Goal: Task Accomplishment & Management: Complete application form

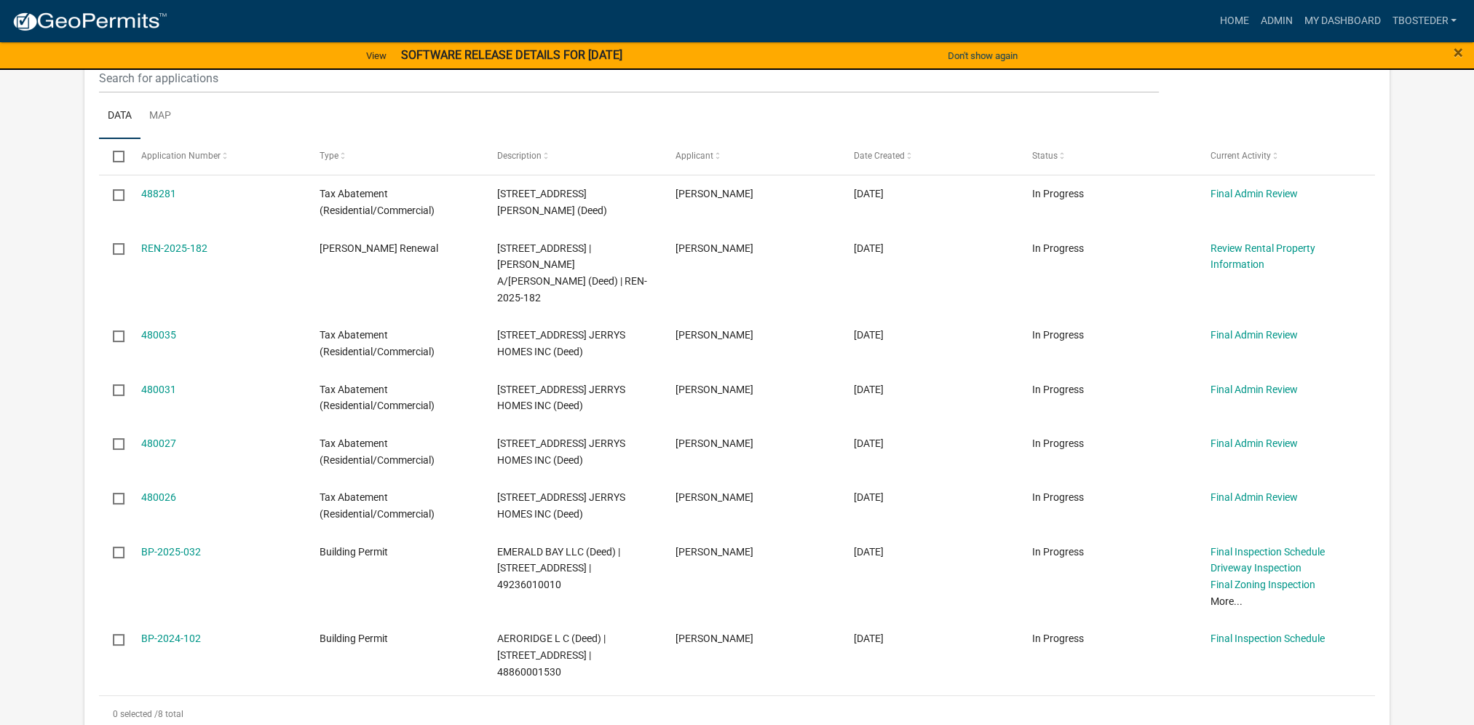
scroll to position [218, 0]
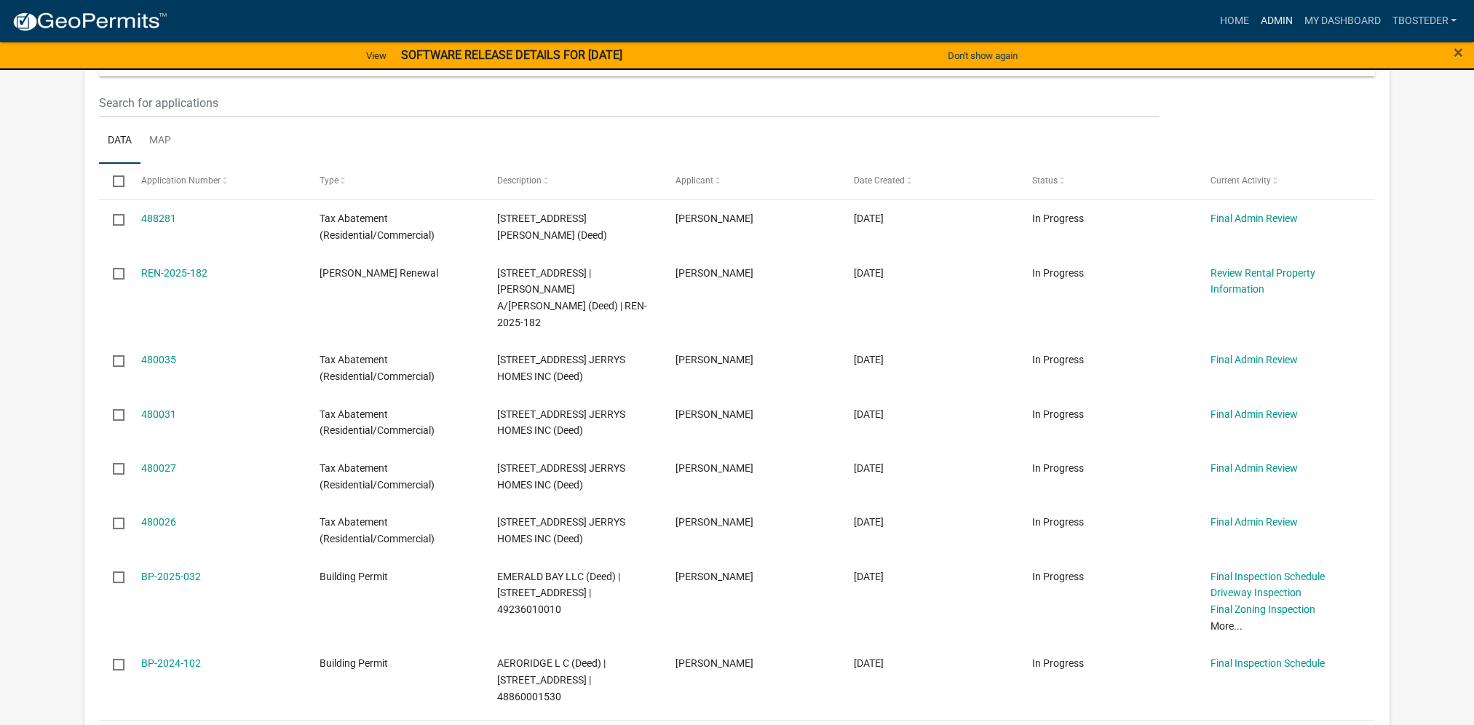
click at [1273, 17] on link "Admin" at bounding box center [1276, 21] width 44 height 28
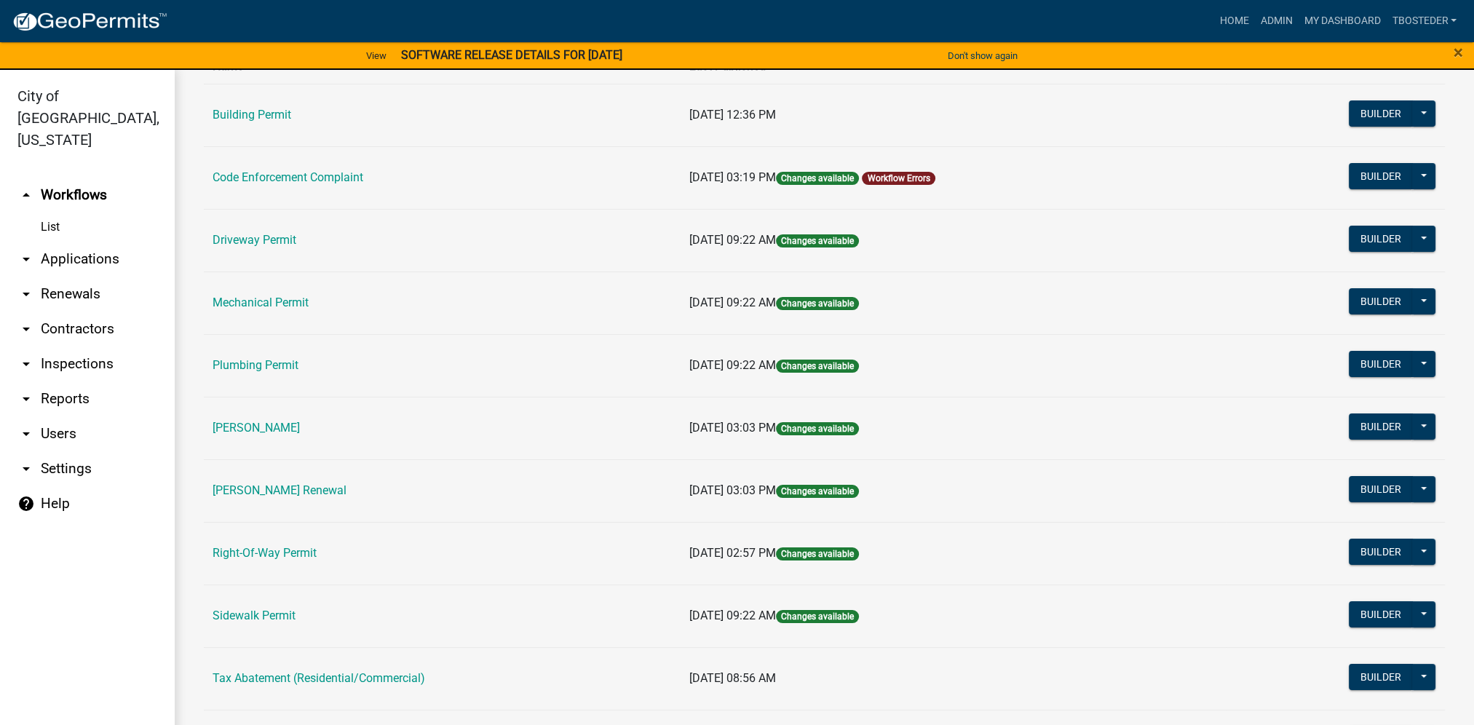
scroll to position [146, 0]
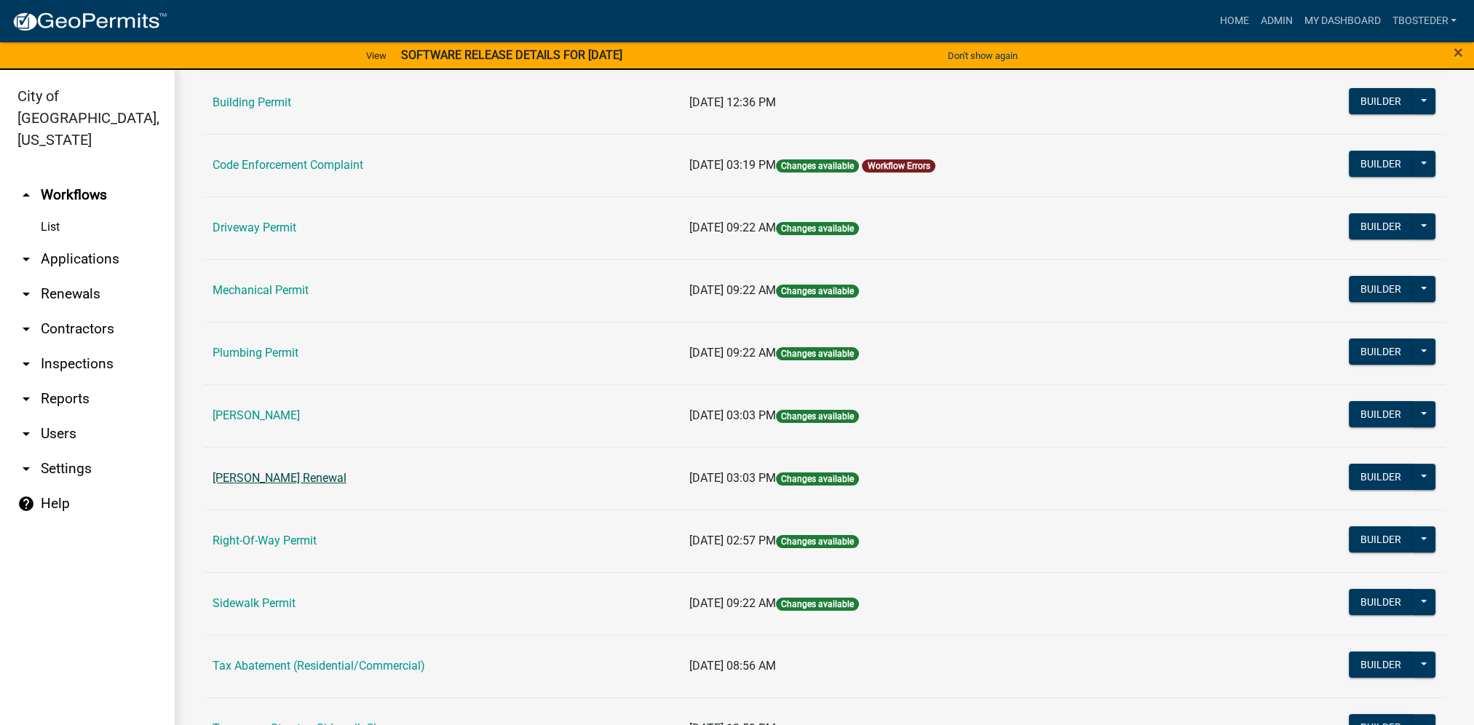
click at [322, 472] on link "[PERSON_NAME] Renewal" at bounding box center [280, 478] width 134 height 14
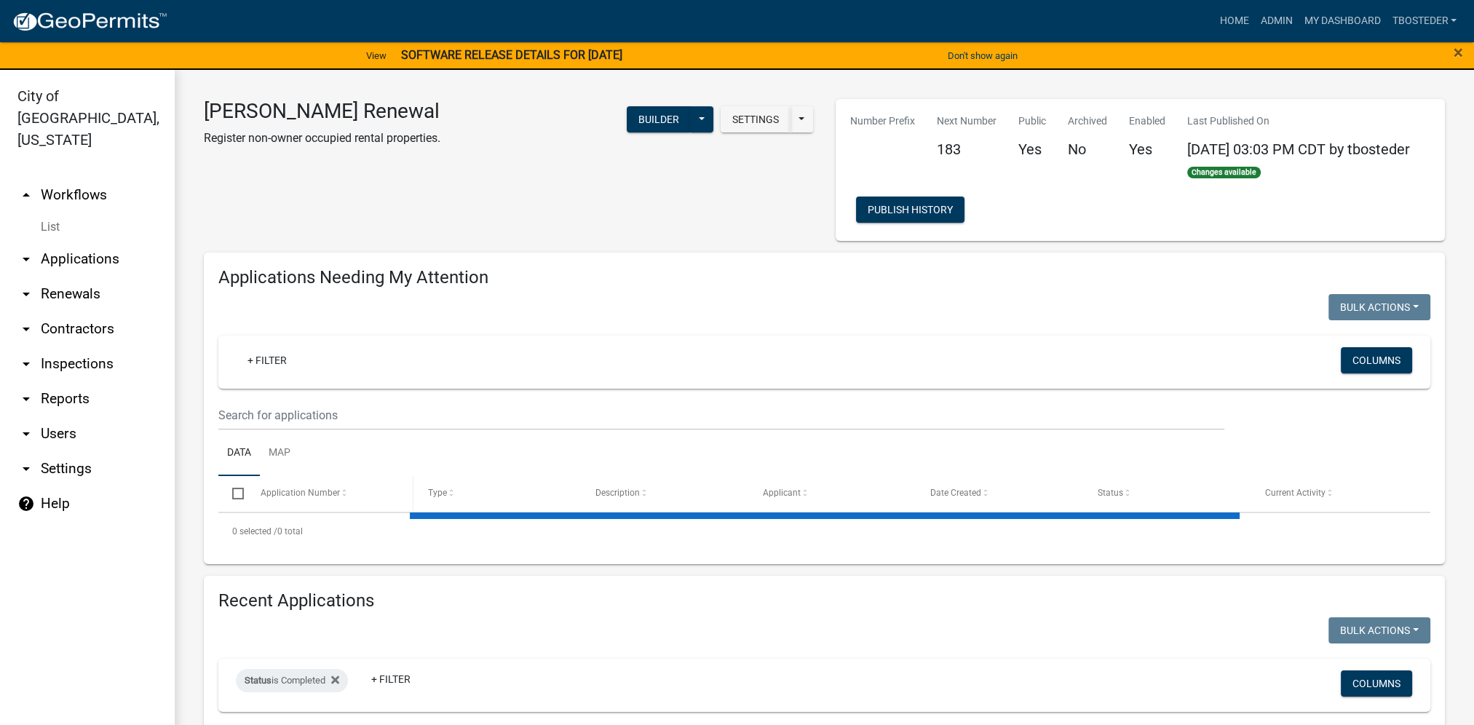
select select "1: 25"
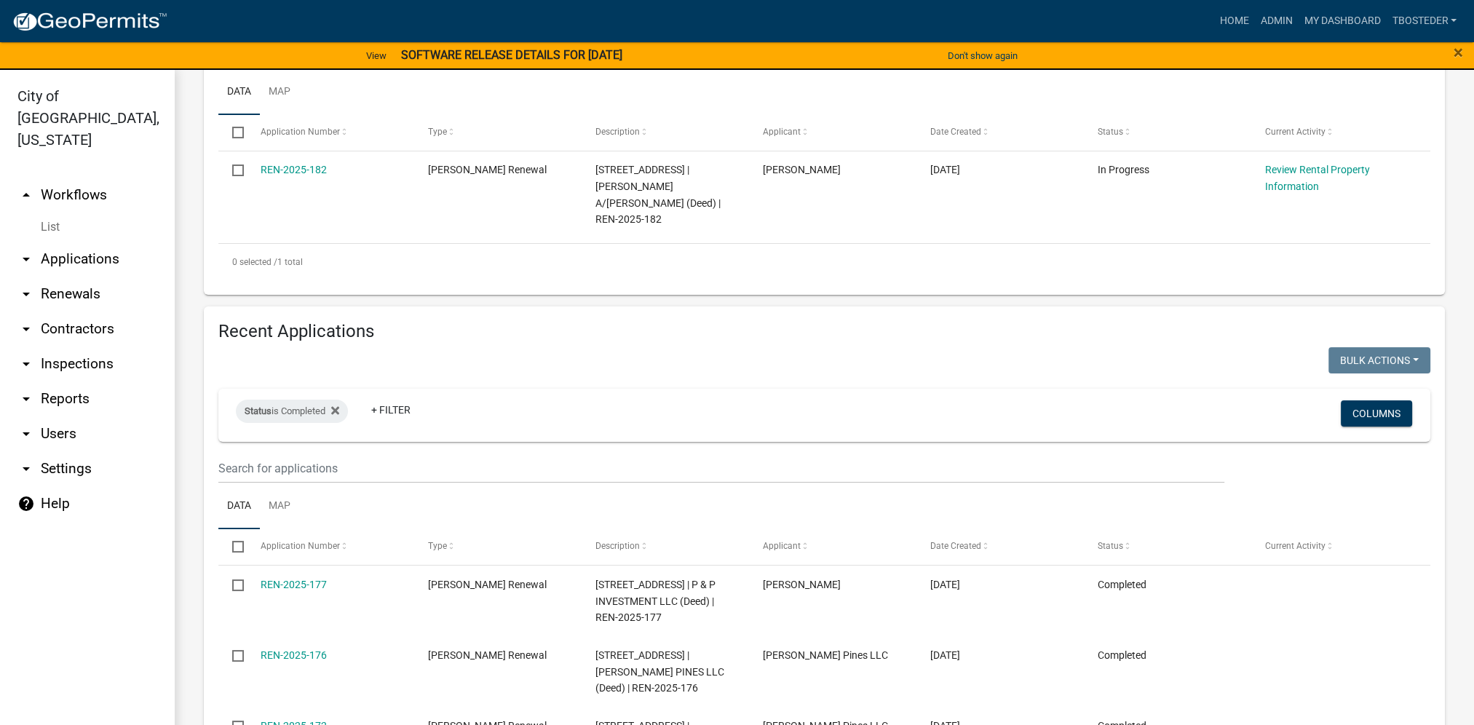
scroll to position [364, 0]
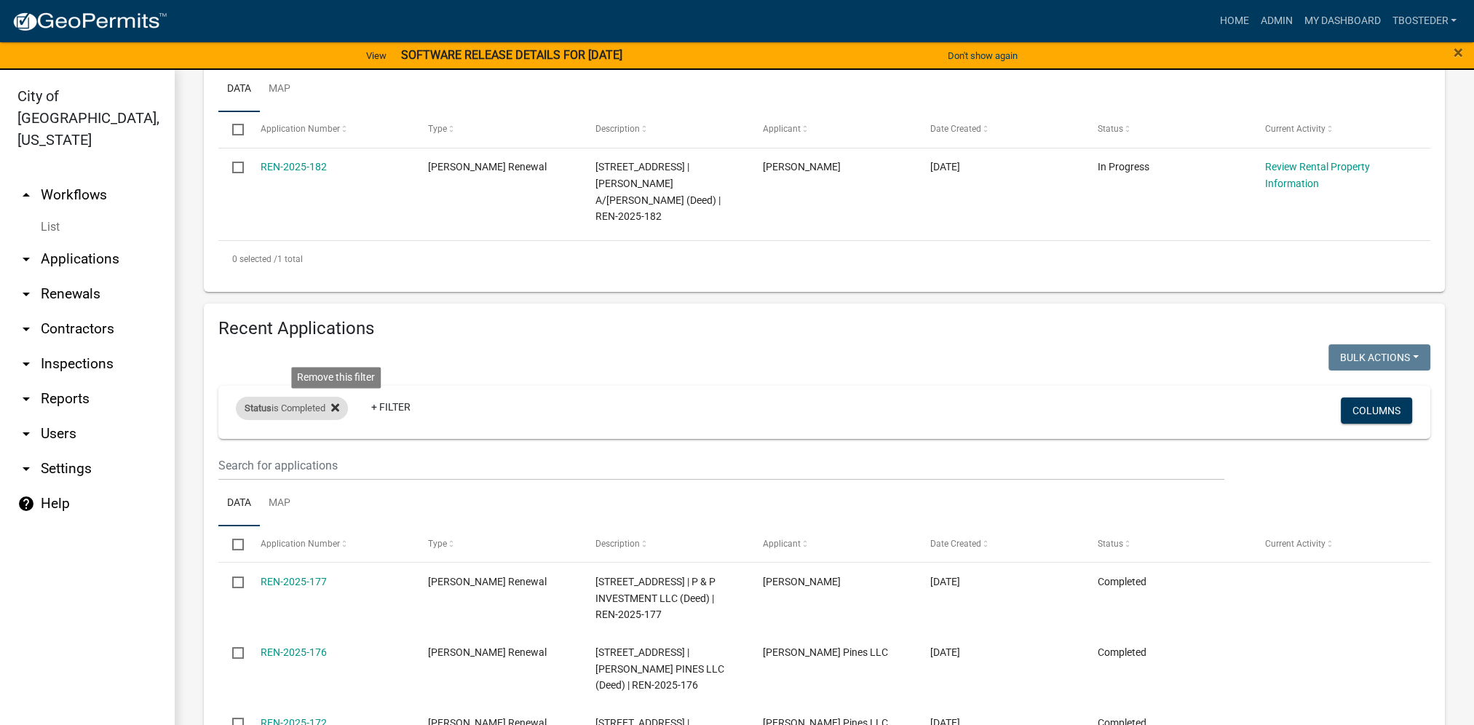
click at [337, 411] on icon at bounding box center [335, 408] width 8 height 12
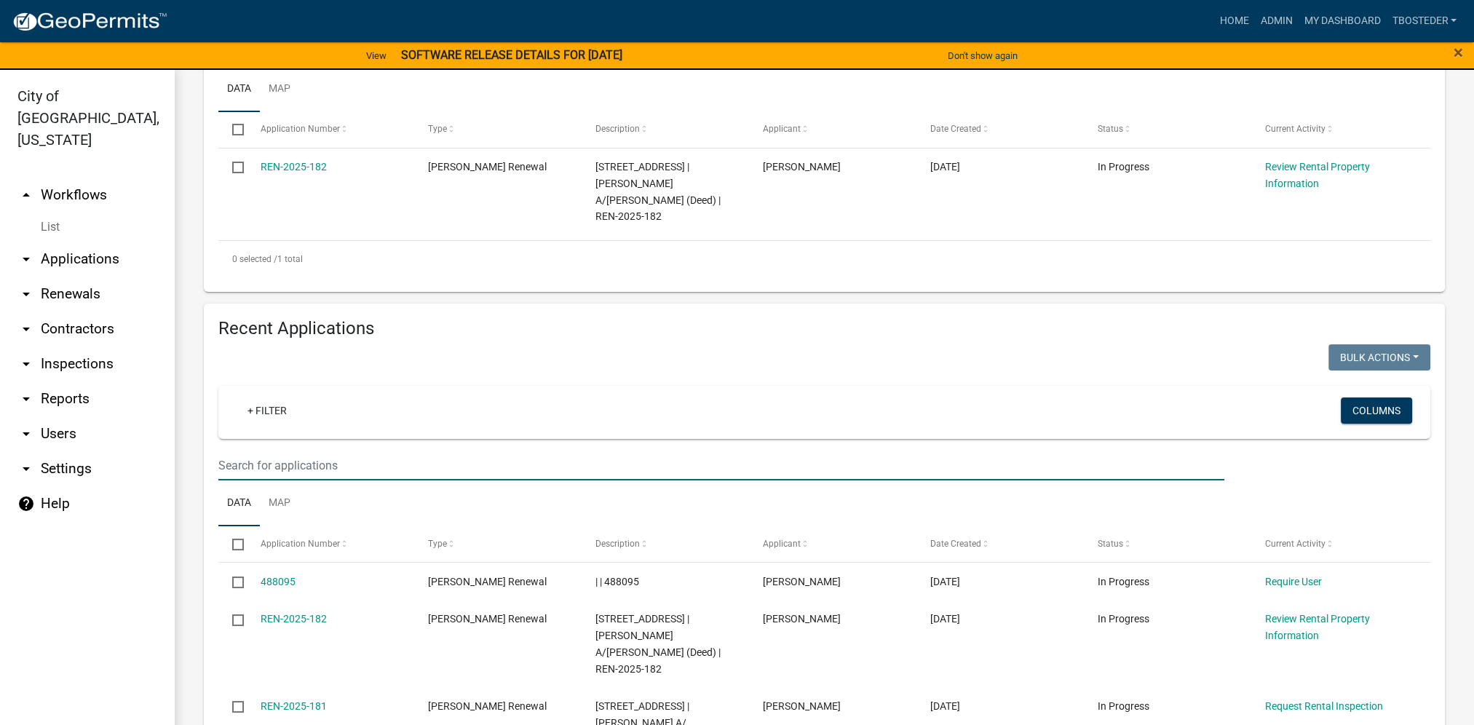
click at [317, 464] on input "text" at bounding box center [721, 466] width 1006 height 30
type input "[PERSON_NAME]"
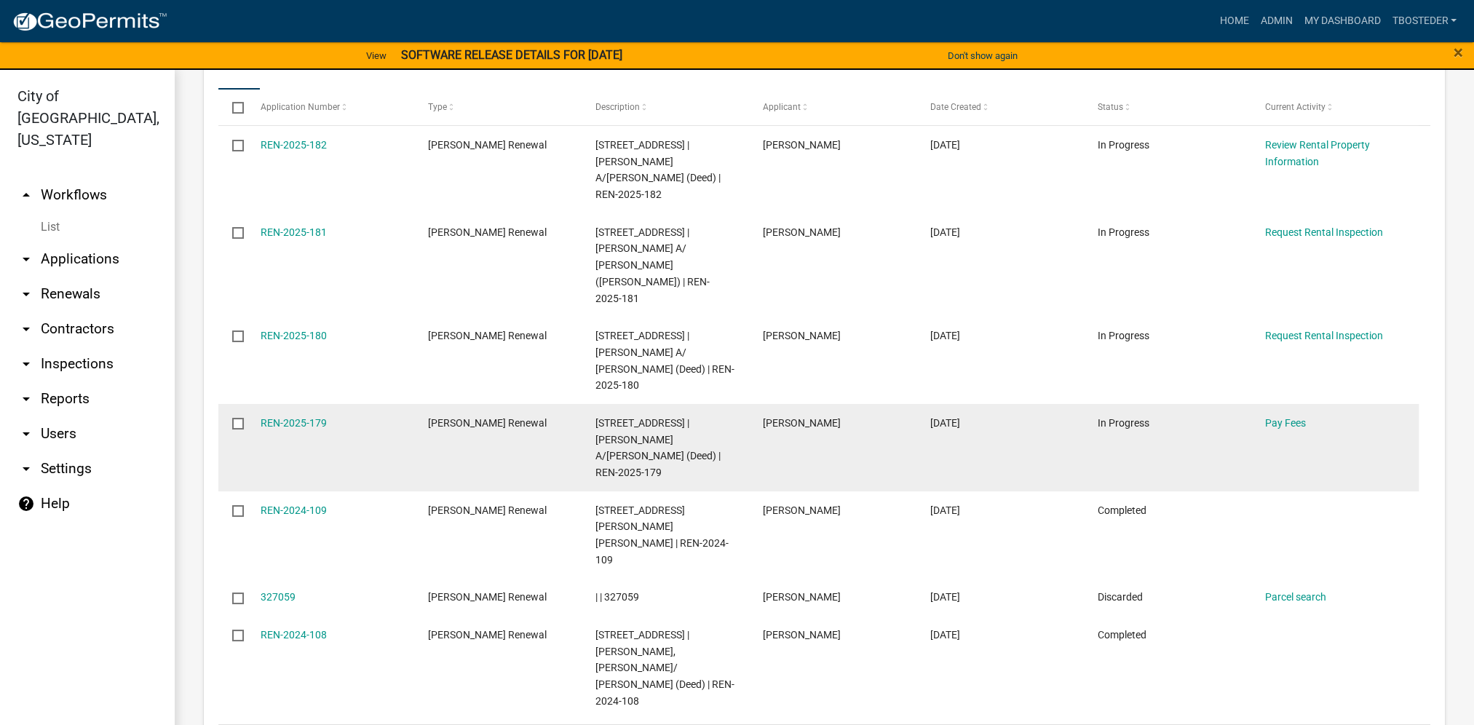
scroll to position [728, 0]
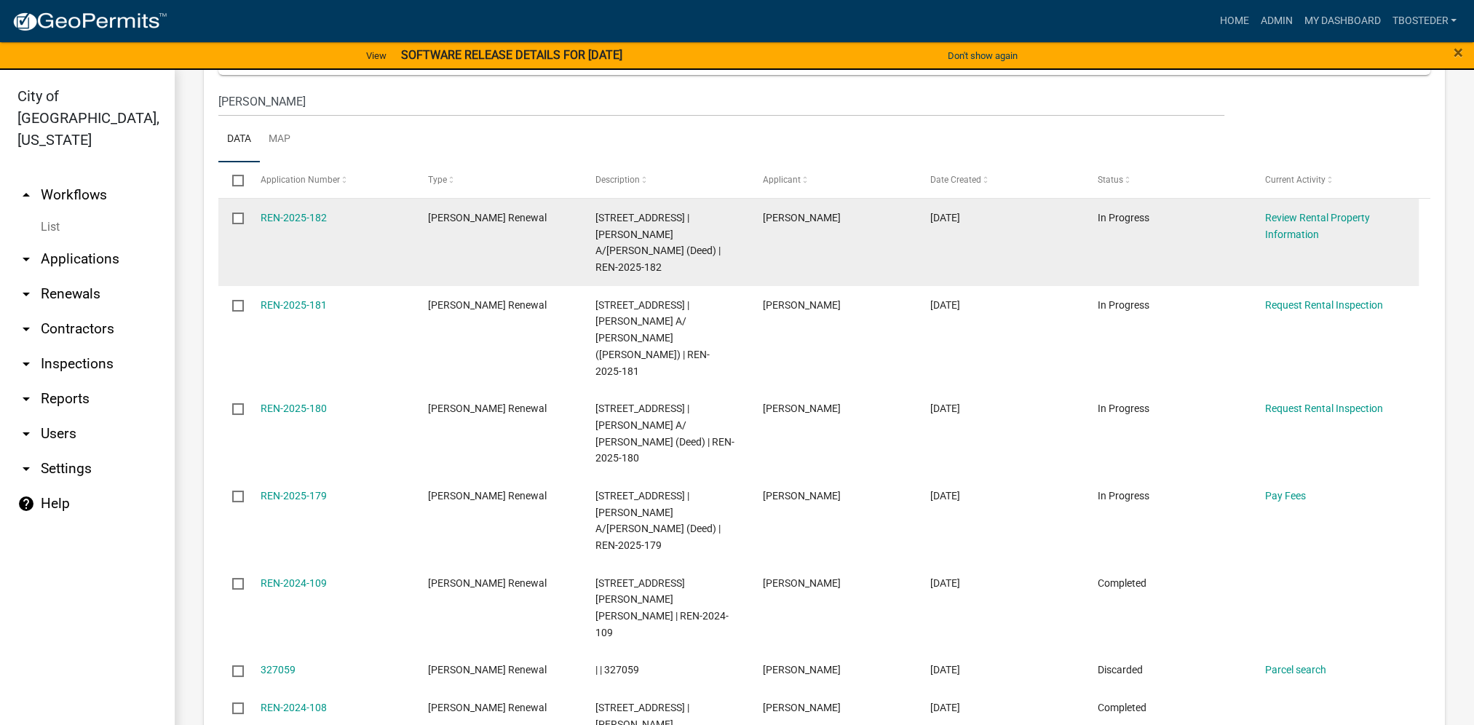
click at [242, 221] on input "checkbox" at bounding box center [236, 217] width 9 height 9
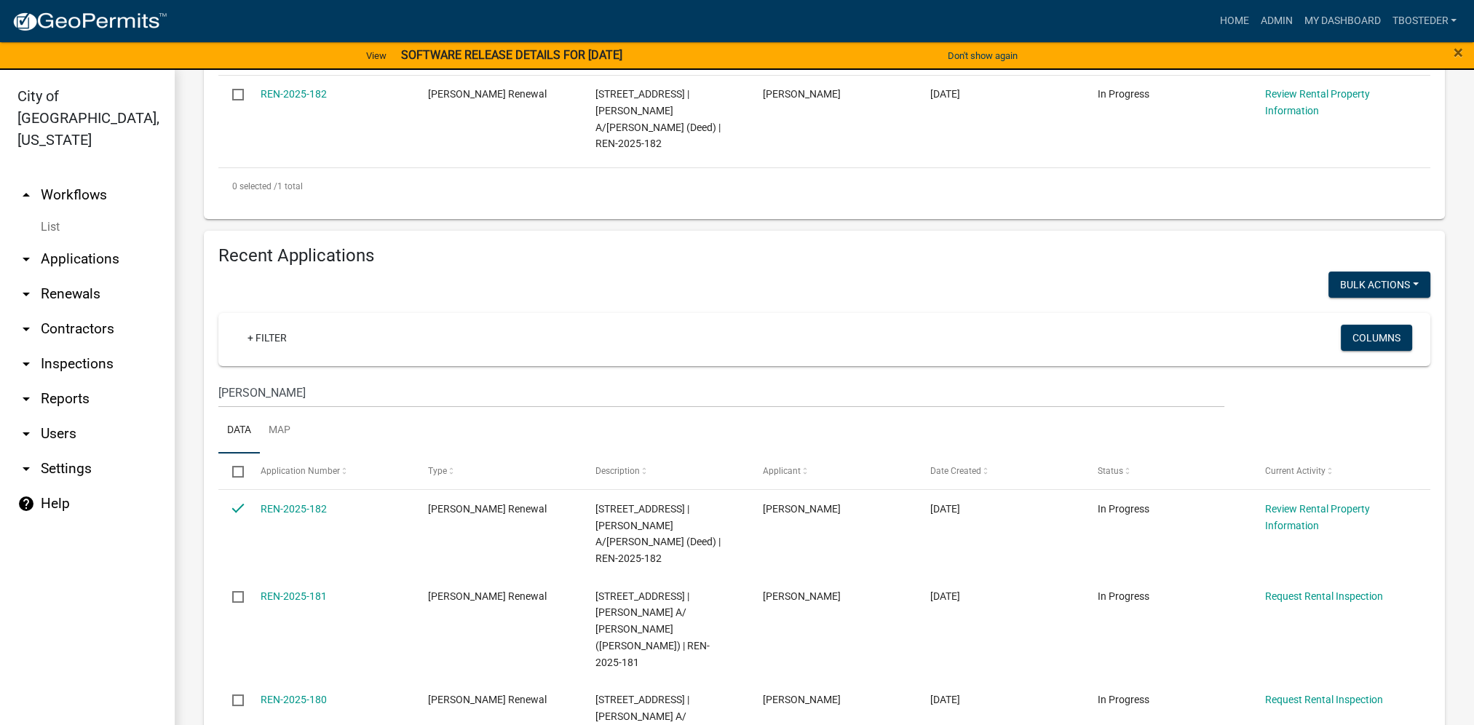
scroll to position [437, 0]
click at [1345, 285] on button "Bulk Actions" at bounding box center [1379, 284] width 102 height 26
click at [1342, 325] on button "Void" at bounding box center [1372, 323] width 116 height 35
checkbox input "false"
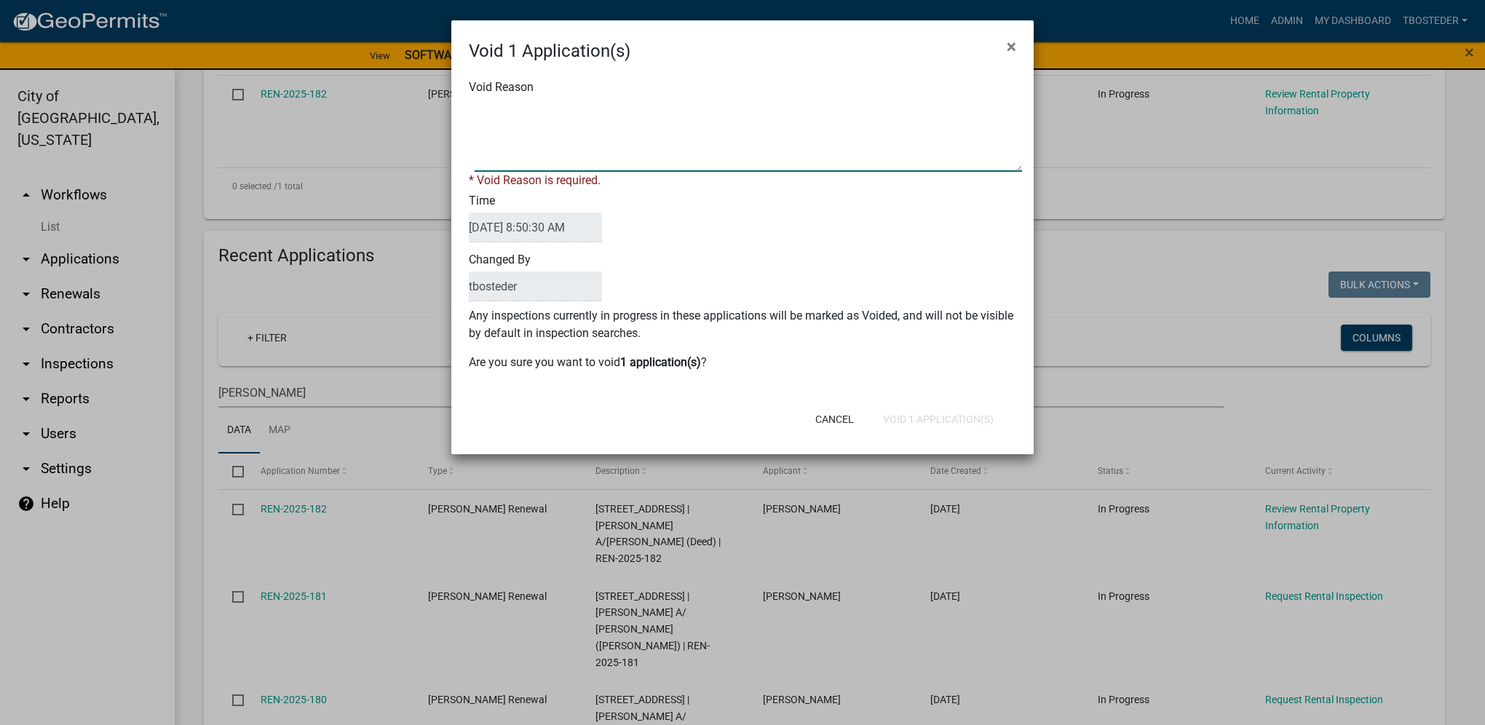
click at [590, 159] on textarea "Void Reason" at bounding box center [748, 135] width 547 height 73
type textarea "duplicate"
click at [960, 411] on button "Void 1 Application(s)" at bounding box center [938, 419] width 134 height 26
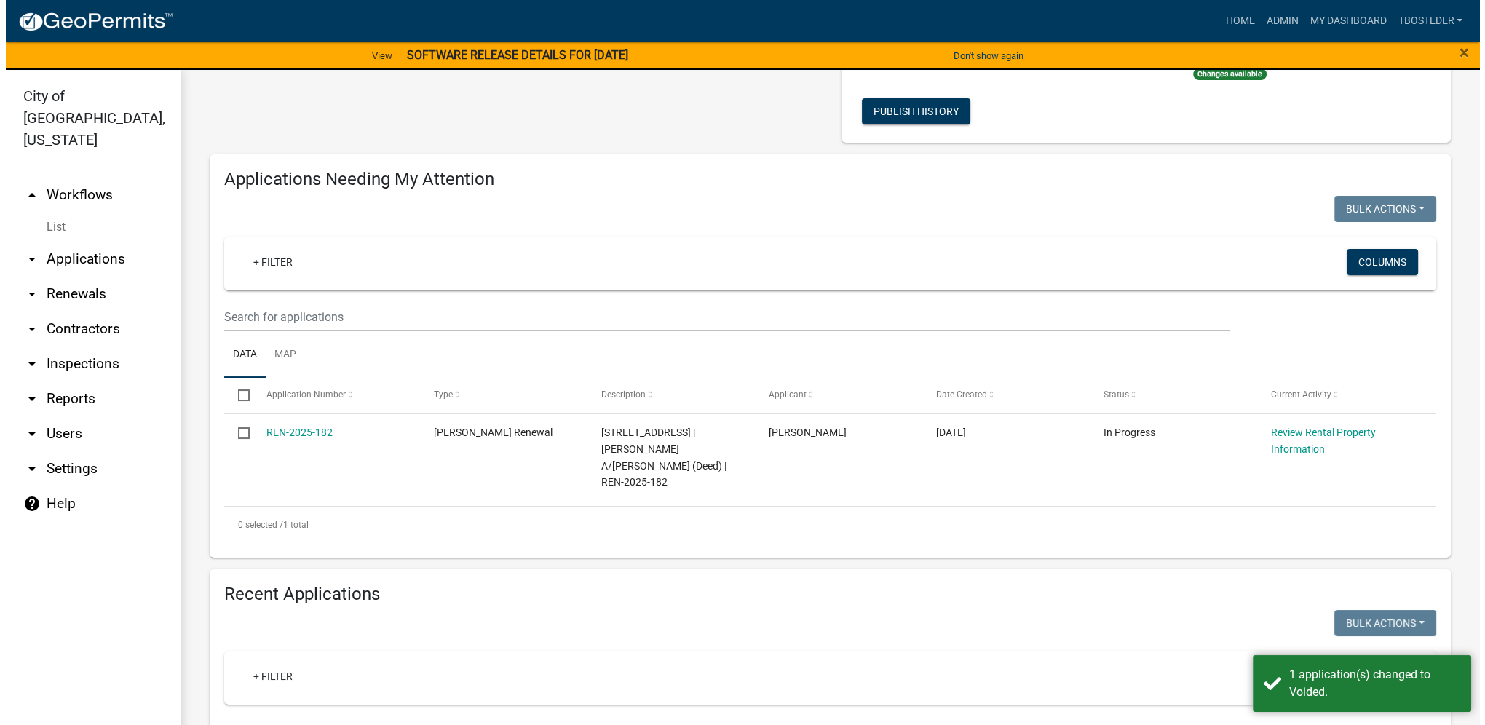
scroll to position [73, 0]
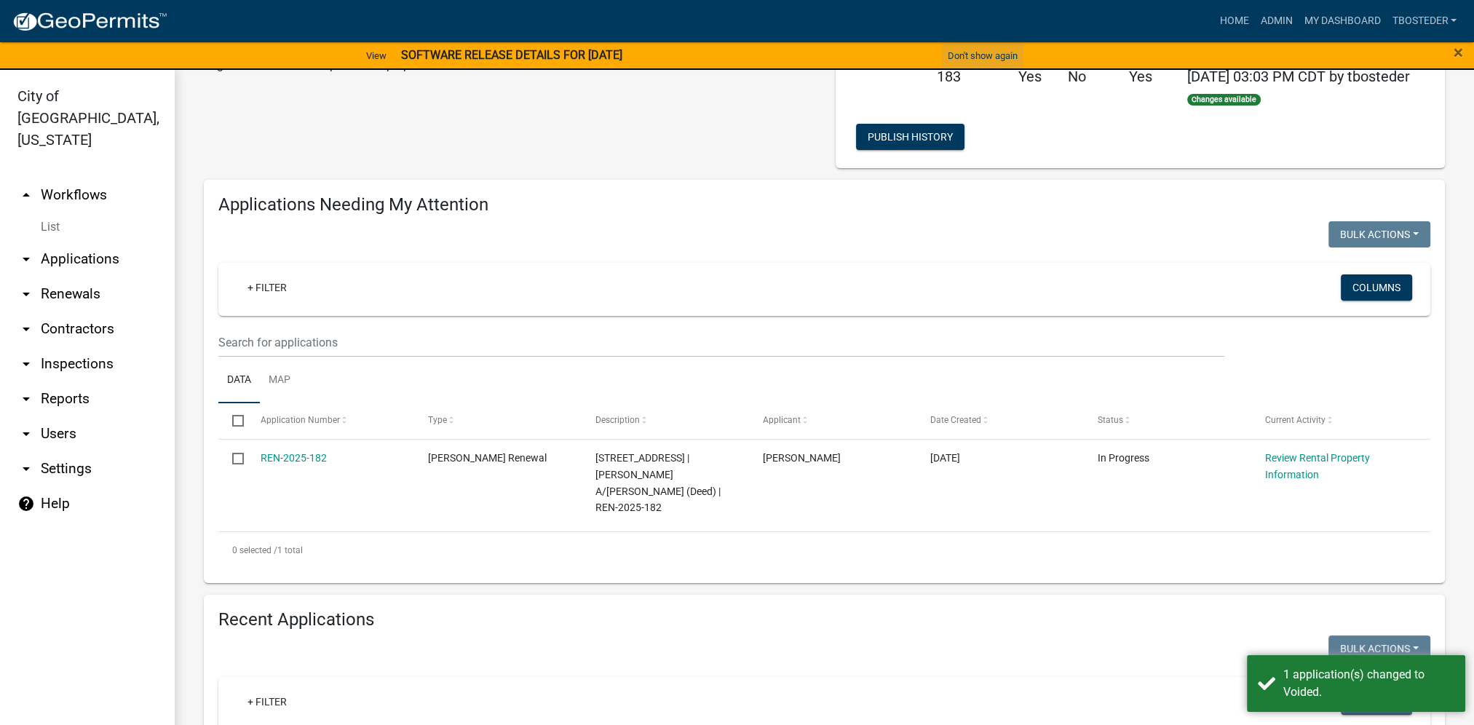
click at [997, 49] on button "Don't show again" at bounding box center [983, 56] width 82 height 24
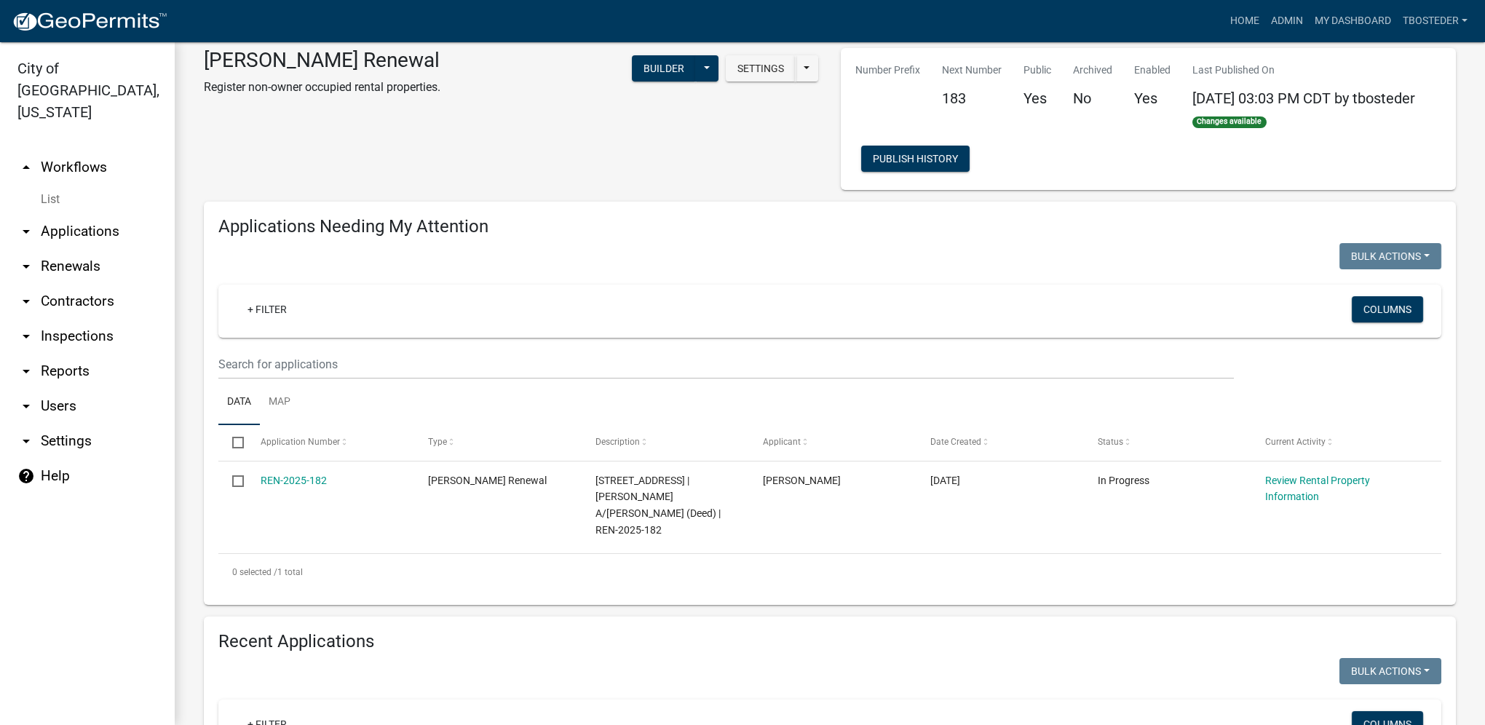
scroll to position [0, 0]
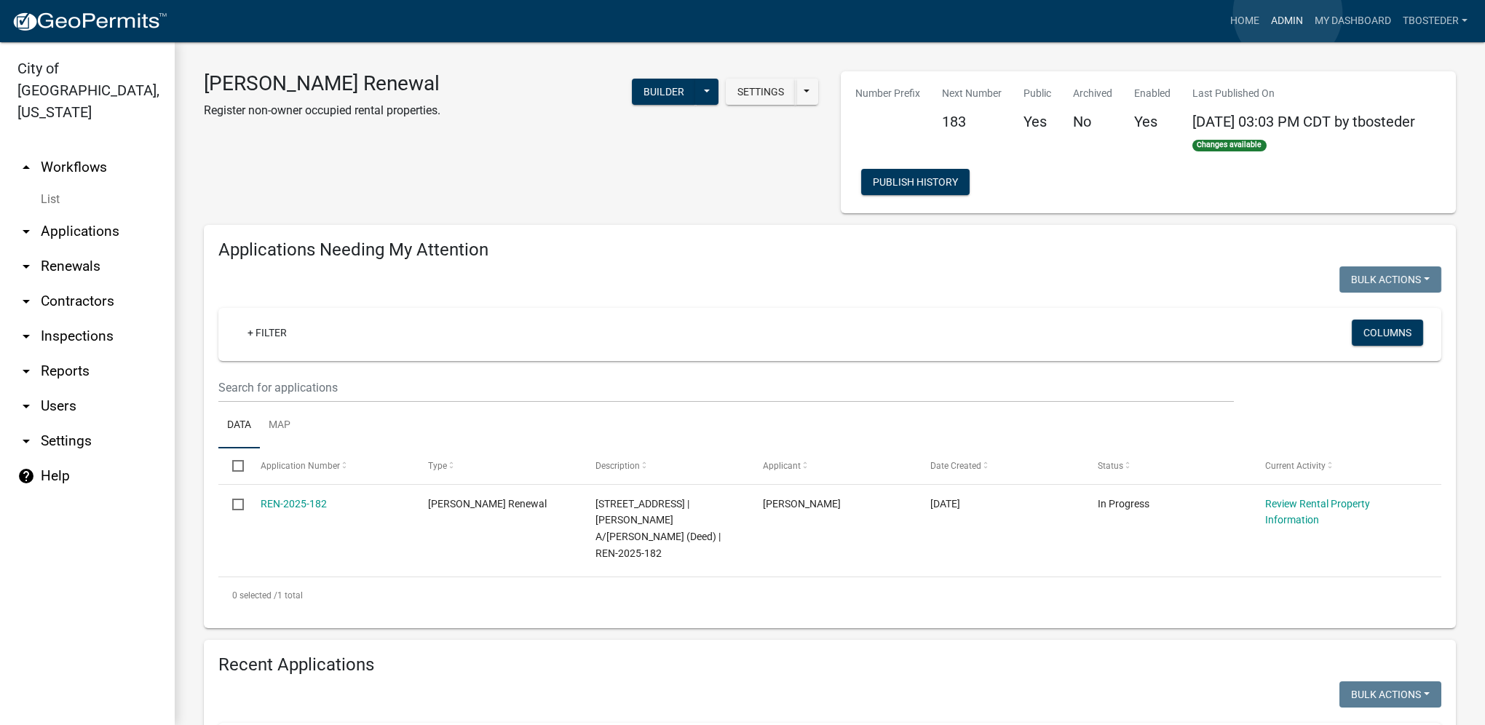
click at [1288, 13] on link "Admin" at bounding box center [1287, 21] width 44 height 28
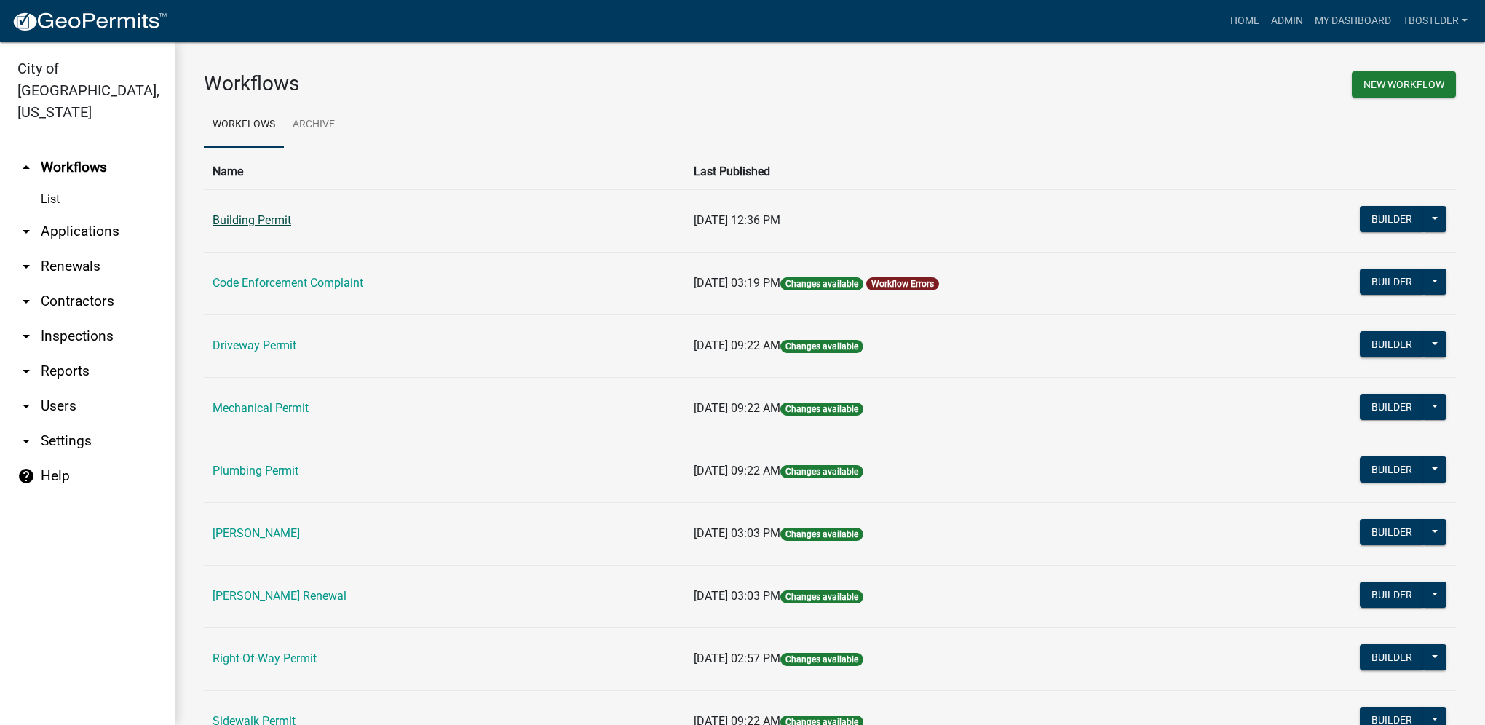
click at [274, 224] on link "Building Permit" at bounding box center [252, 220] width 79 height 14
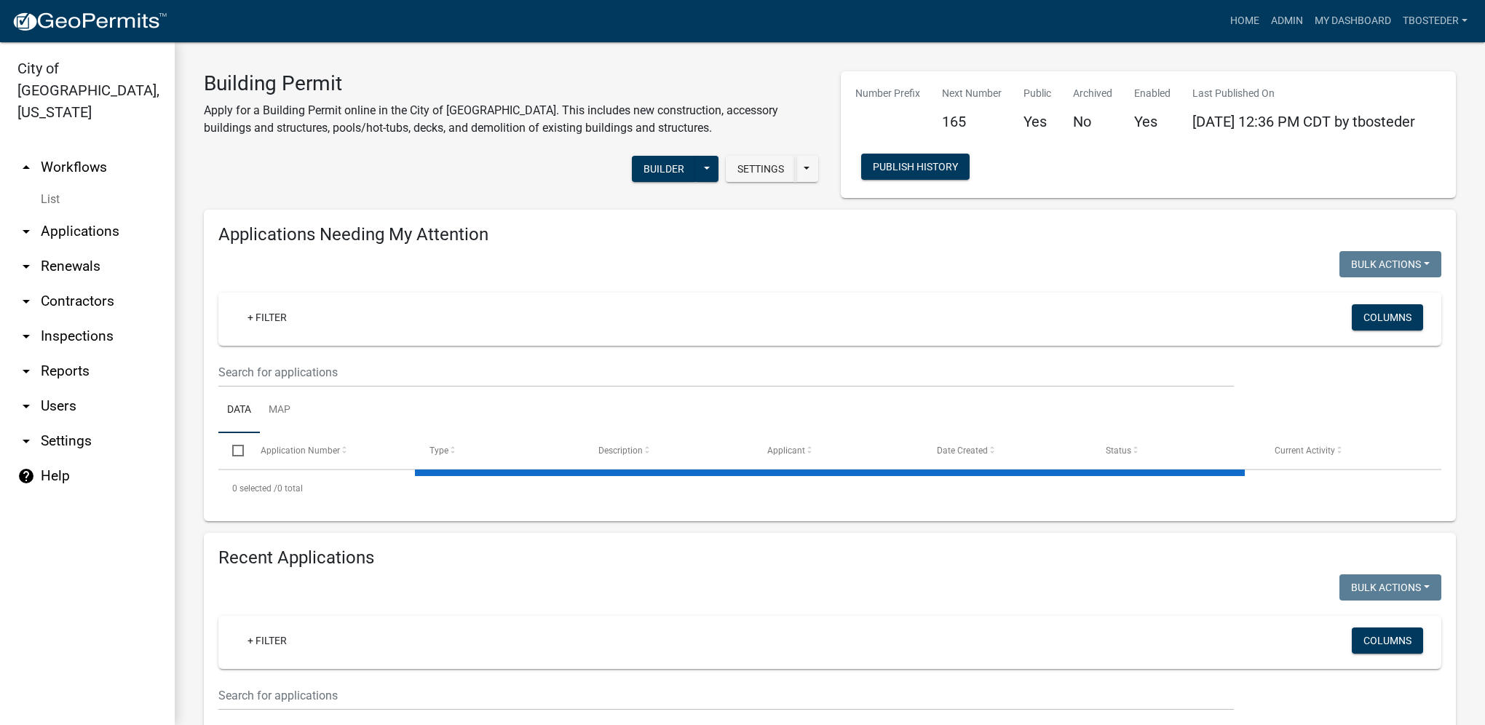
select select "1: 25"
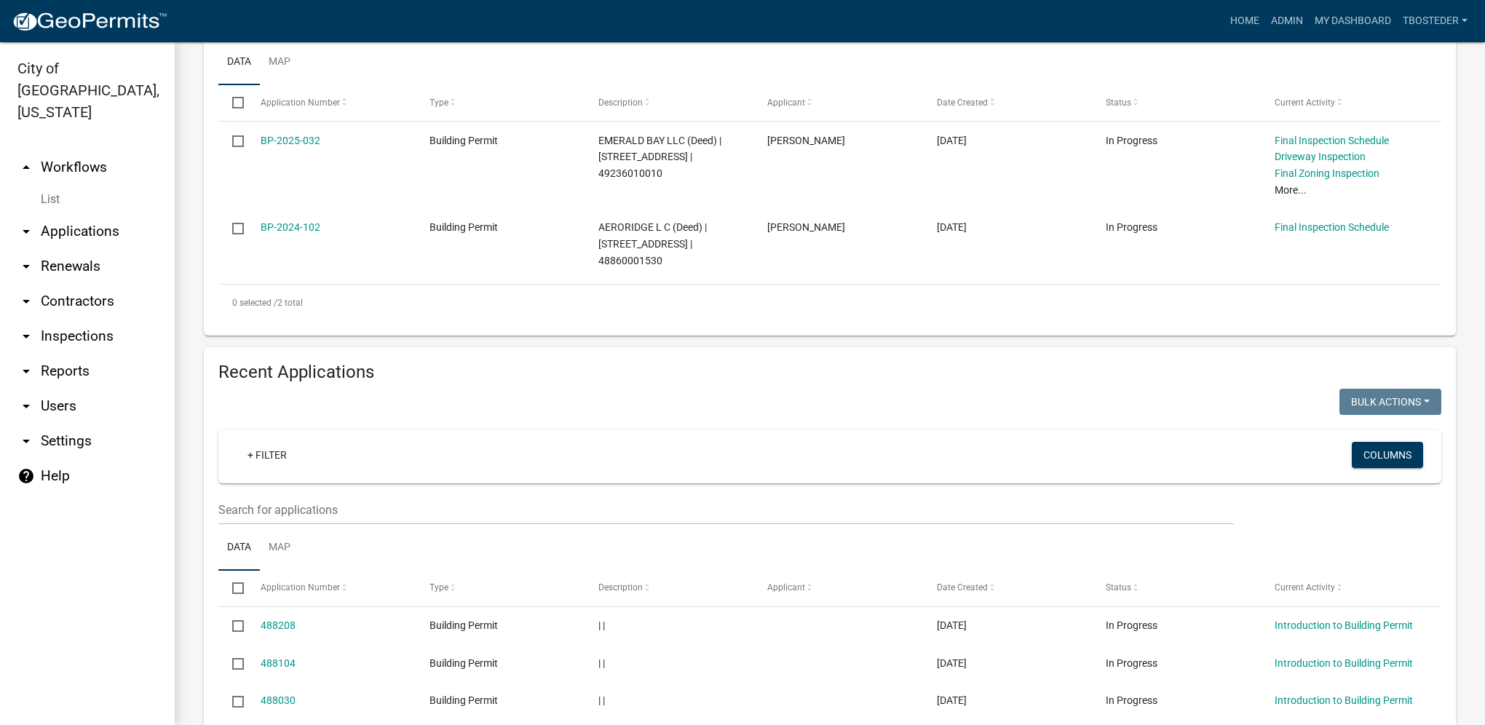
scroll to position [437, 0]
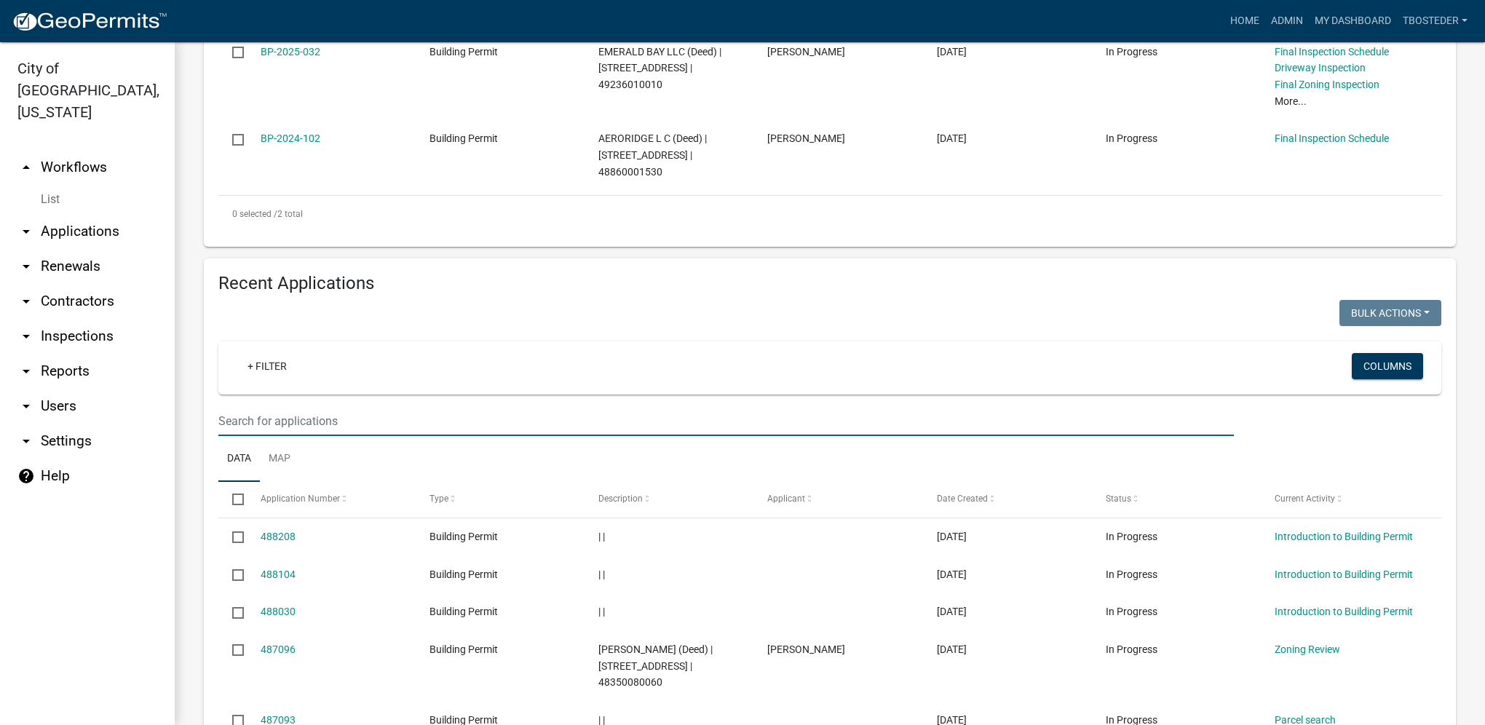
click at [360, 435] on input "text" at bounding box center [725, 421] width 1015 height 30
type input "505 n 20th"
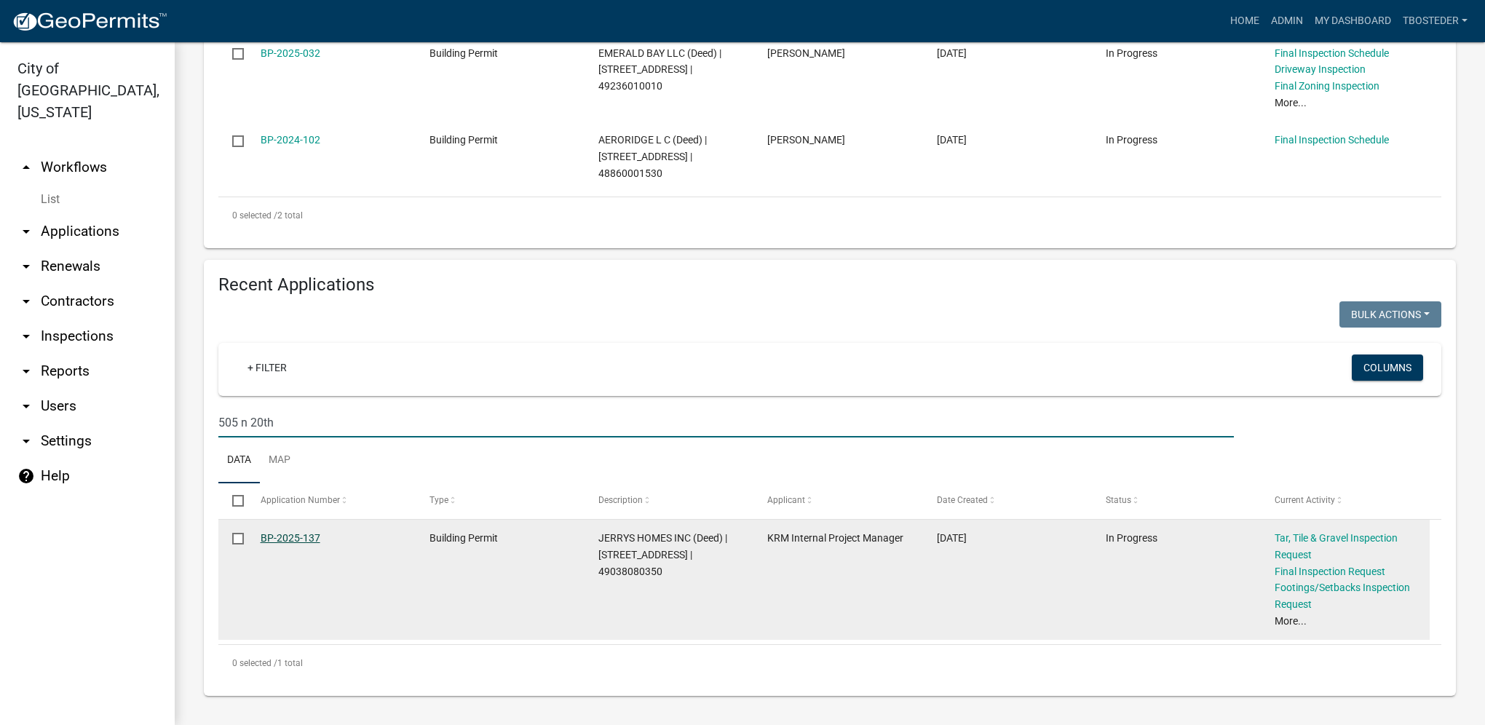
click at [298, 539] on link "BP-2025-137" at bounding box center [291, 538] width 60 height 12
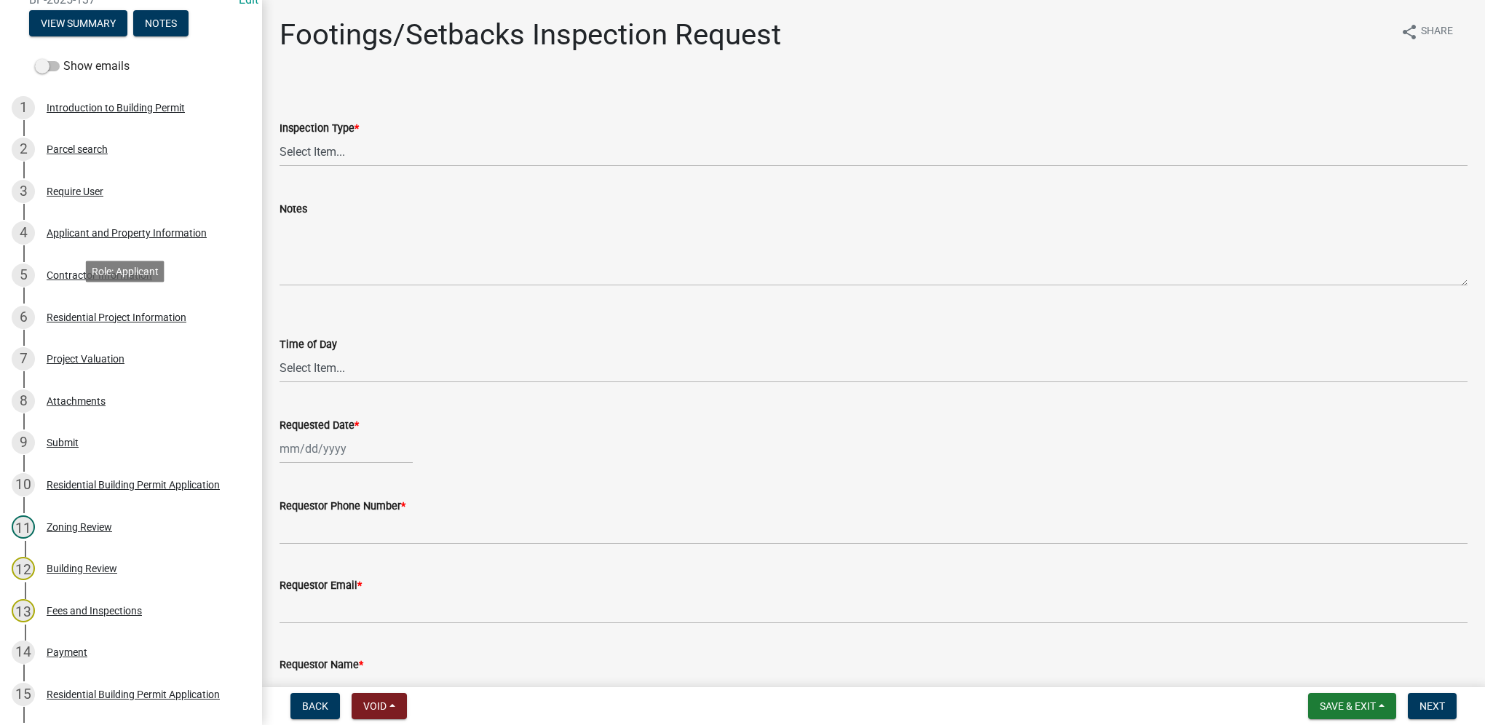
scroll to position [218, 0]
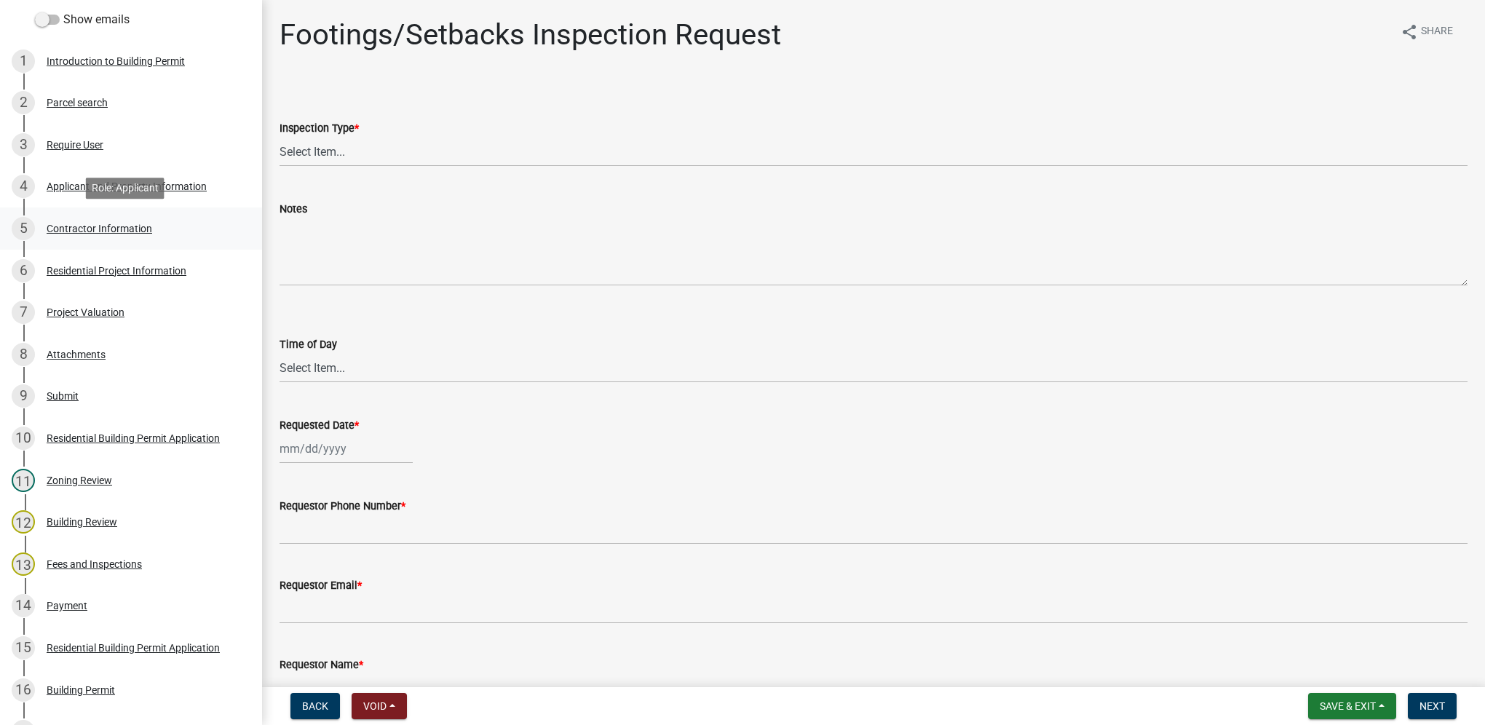
click at [122, 247] on link "5 Contractor Information" at bounding box center [131, 228] width 262 height 42
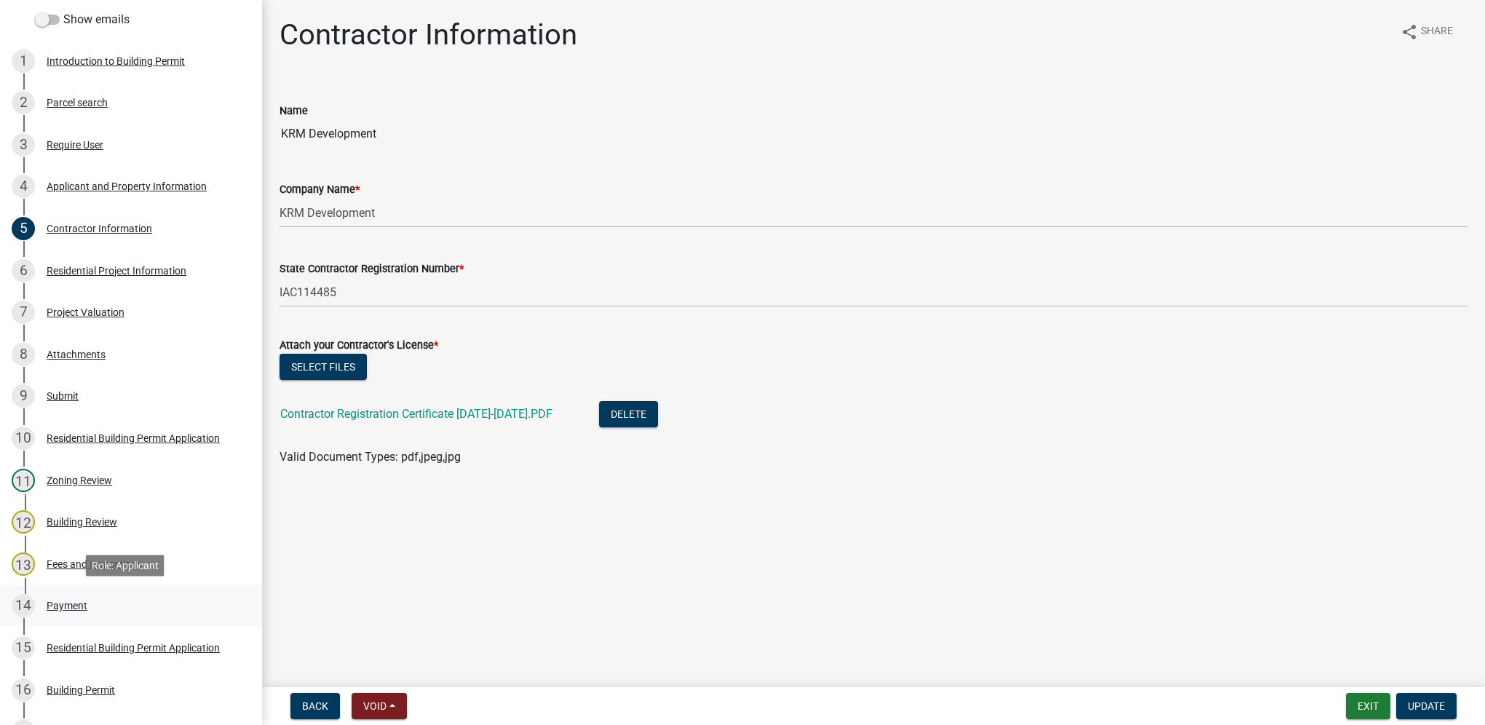
click at [101, 592] on link "14 Payment" at bounding box center [131, 606] width 262 height 42
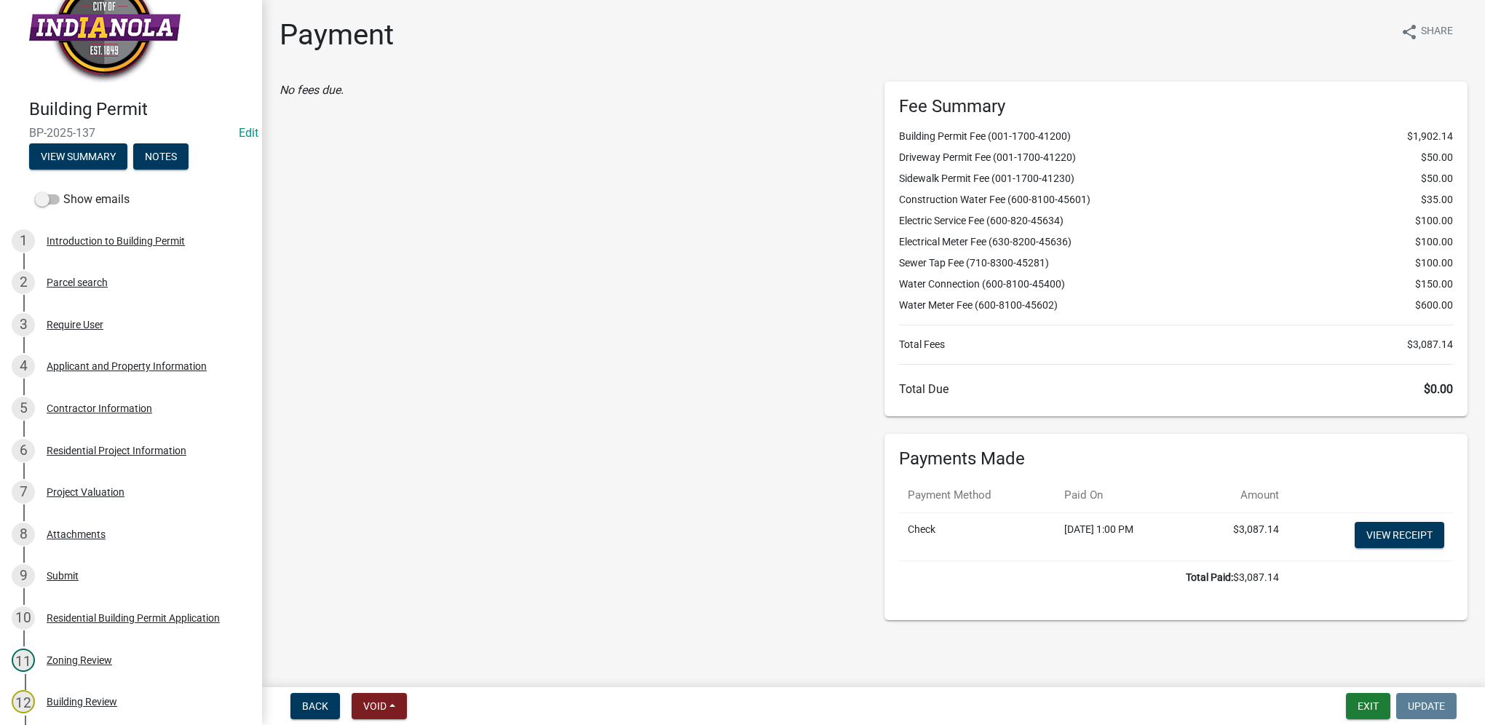
scroll to position [0, 0]
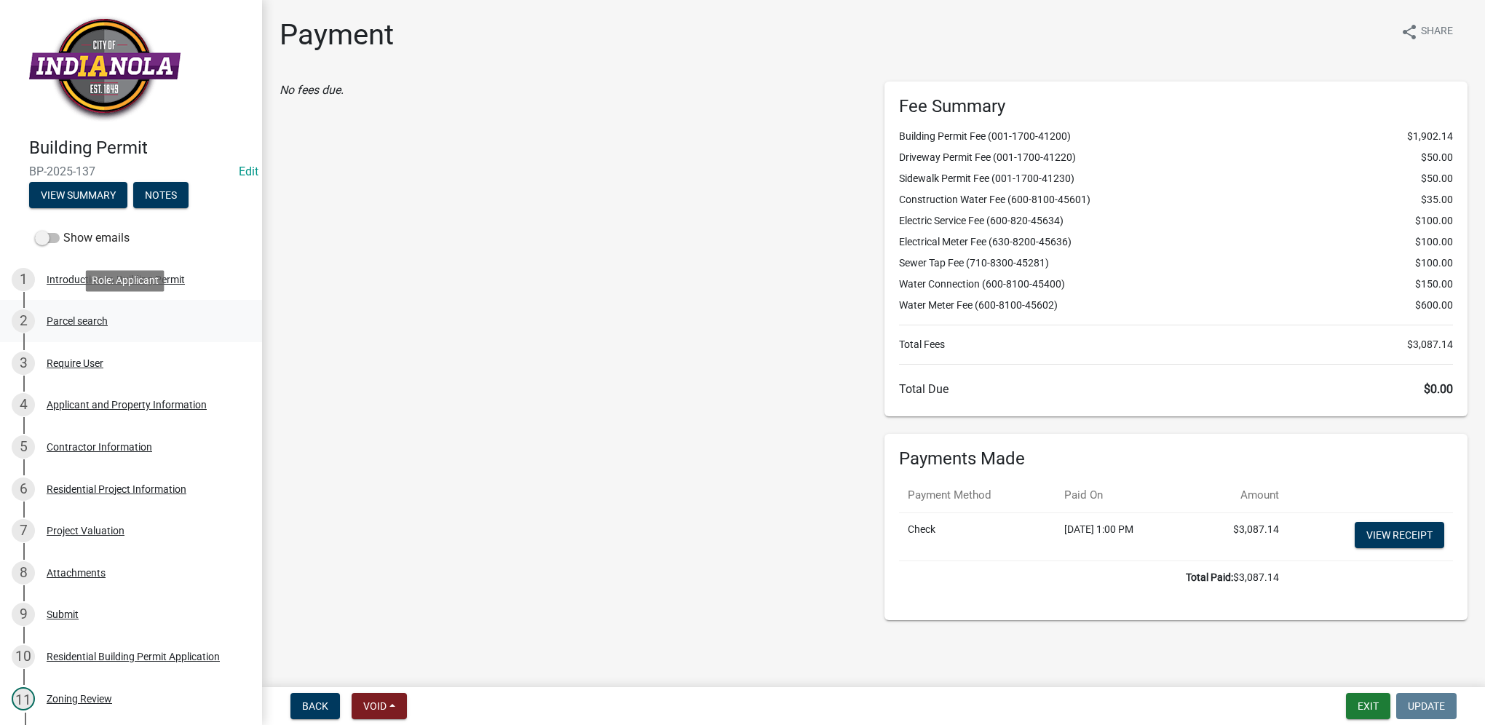
click at [98, 316] on div "Parcel search" at bounding box center [77, 321] width 61 height 10
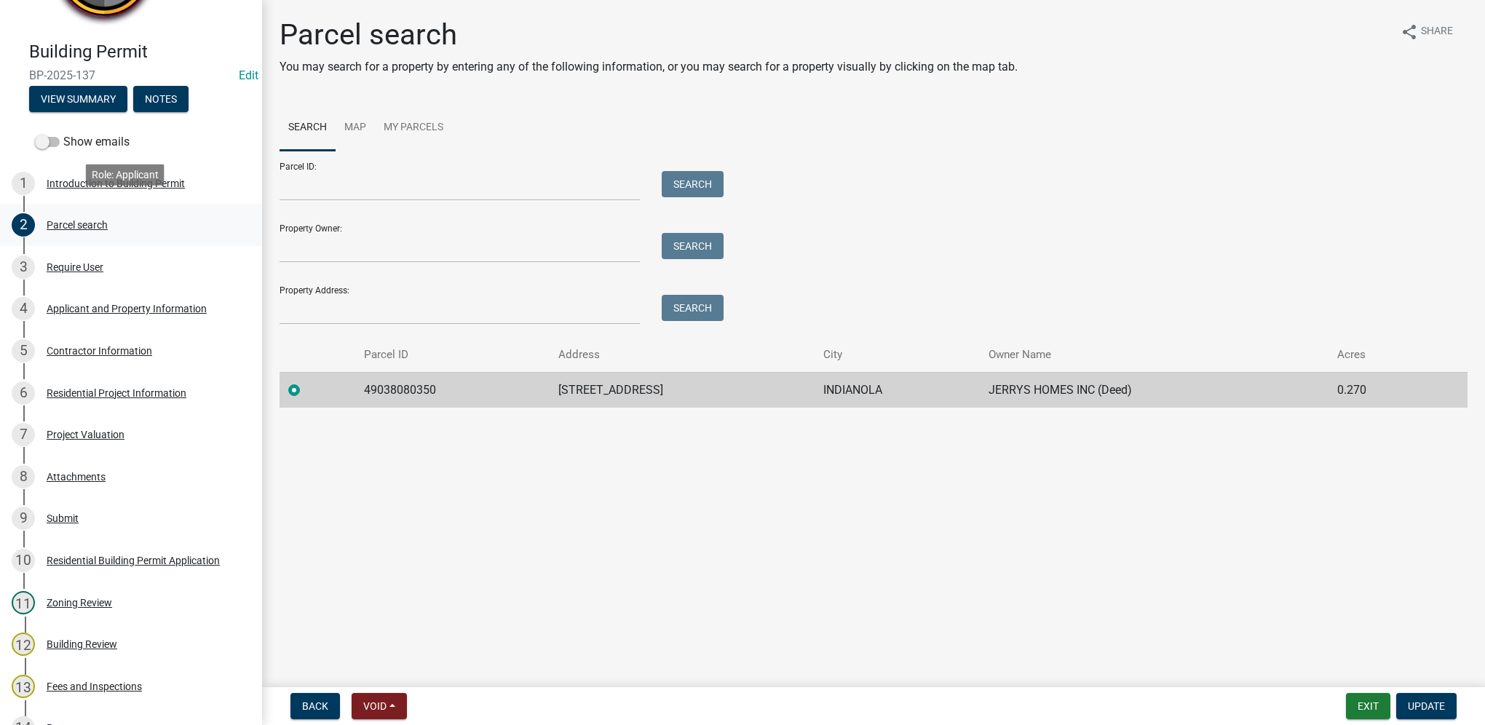
scroll to position [146, 0]
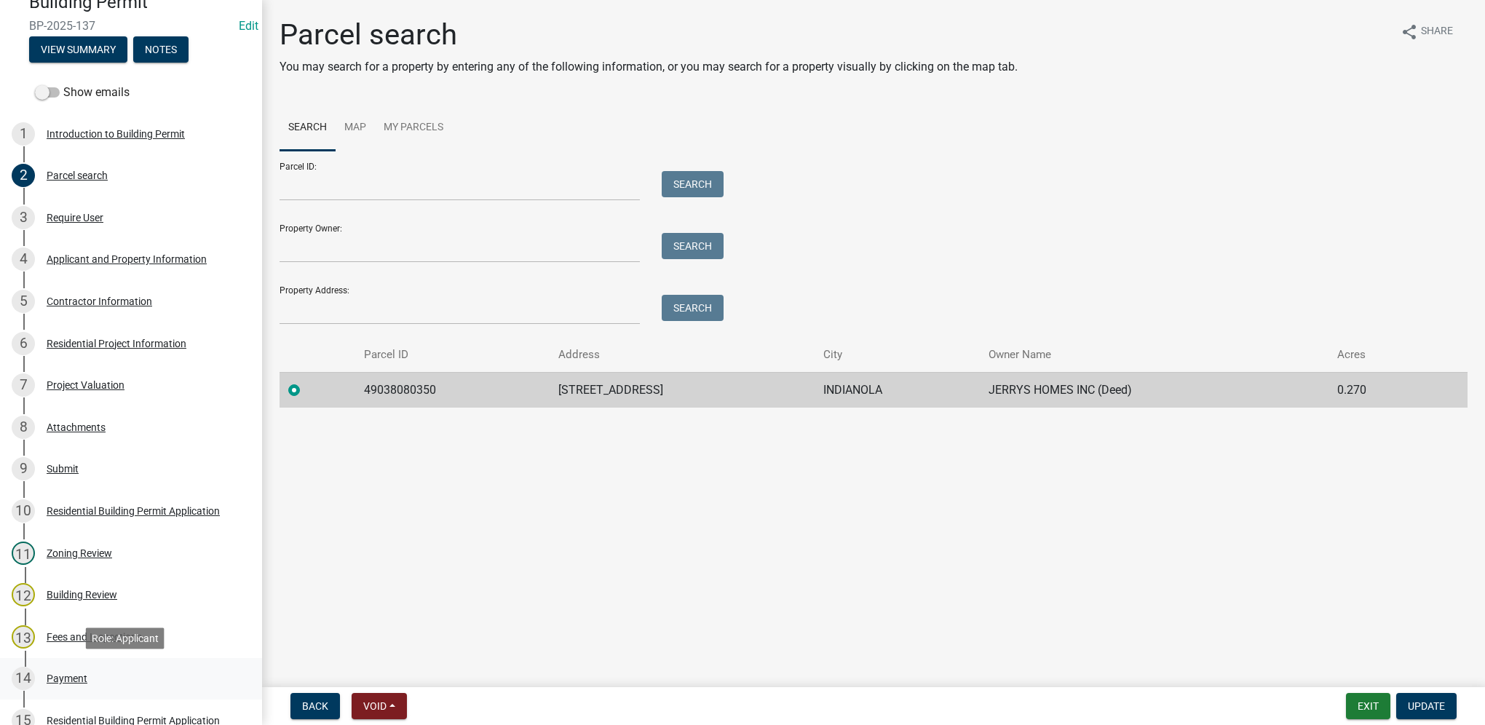
click at [86, 675] on div "Payment" at bounding box center [67, 678] width 41 height 10
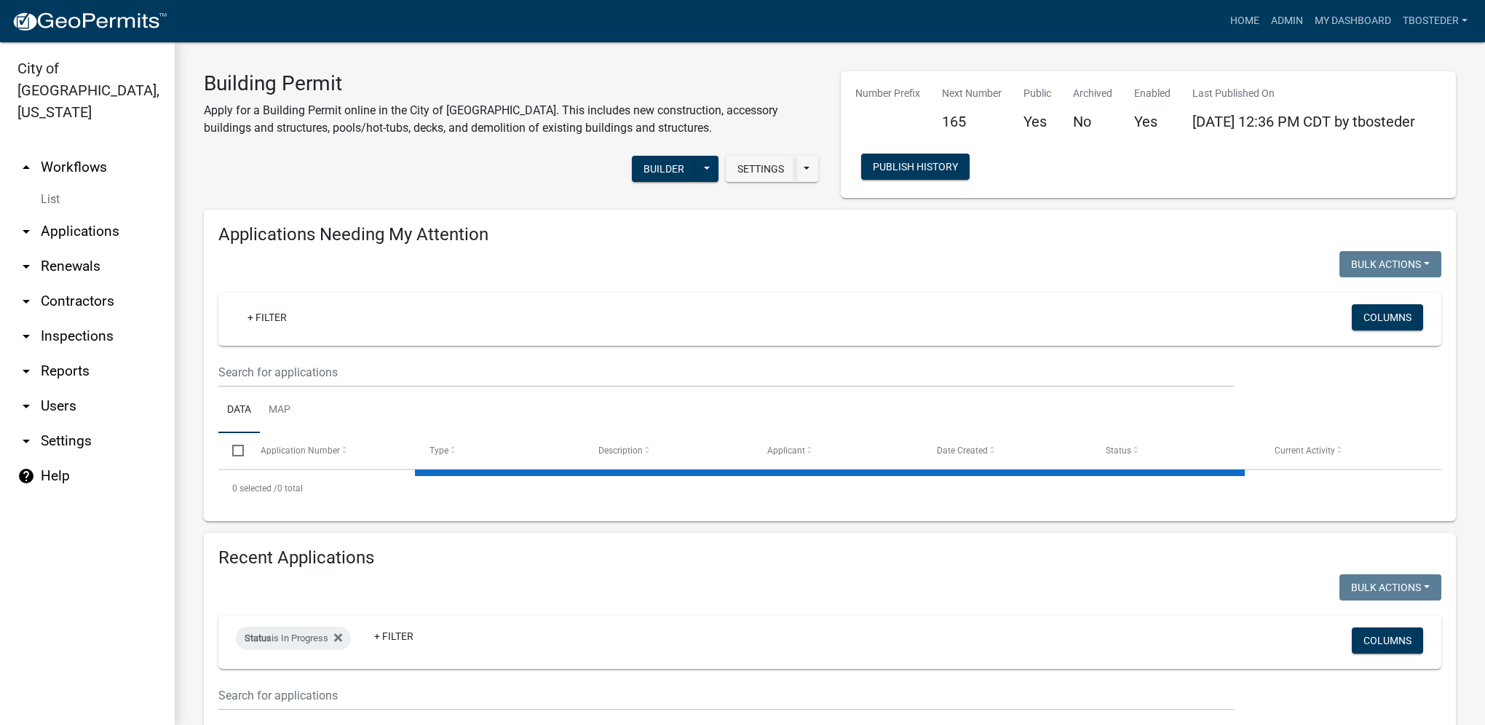
select select "1: 25"
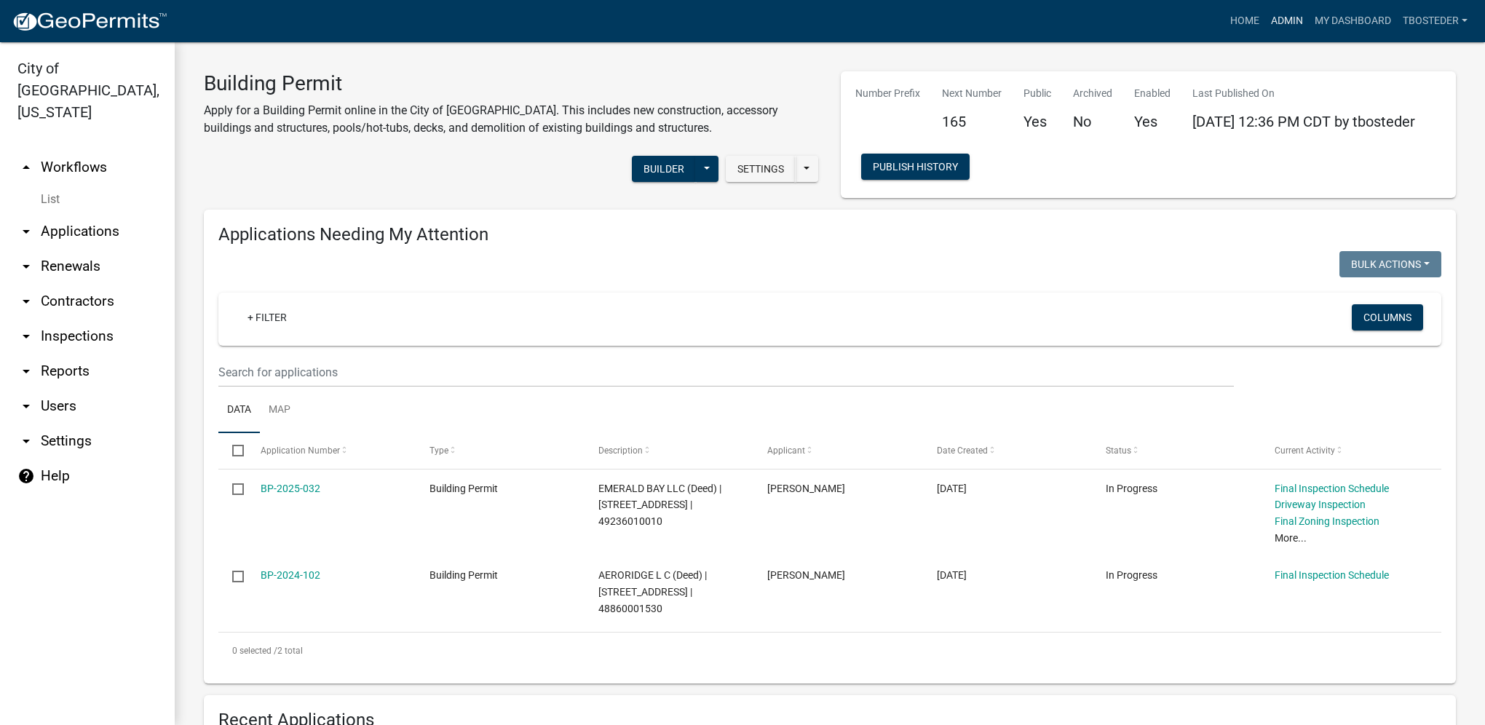
click at [1269, 23] on link "Admin" at bounding box center [1287, 21] width 44 height 28
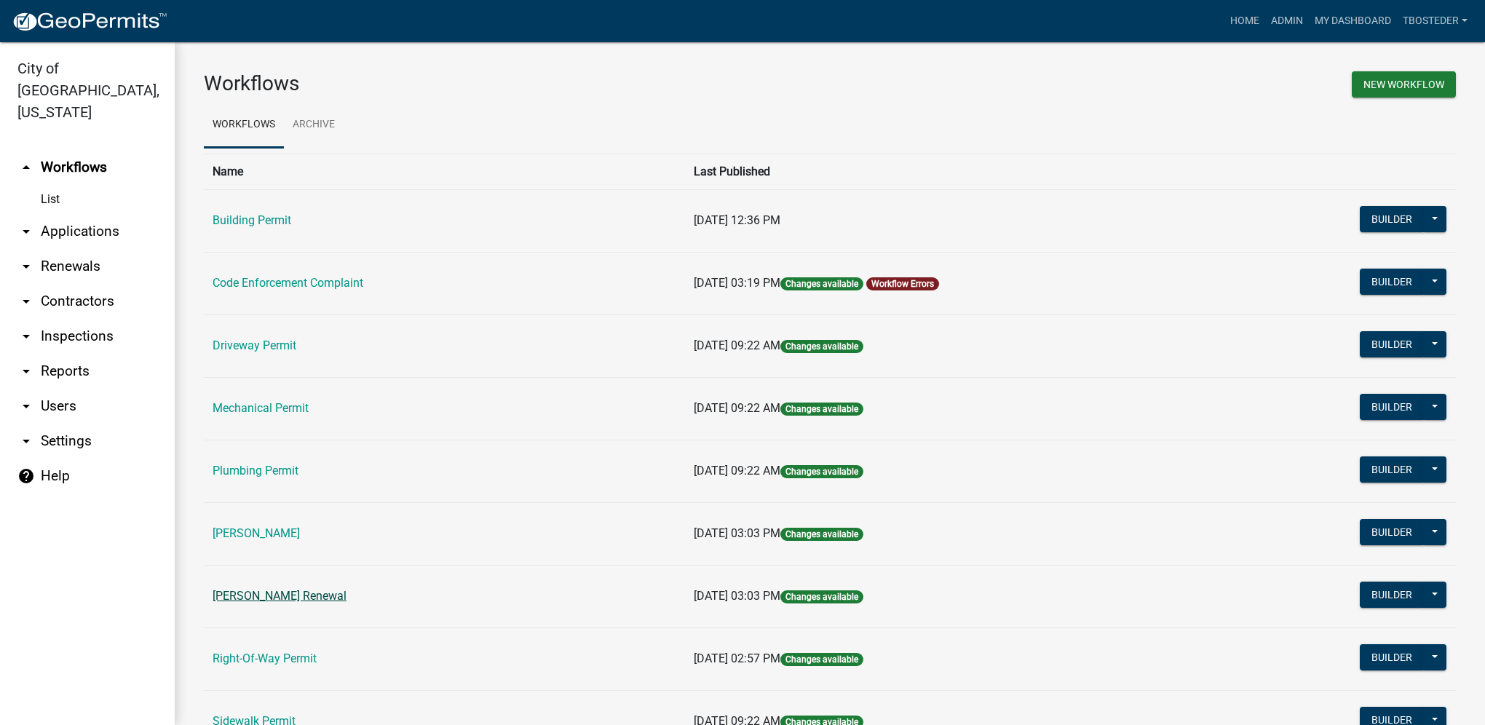
click at [312, 589] on link "[PERSON_NAME] Renewal" at bounding box center [280, 596] width 134 height 14
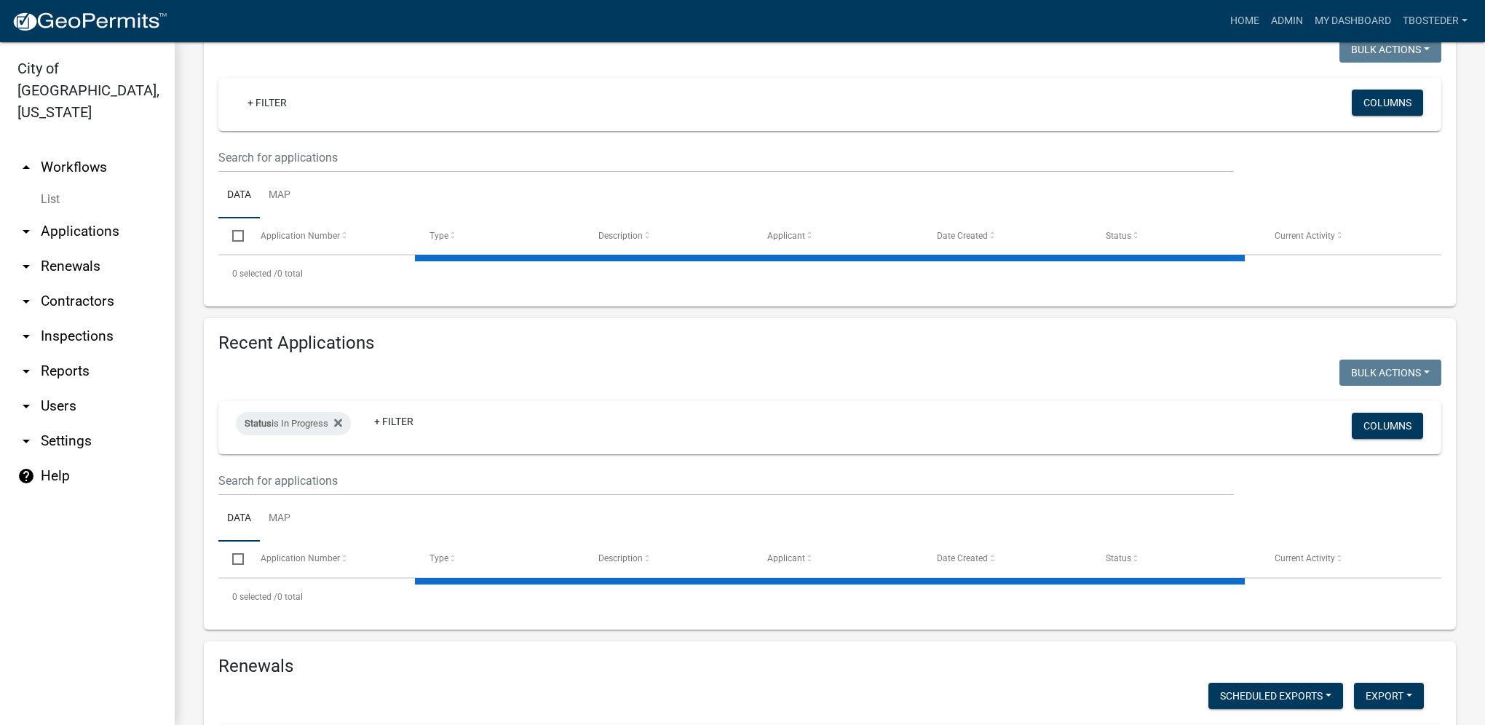
select select "1: 25"
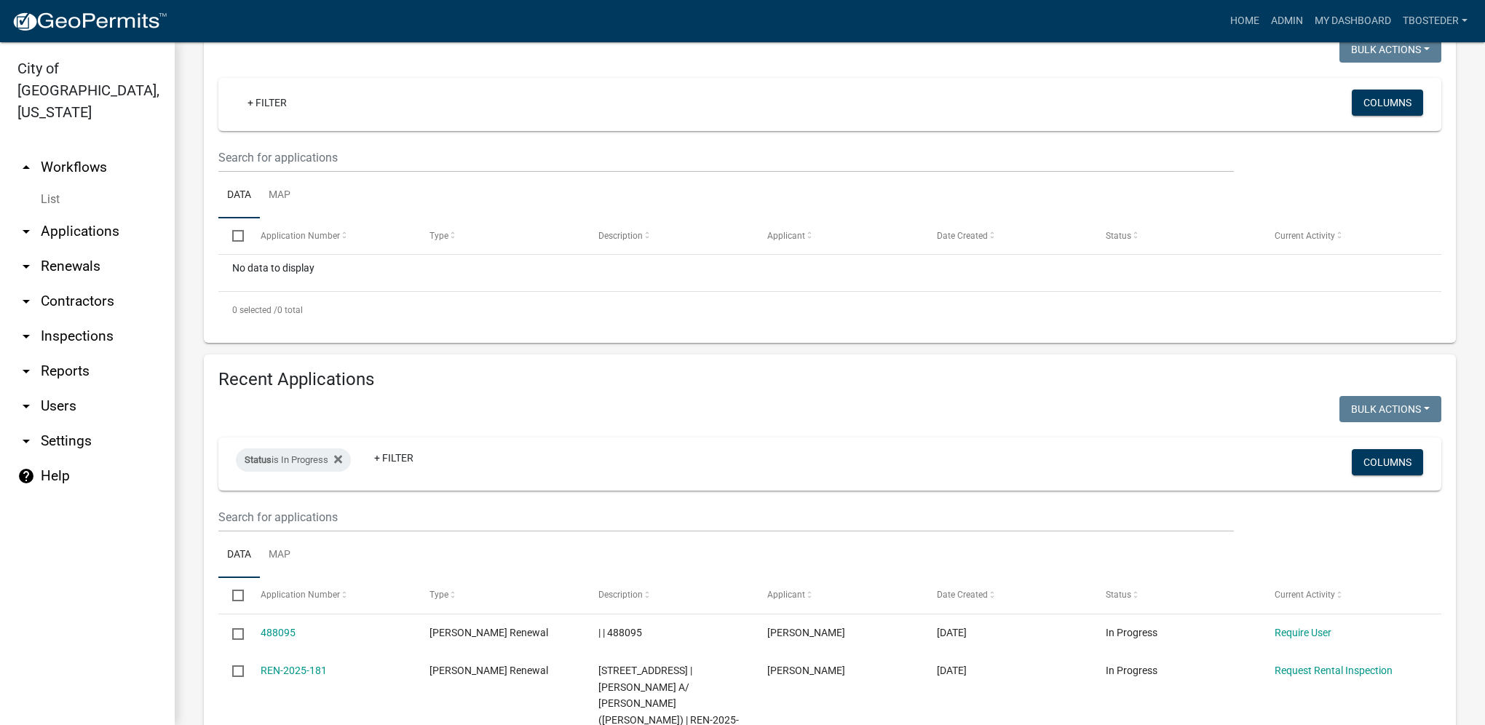
scroll to position [291, 0]
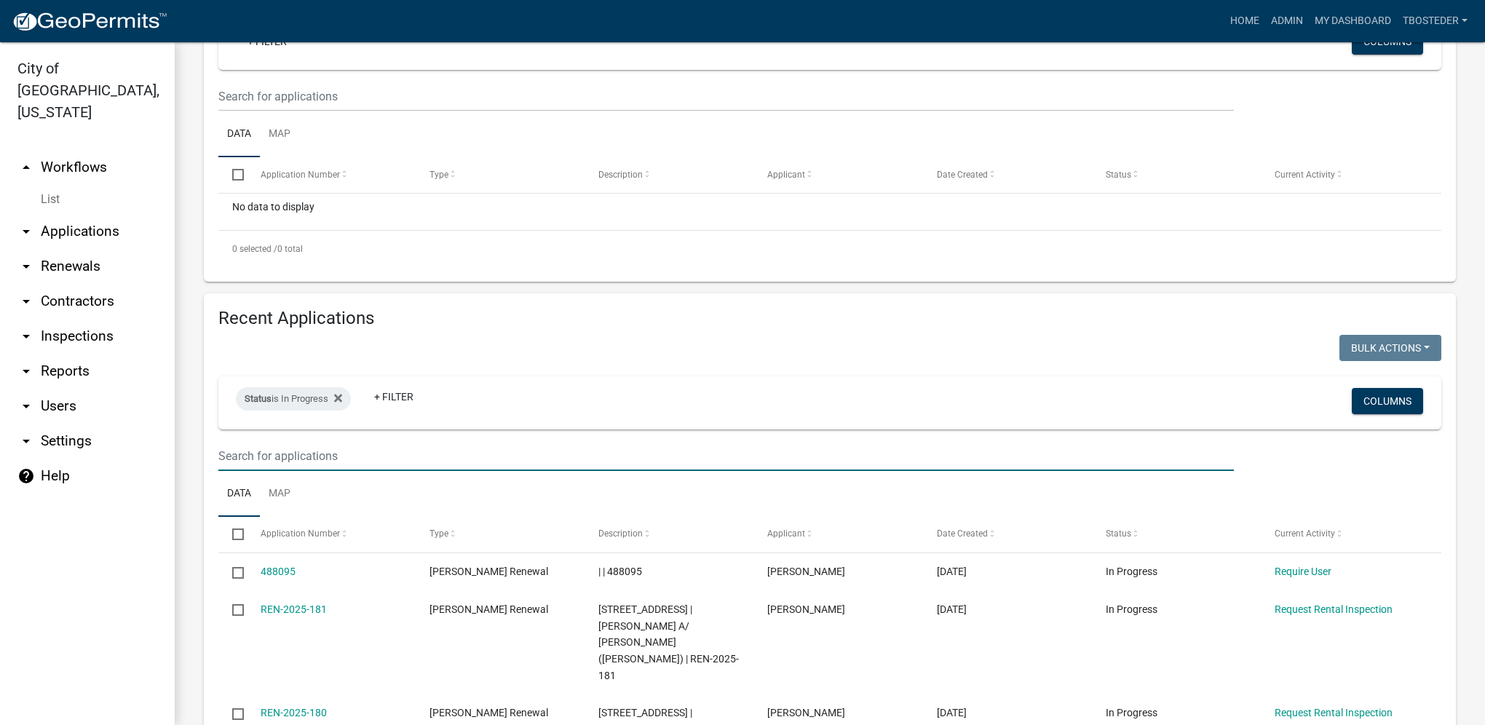
click at [373, 457] on input "text" at bounding box center [725, 456] width 1015 height 30
type input "[PERSON_NAME]"
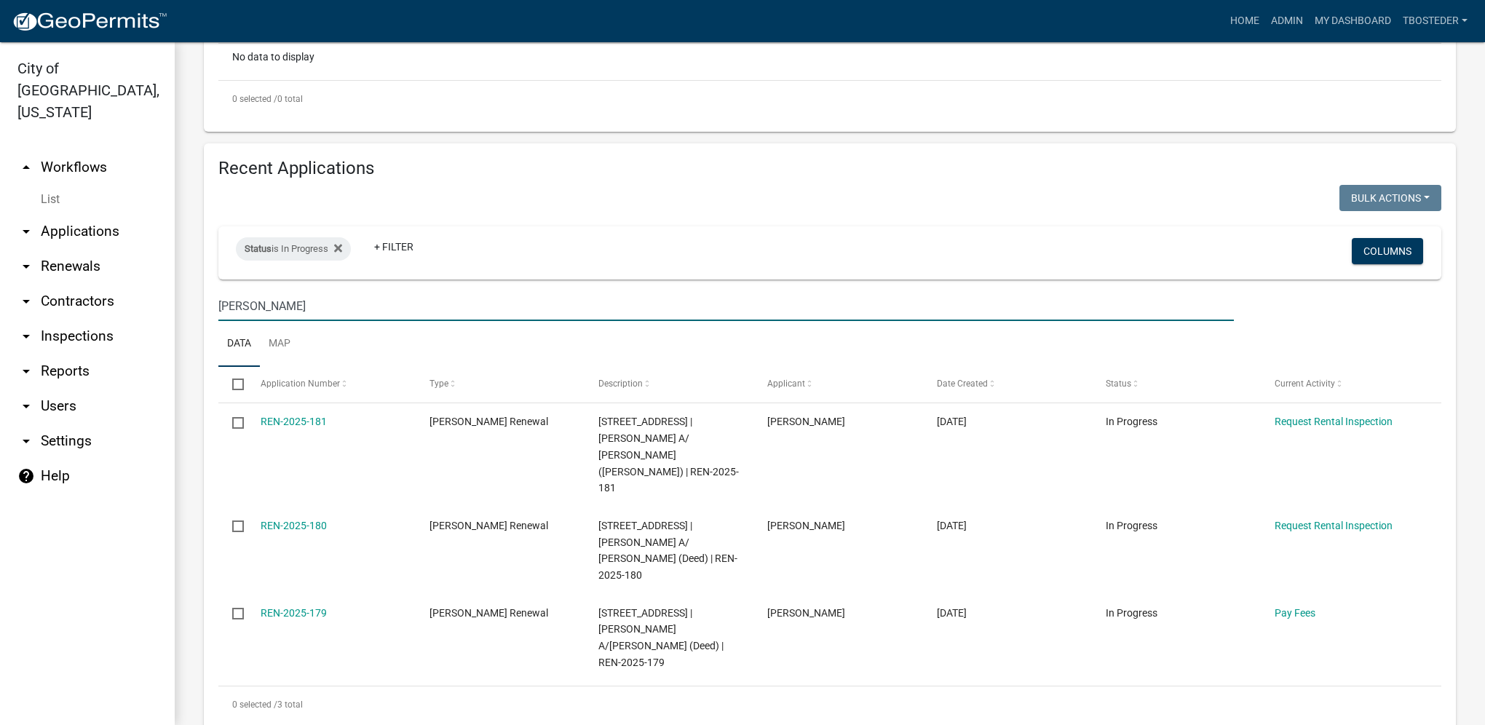
scroll to position [510, 0]
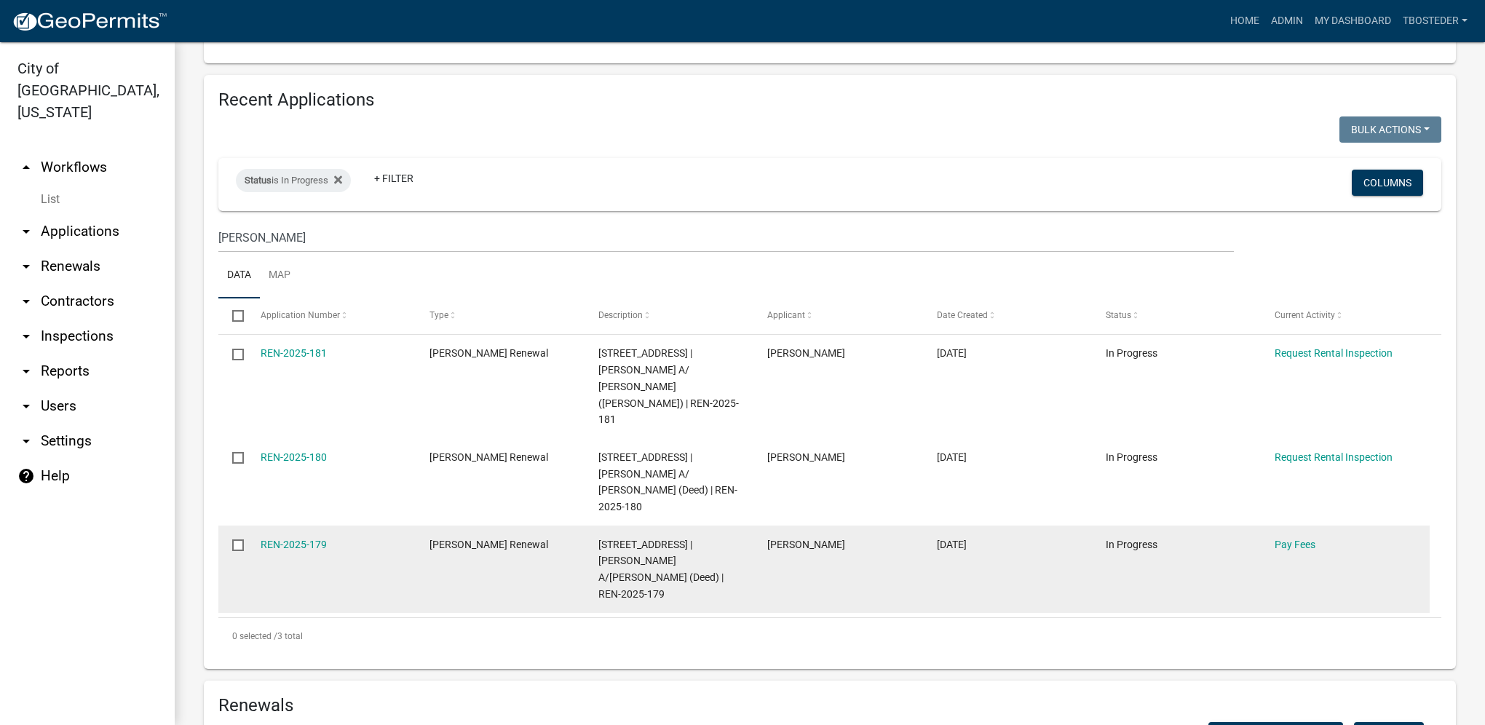
drag, startPoint x: 331, startPoint y: 501, endPoint x: 257, endPoint y: 498, distance: 74.3
click at [257, 526] on datatable-body-cell "REN-2025-179" at bounding box center [330, 569] width 169 height 87
drag, startPoint x: 257, startPoint y: 498, endPoint x: 271, endPoint y: 493, distance: 14.5
copy link "REN-2025-179"
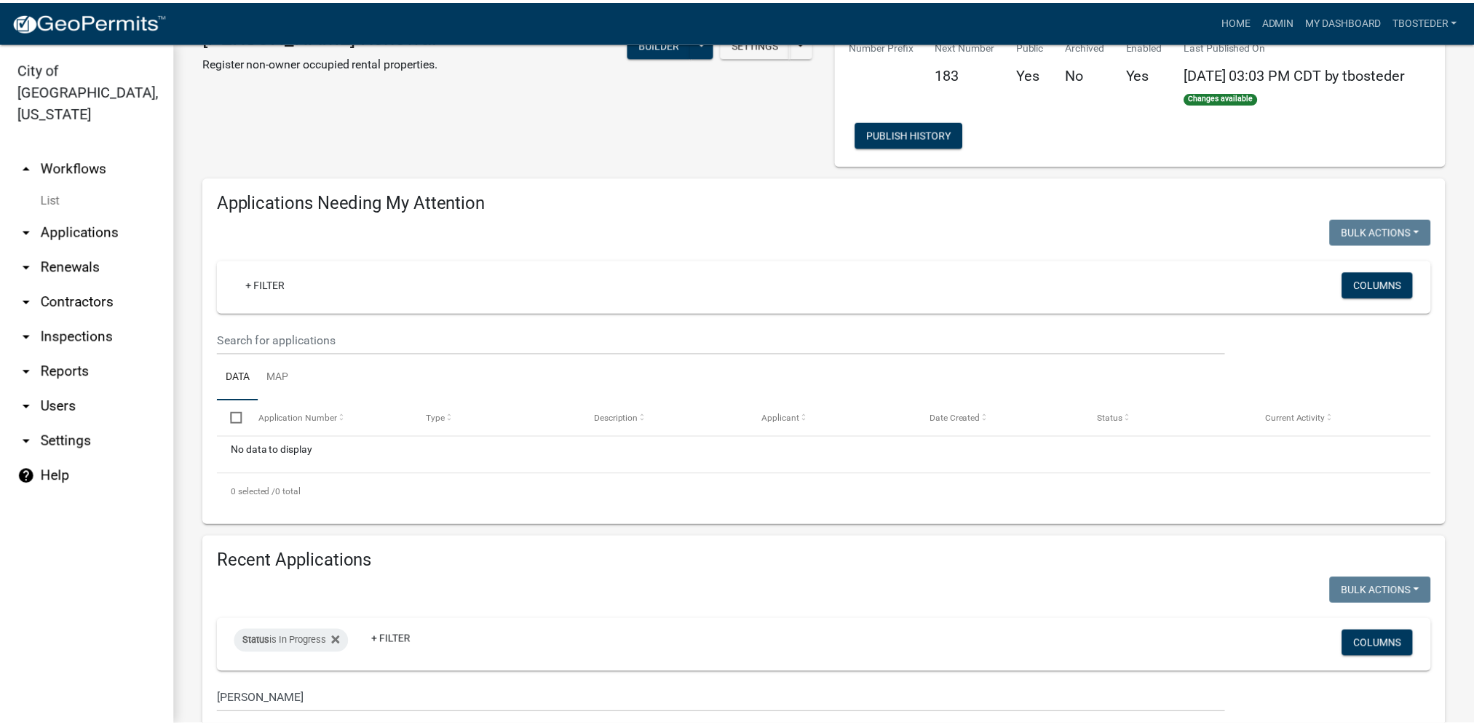
scroll to position [0, 0]
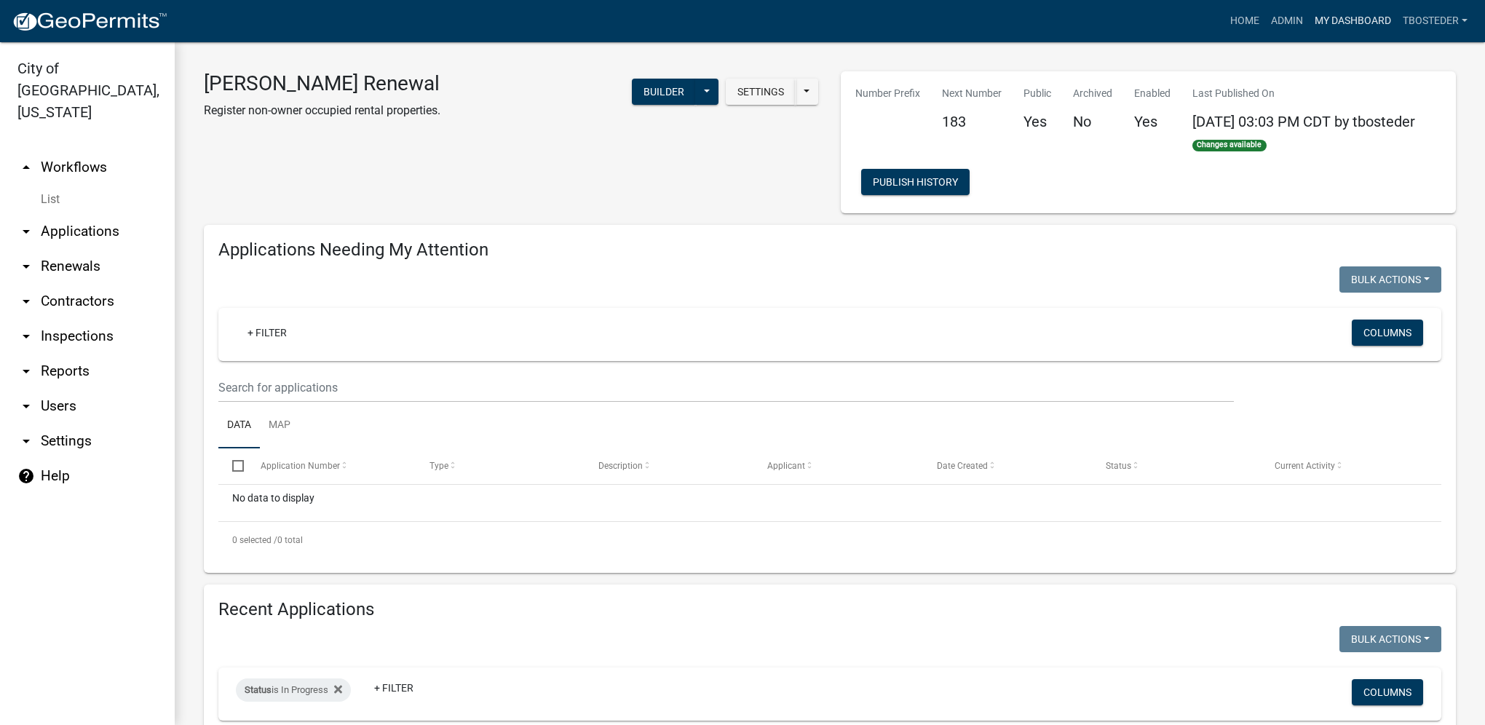
click at [1323, 26] on link "My Dashboard" at bounding box center [1353, 21] width 88 height 28
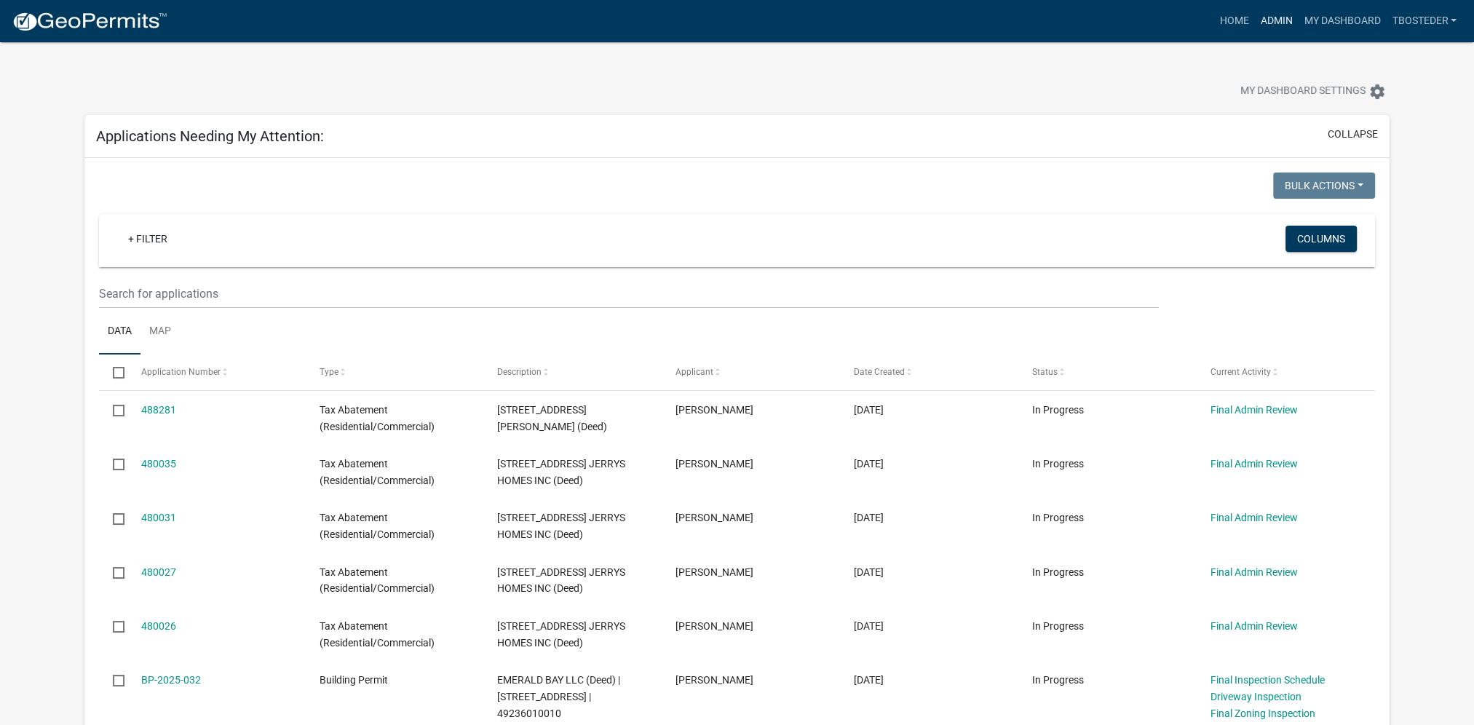
click at [1279, 19] on link "Admin" at bounding box center [1276, 21] width 44 height 28
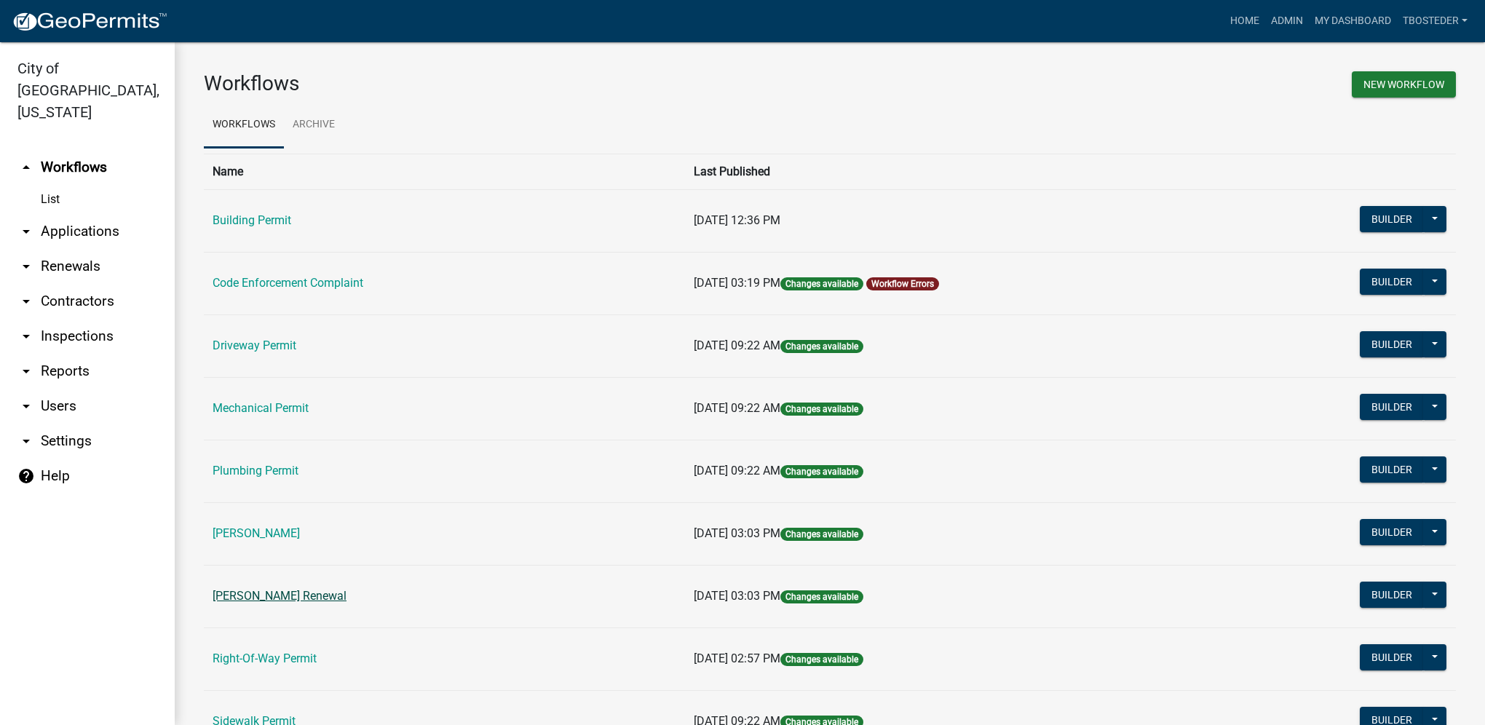
click at [299, 592] on link "[PERSON_NAME] Renewal" at bounding box center [280, 596] width 134 height 14
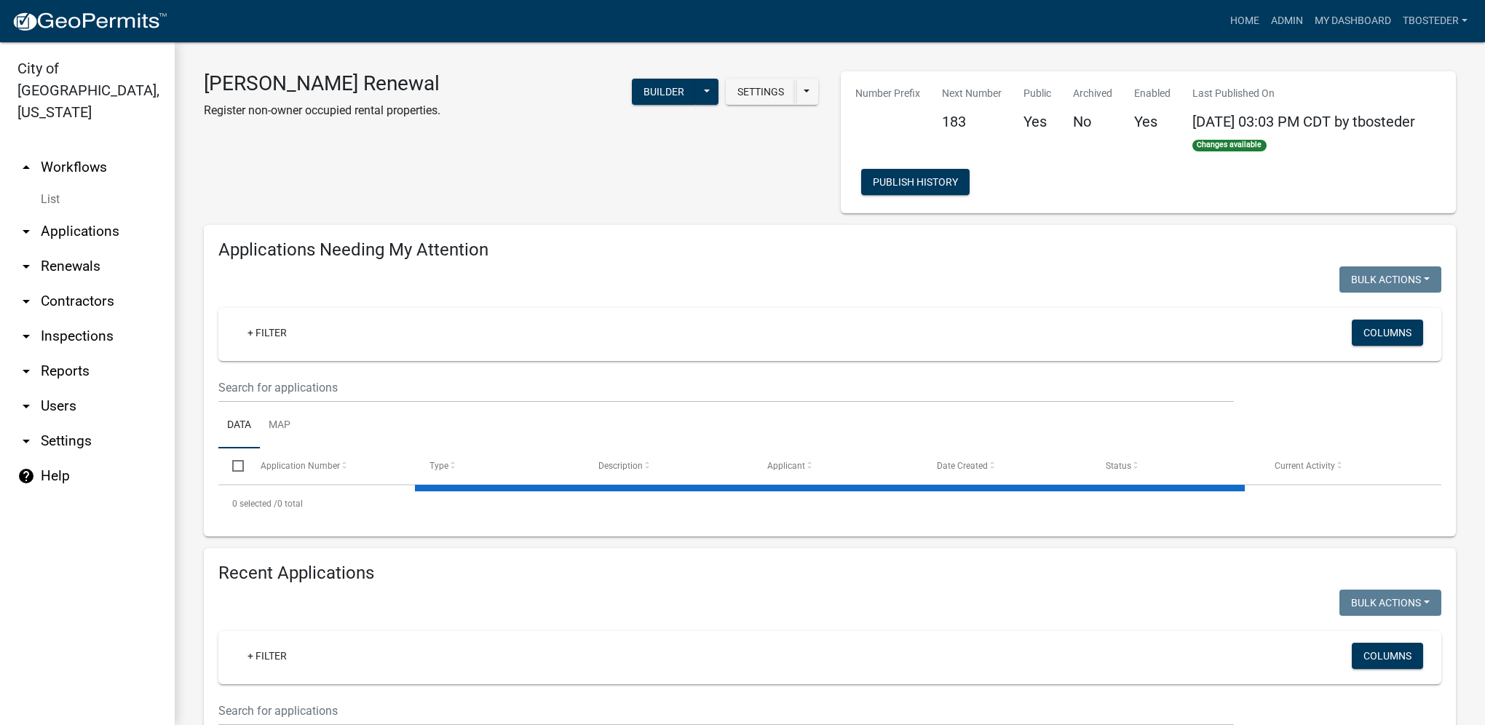
select select "1: 25"
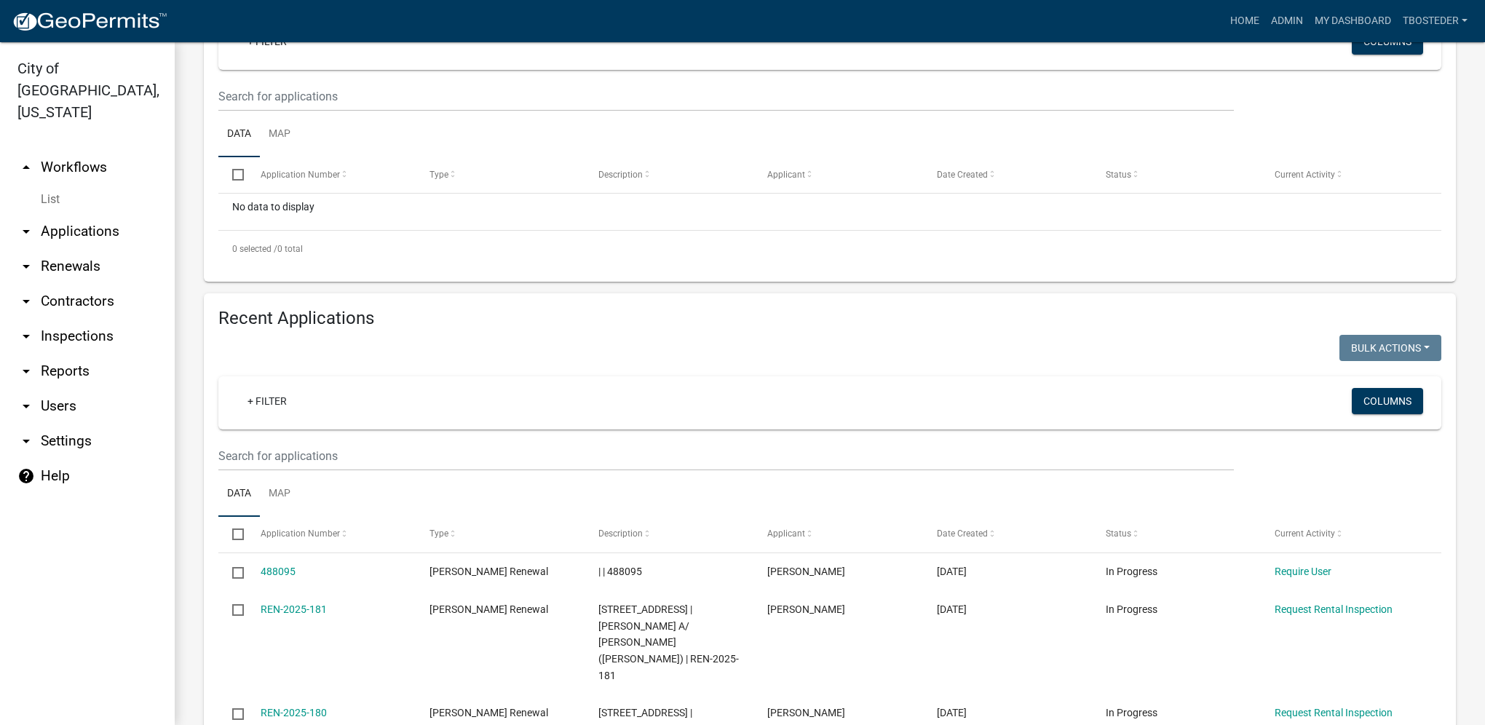
scroll to position [364, 0]
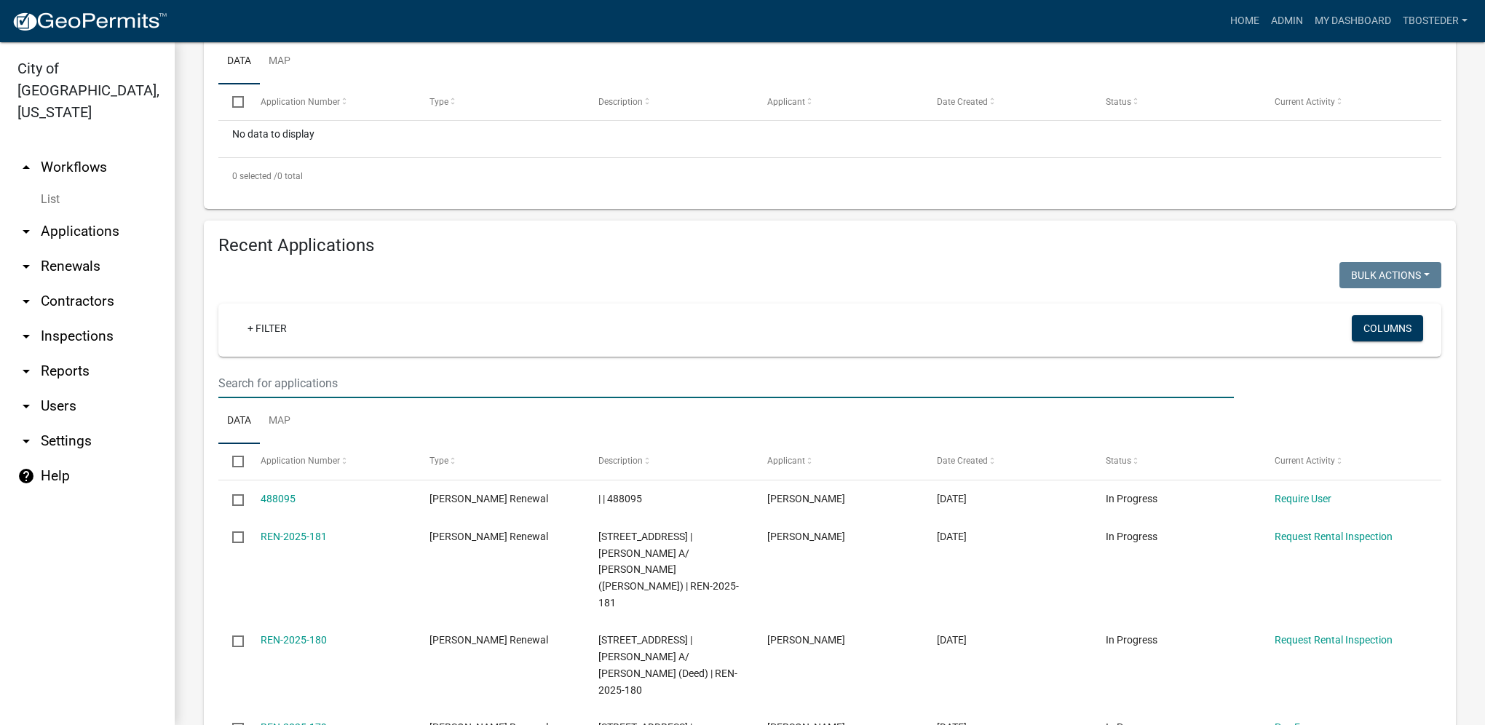
click at [254, 394] on input "text" at bounding box center [725, 383] width 1015 height 30
type input "[PERSON_NAME]"
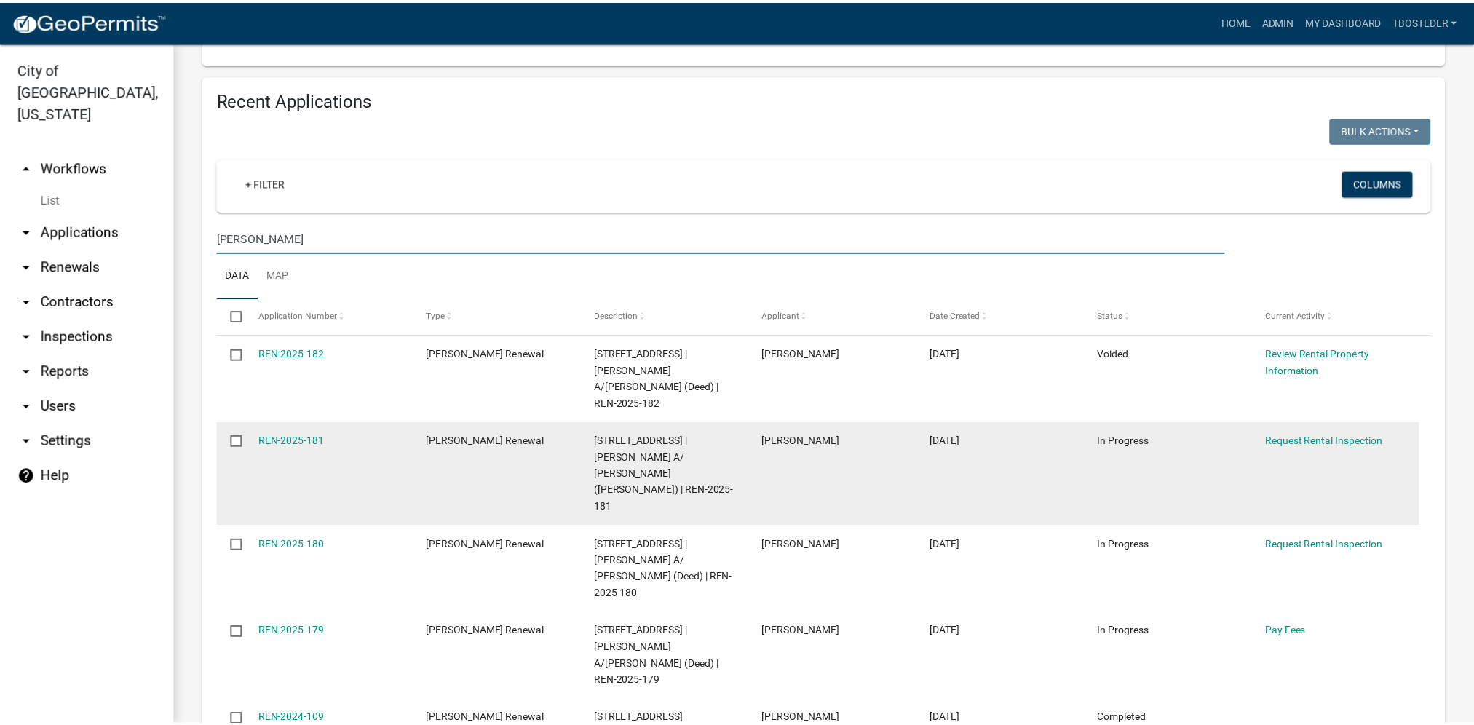
scroll to position [437, 0]
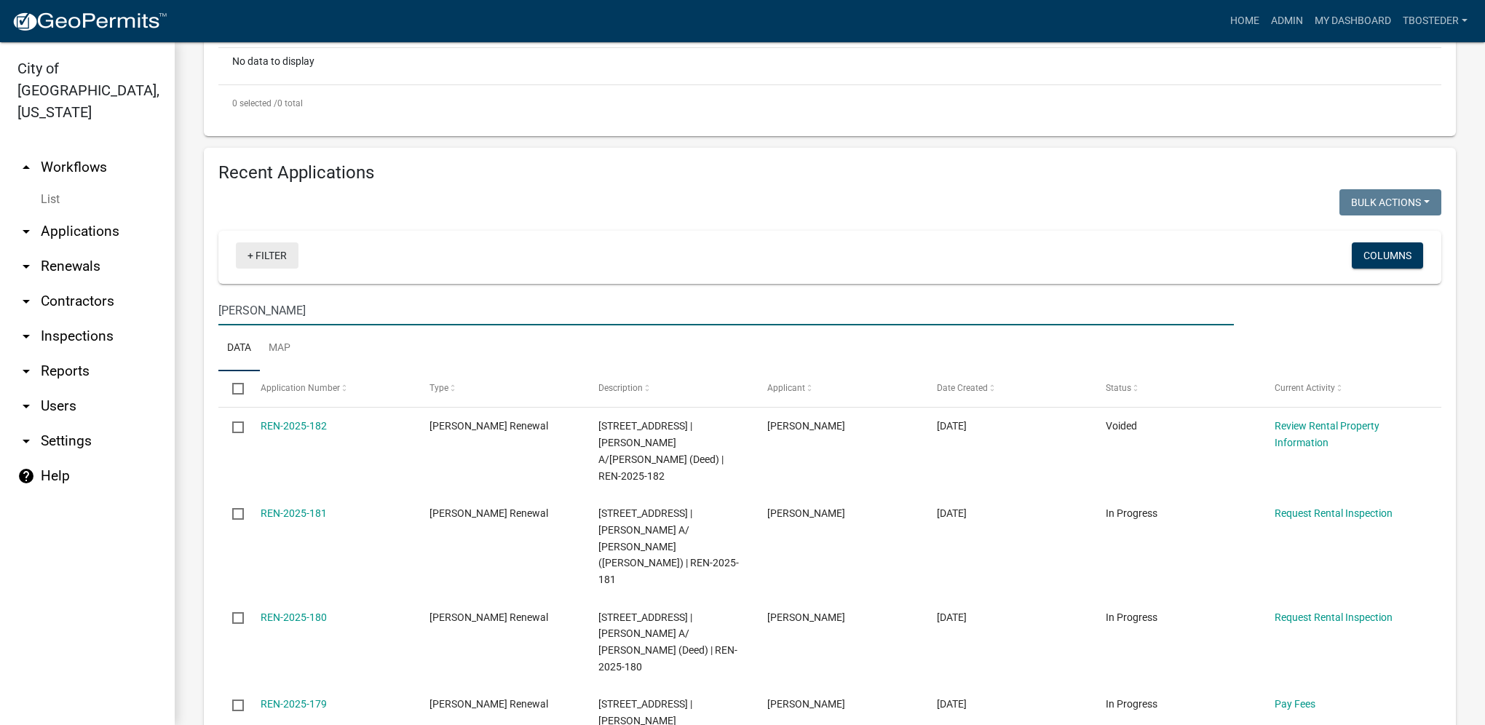
click at [253, 253] on link "+ Filter" at bounding box center [267, 255] width 63 height 26
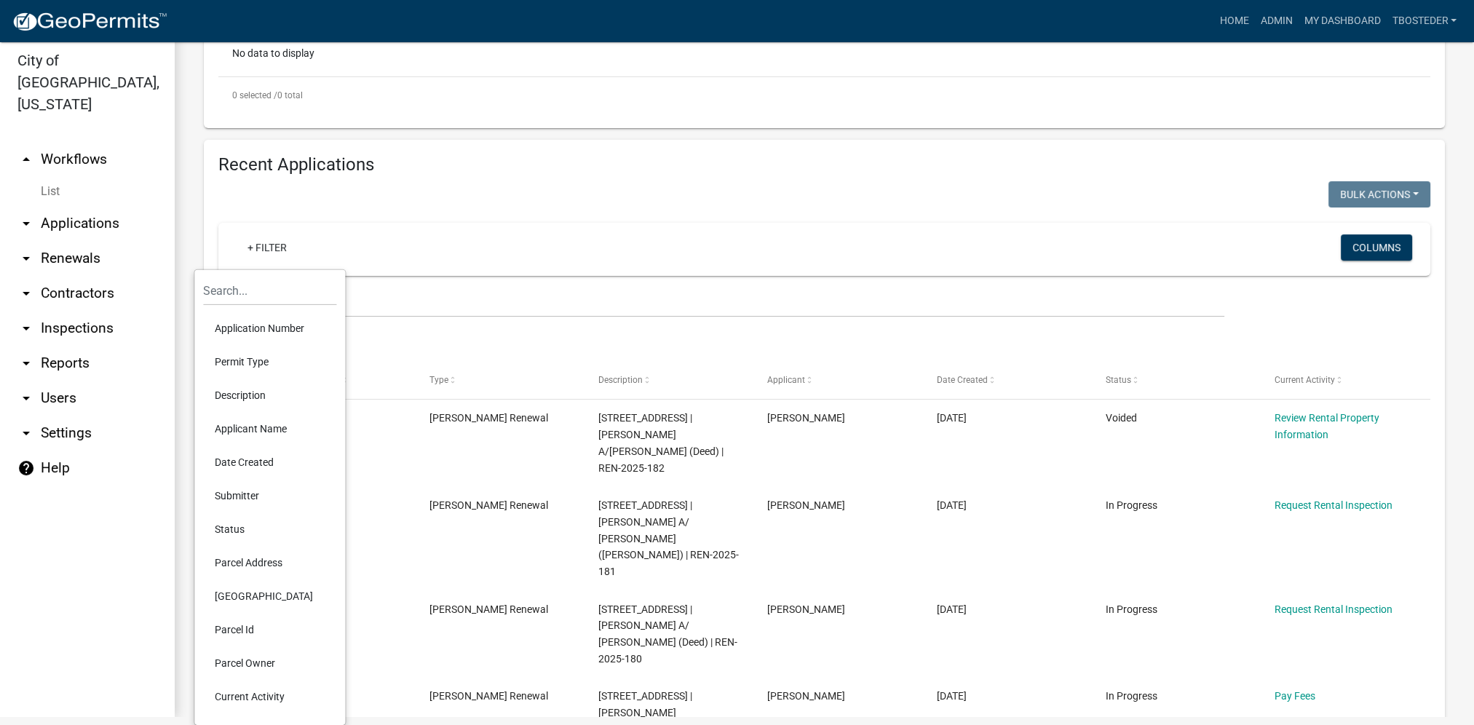
click at [280, 521] on li "Status" at bounding box center [269, 528] width 133 height 33
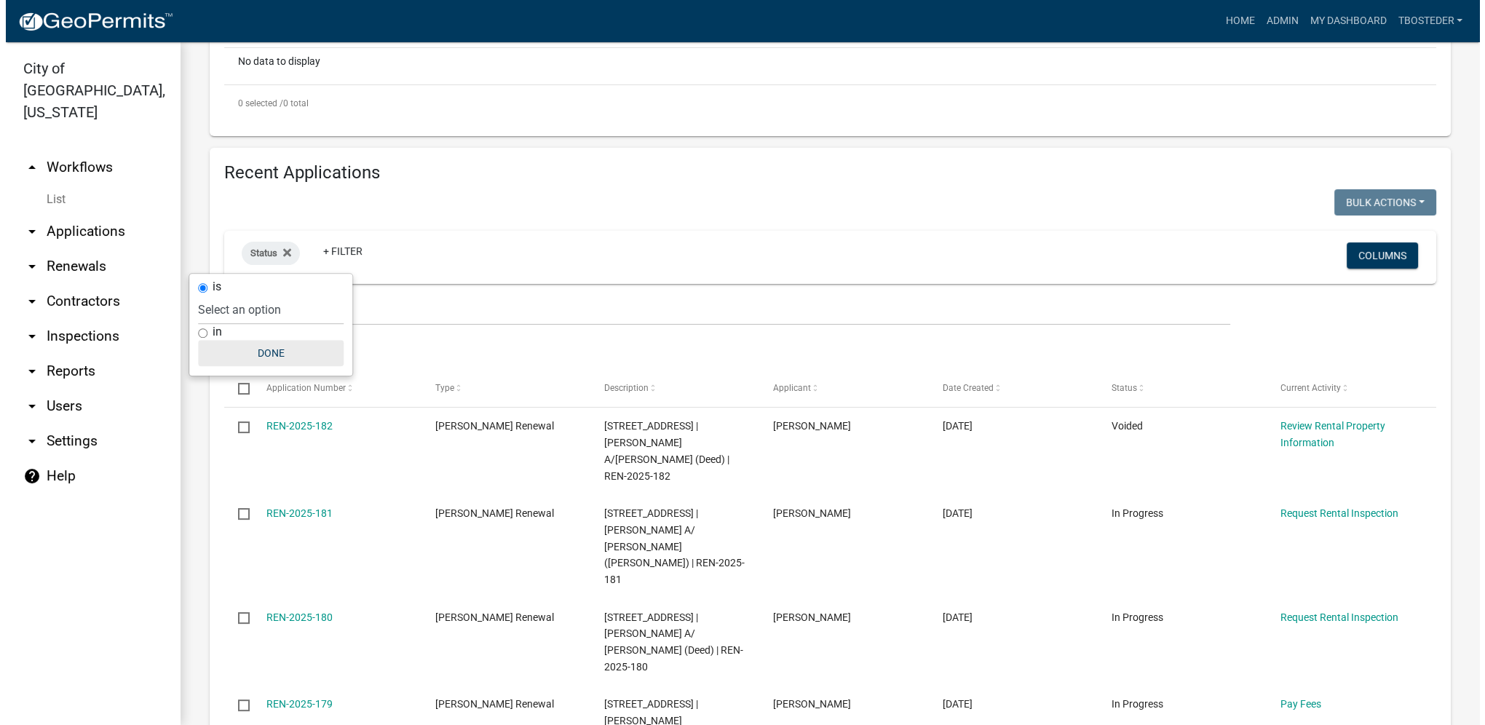
scroll to position [0, 0]
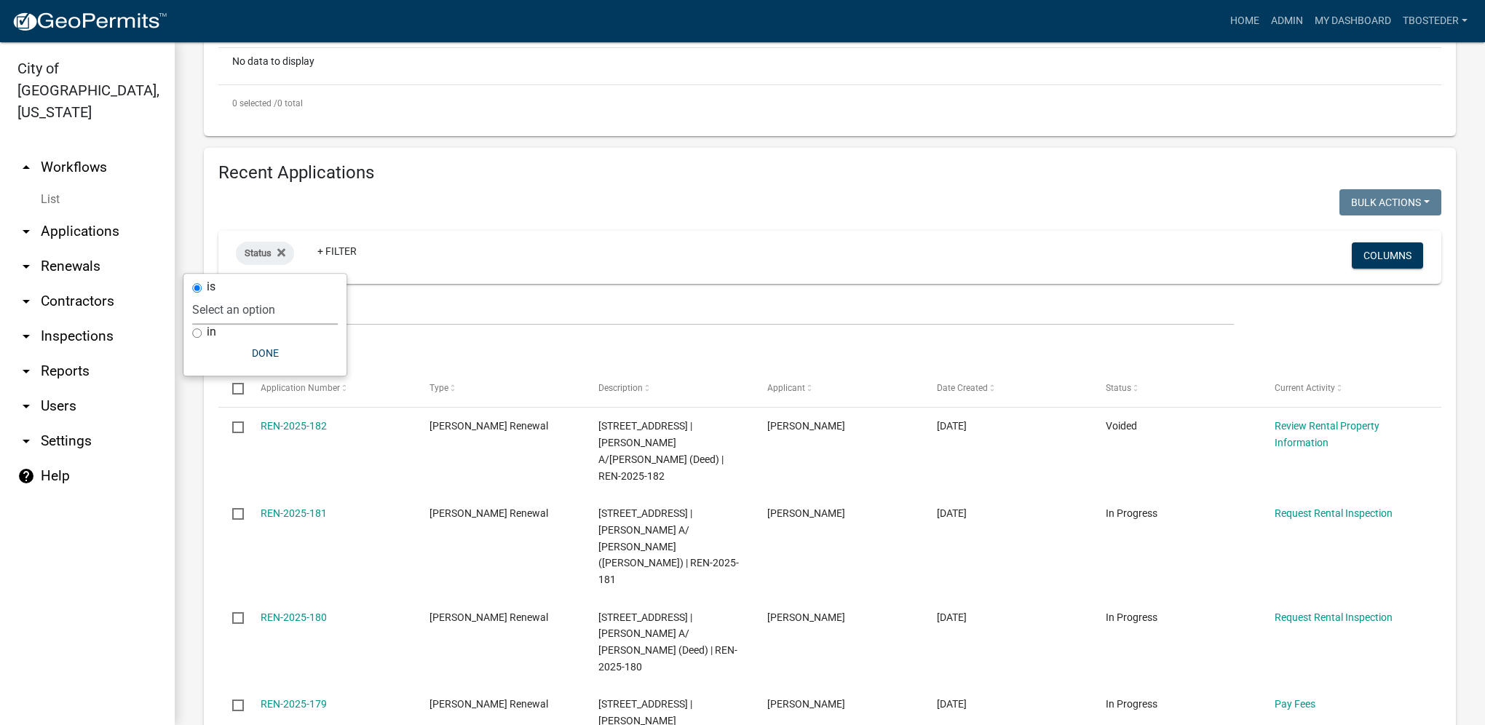
click at [259, 317] on select "Select an option Not Started In Progress Completed Expired Locked Withdrawn Voi…" at bounding box center [265, 310] width 146 height 30
select select "1"
click at [221, 295] on select "Select an option Not Started In Progress Completed Expired Locked Withdrawn Voi…" at bounding box center [265, 310] width 146 height 30
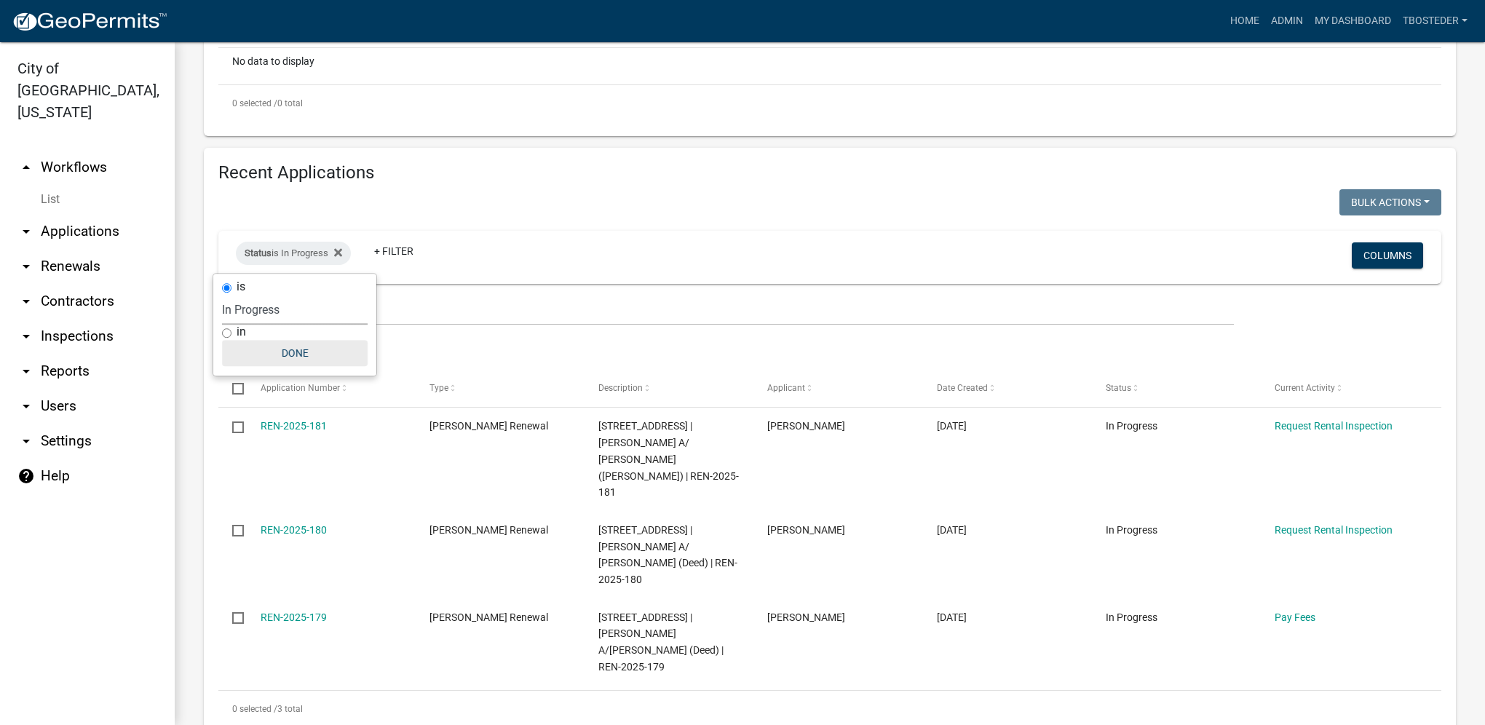
click at [256, 353] on button "Done" at bounding box center [295, 353] width 146 height 26
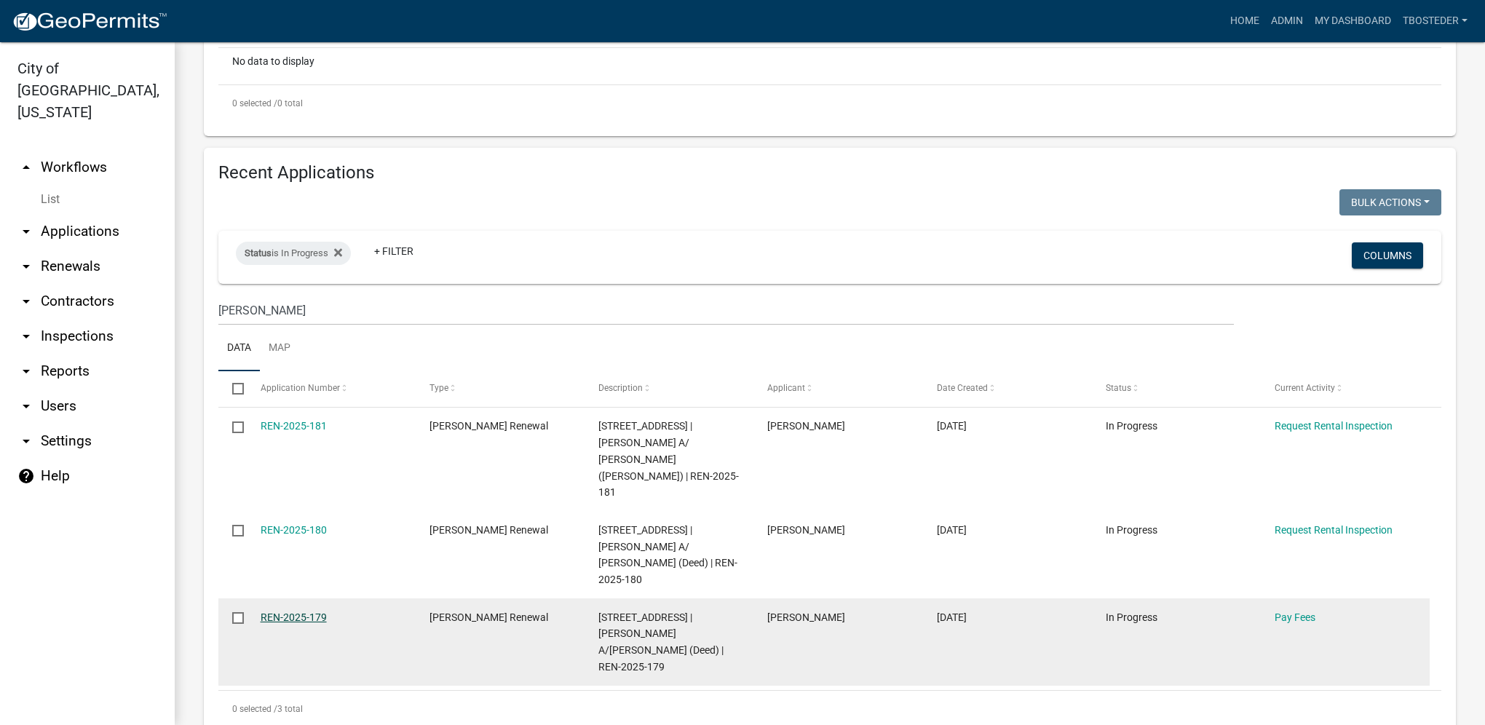
click at [318, 611] on link "REN-2025-179" at bounding box center [294, 617] width 66 height 12
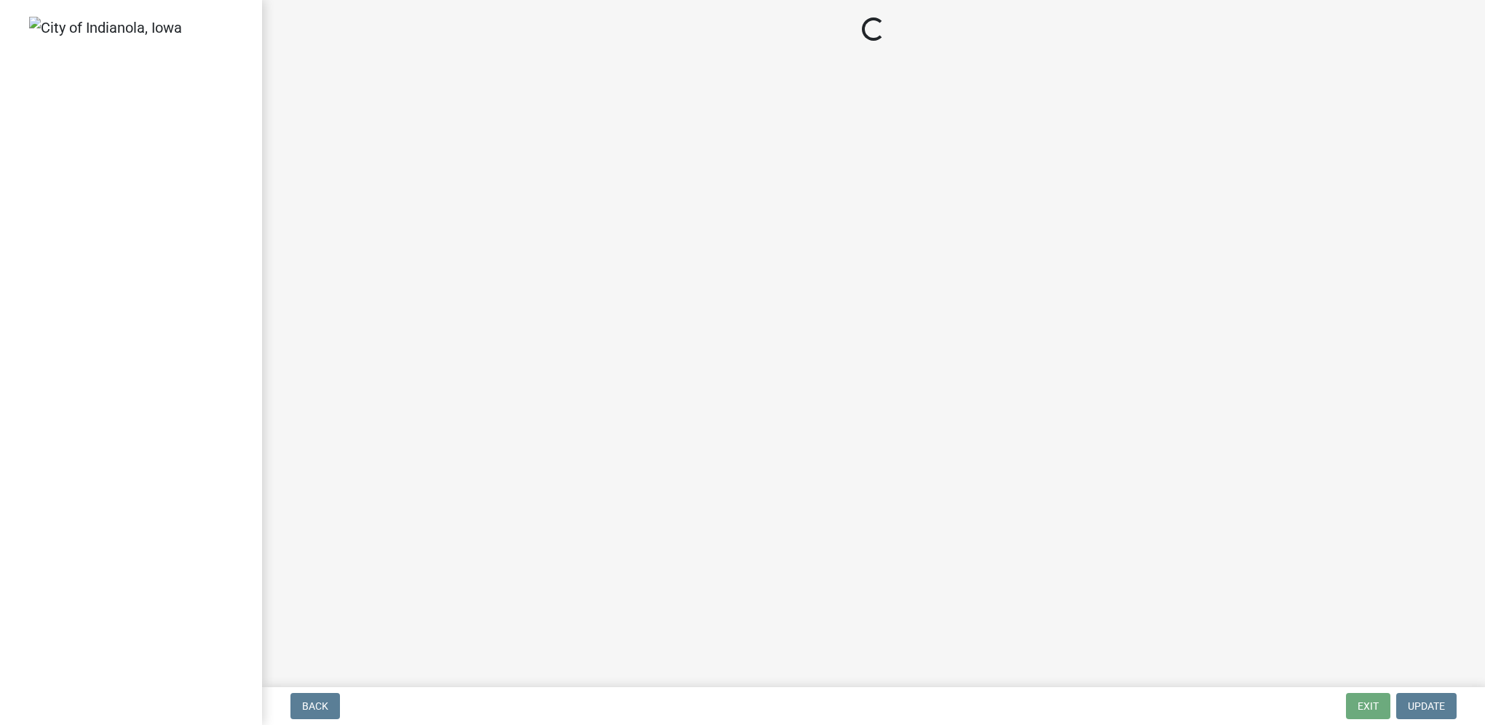
select select "3: 3"
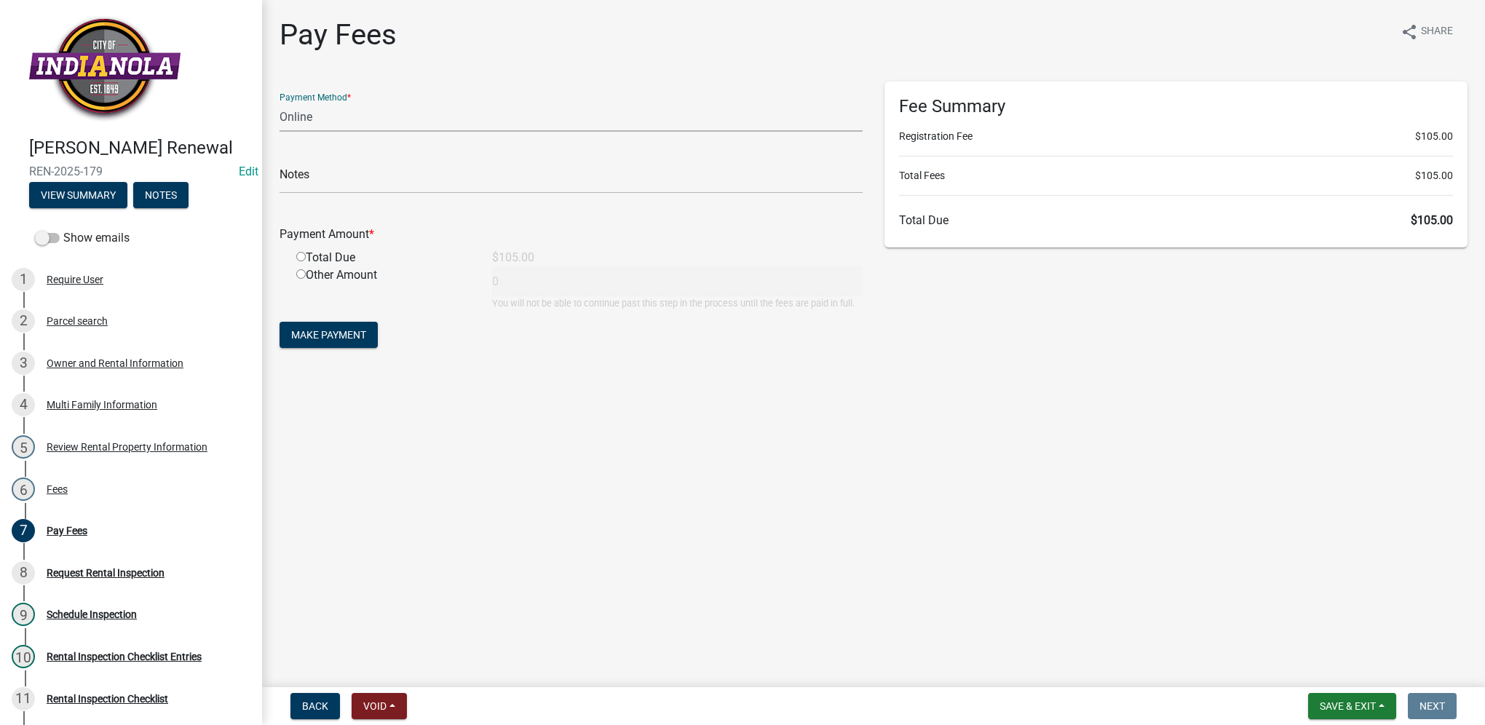
click at [389, 114] on select "Credit Card POS Check Cash Online" at bounding box center [571, 117] width 583 height 30
click at [301, 258] on input "radio" at bounding box center [300, 256] width 9 height 9
radio input "true"
type input "105"
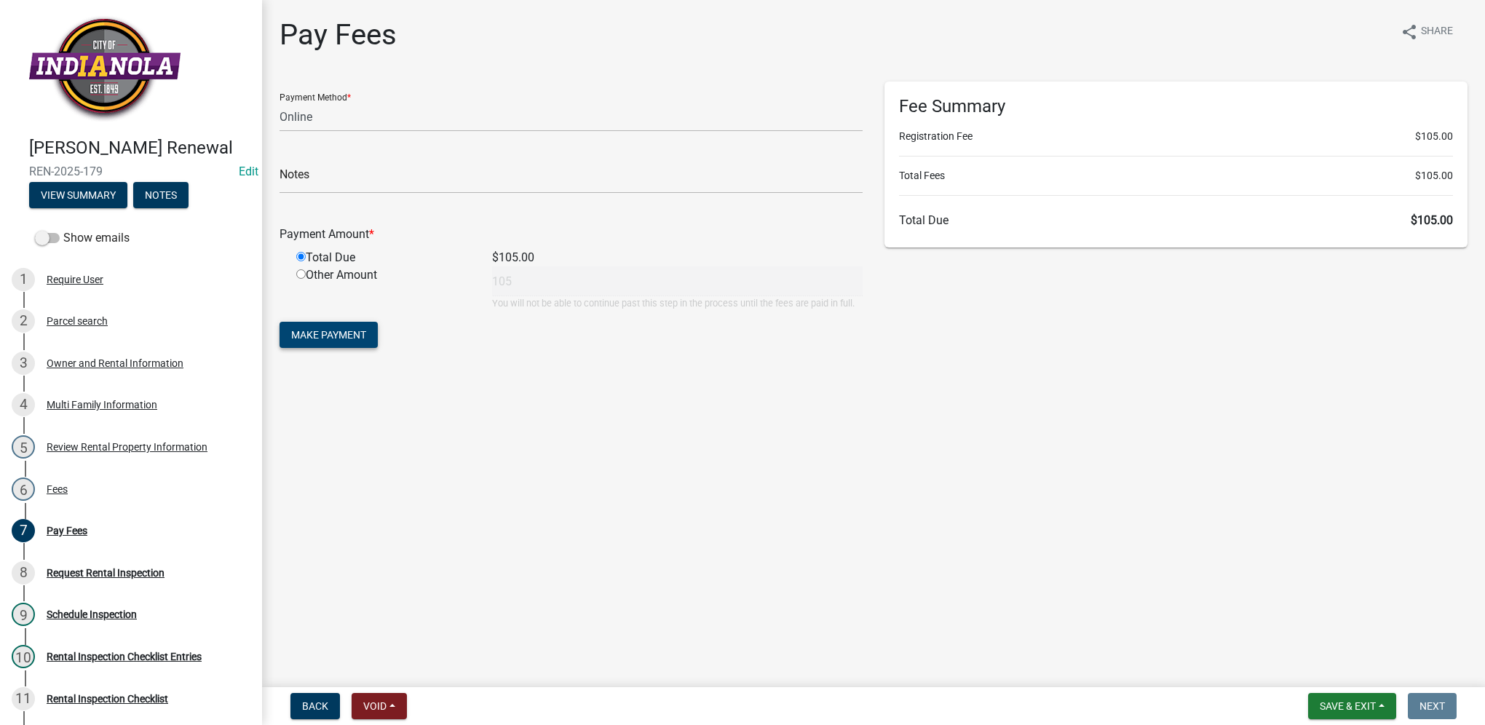
click at [360, 339] on span "Make Payment" at bounding box center [328, 335] width 75 height 12
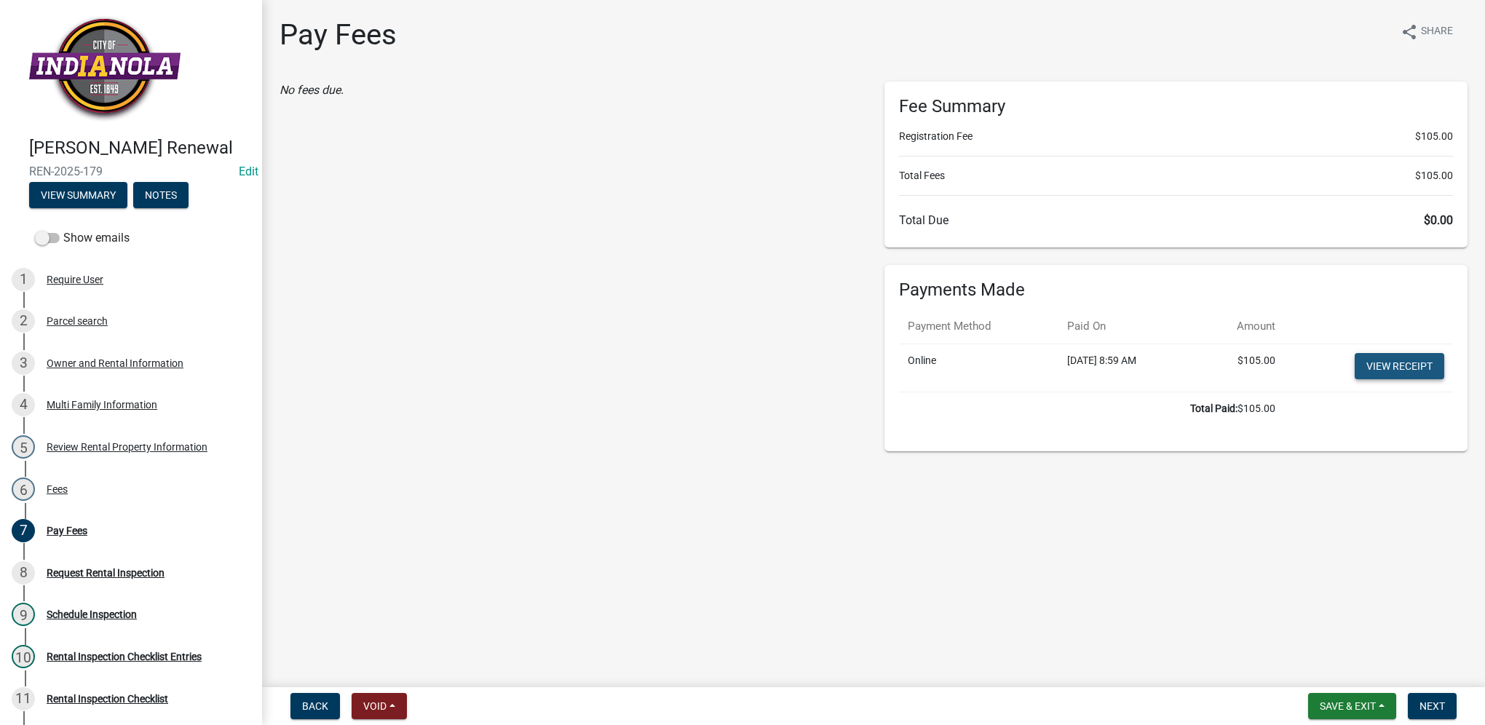
click at [1376, 364] on link "View receipt" at bounding box center [1400, 366] width 90 height 26
click at [1430, 705] on span "Next" at bounding box center [1431, 706] width 25 height 12
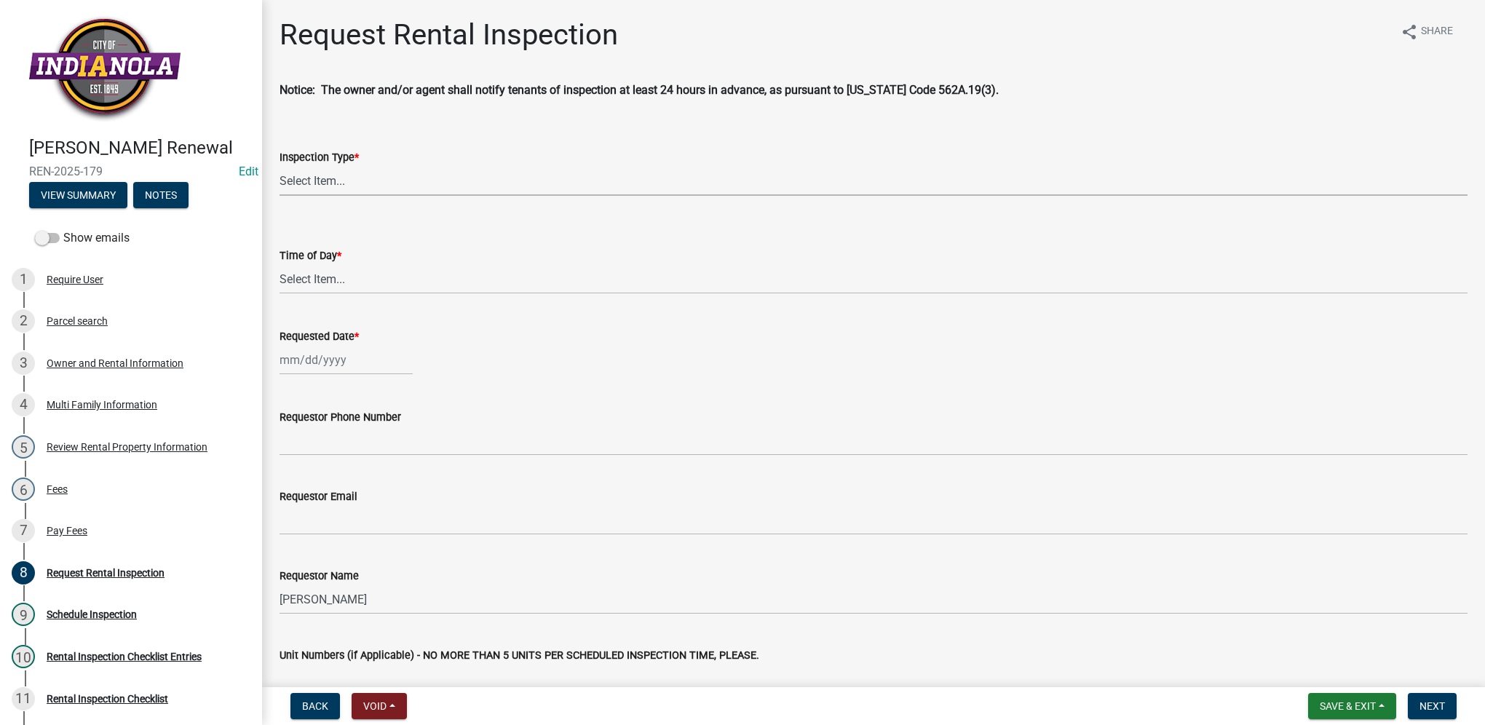
click at [385, 185] on select "Select Item... Rental Inspection" at bounding box center [874, 181] width 1188 height 30
click at [280, 166] on select "Select Item... Rental Inspection" at bounding box center [874, 181] width 1188 height 30
select select "b959d790-e5ea-4503-81e8-7f17c022e9fc"
click at [338, 268] on select "Select Item... AM PM" at bounding box center [874, 279] width 1188 height 30
click at [280, 264] on select "Select Item... AM PM" at bounding box center [874, 279] width 1188 height 30
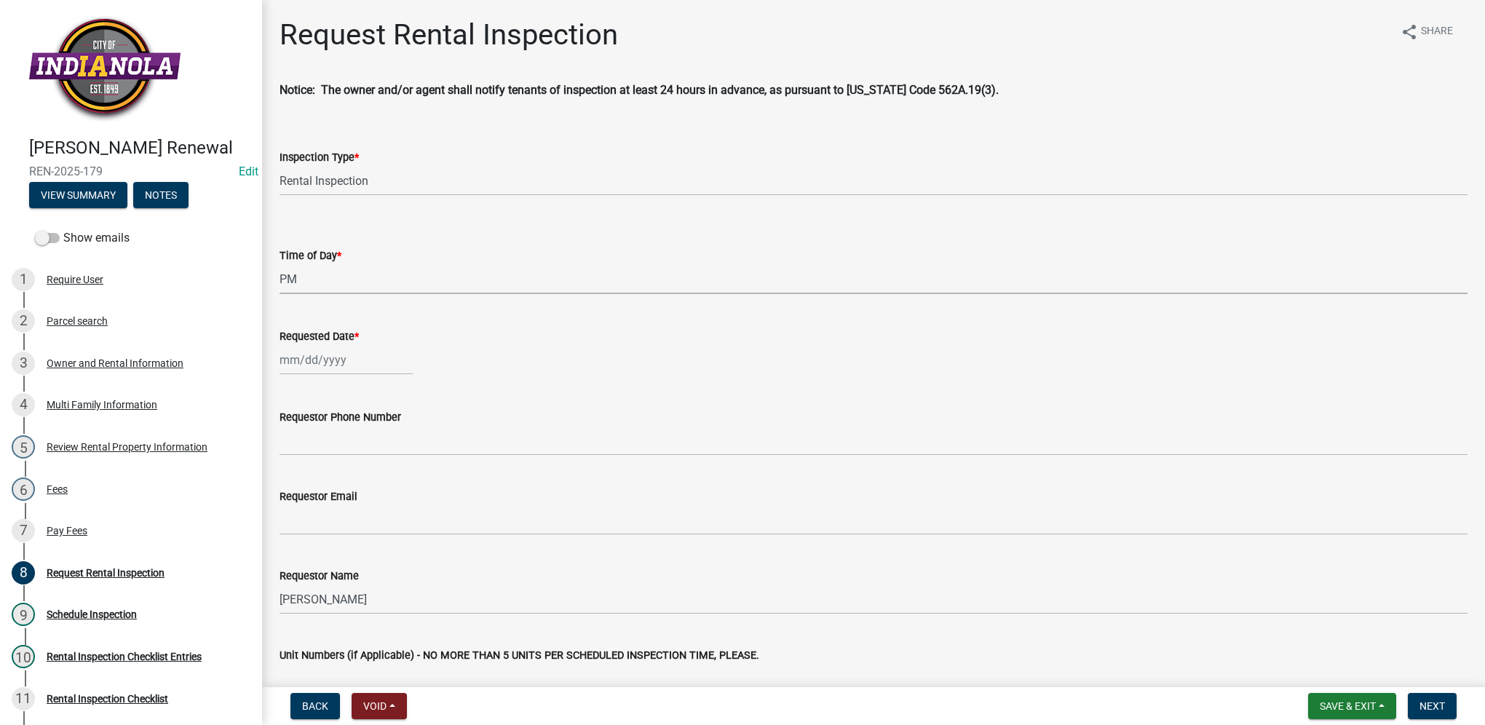
select select "f27cc5fd-9797-4d91-936b-f69921ebc120"
click at [313, 363] on div at bounding box center [346, 360] width 133 height 30
click at [365, 483] on div "16" at bounding box center [363, 483] width 23 height 23
type input "[DATE]"
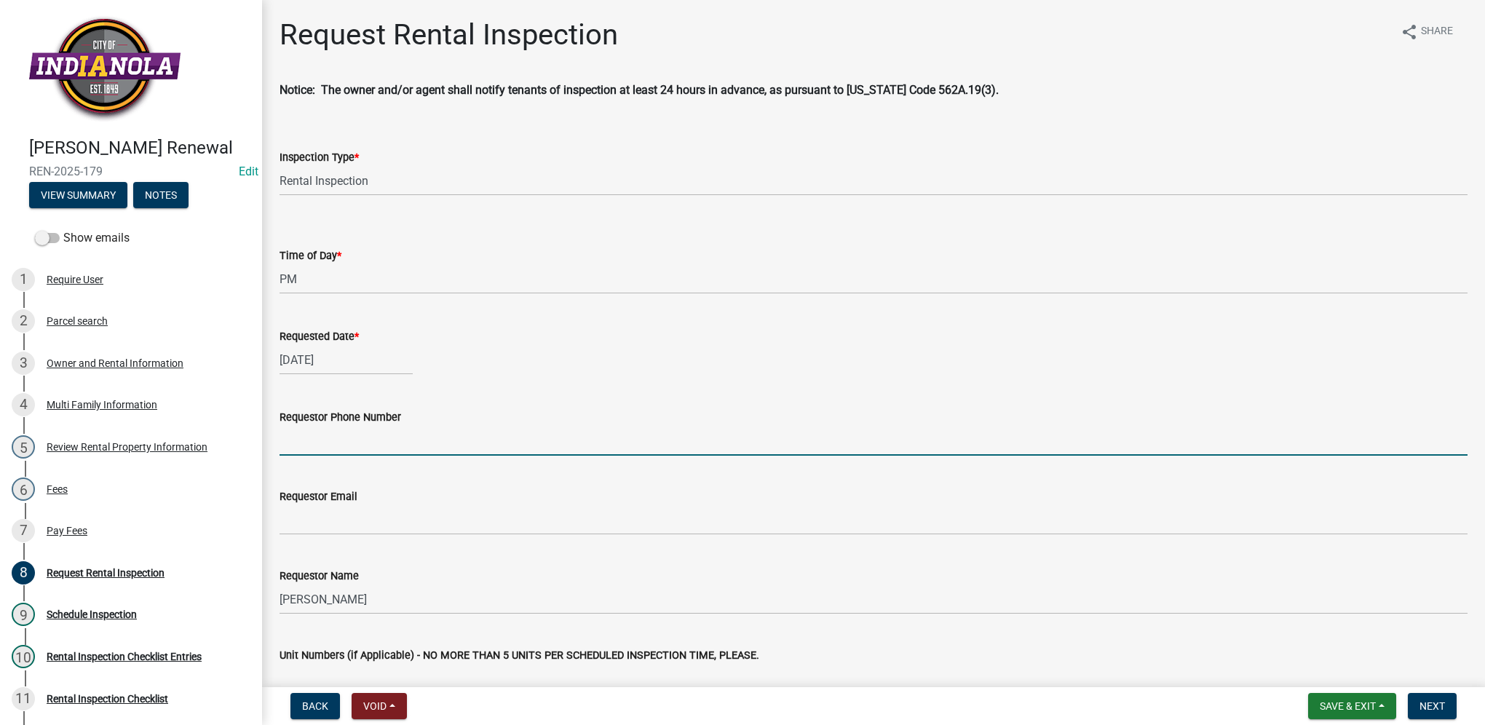
click at [372, 440] on input "Requestor Phone Number" at bounding box center [874, 441] width 1188 height 30
type input "[PHONE_NUMBER]"
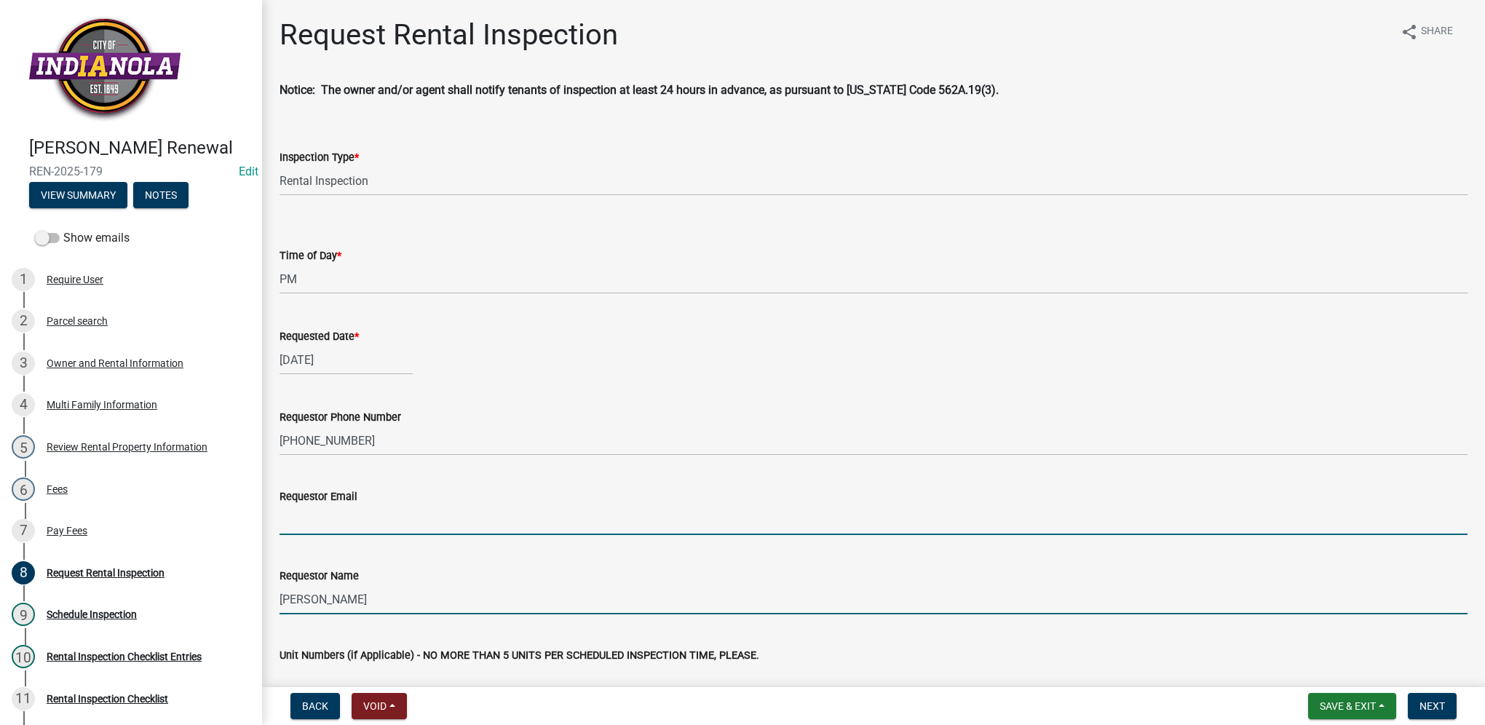
click at [364, 603] on input "[PERSON_NAME]" at bounding box center [874, 599] width 1188 height 30
click at [355, 523] on input "Requestor Email" at bounding box center [874, 520] width 1188 height 30
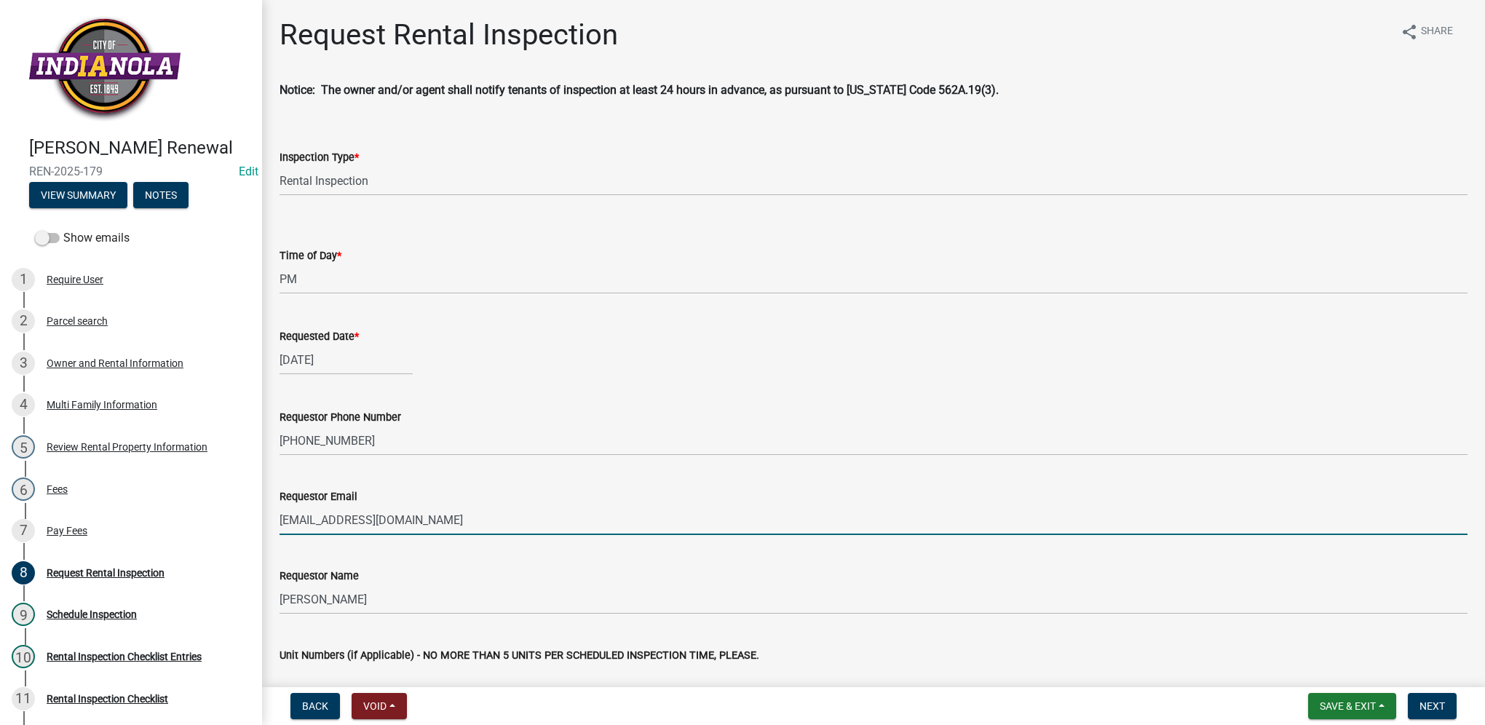
type input "[EMAIL_ADDRESS][DOMAIN_NAME]"
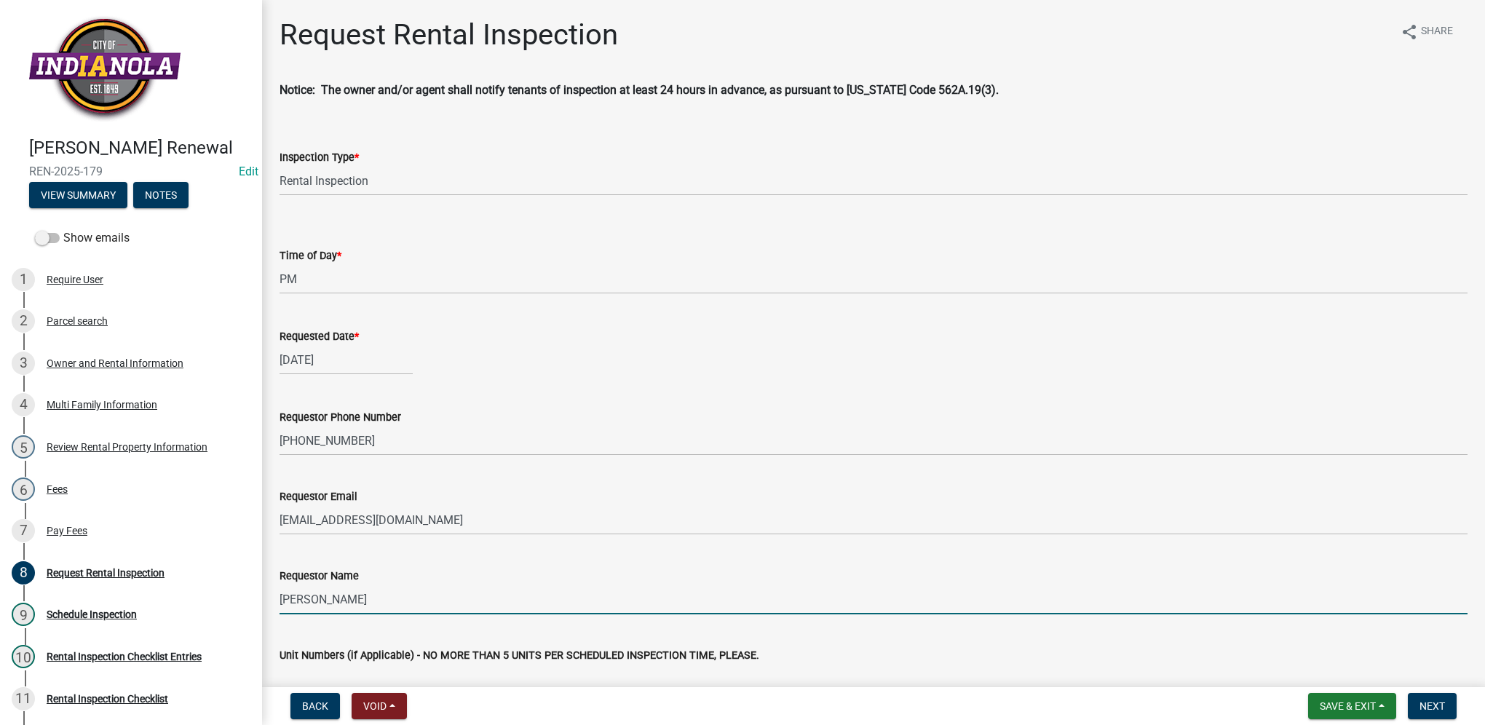
type input "[PERSON_NAME]"
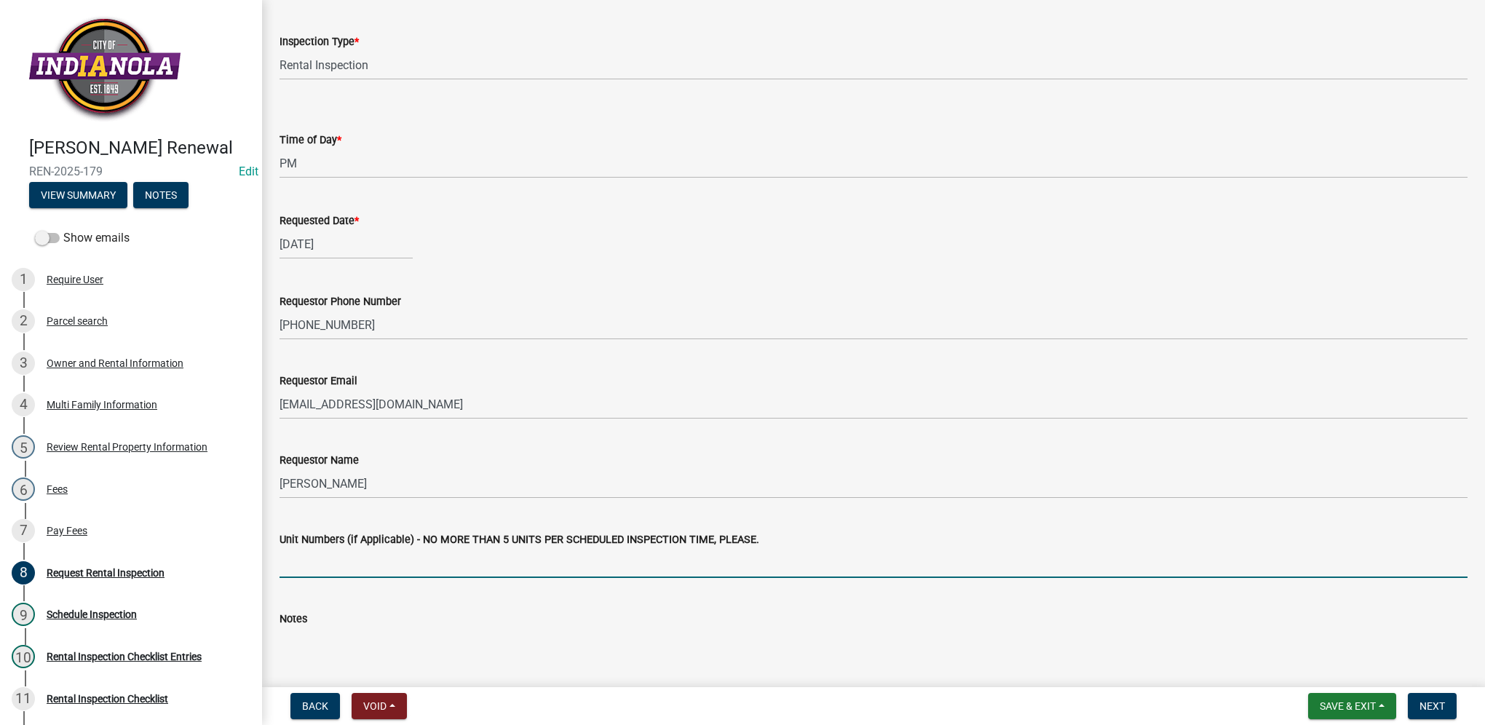
scroll to position [198, 0]
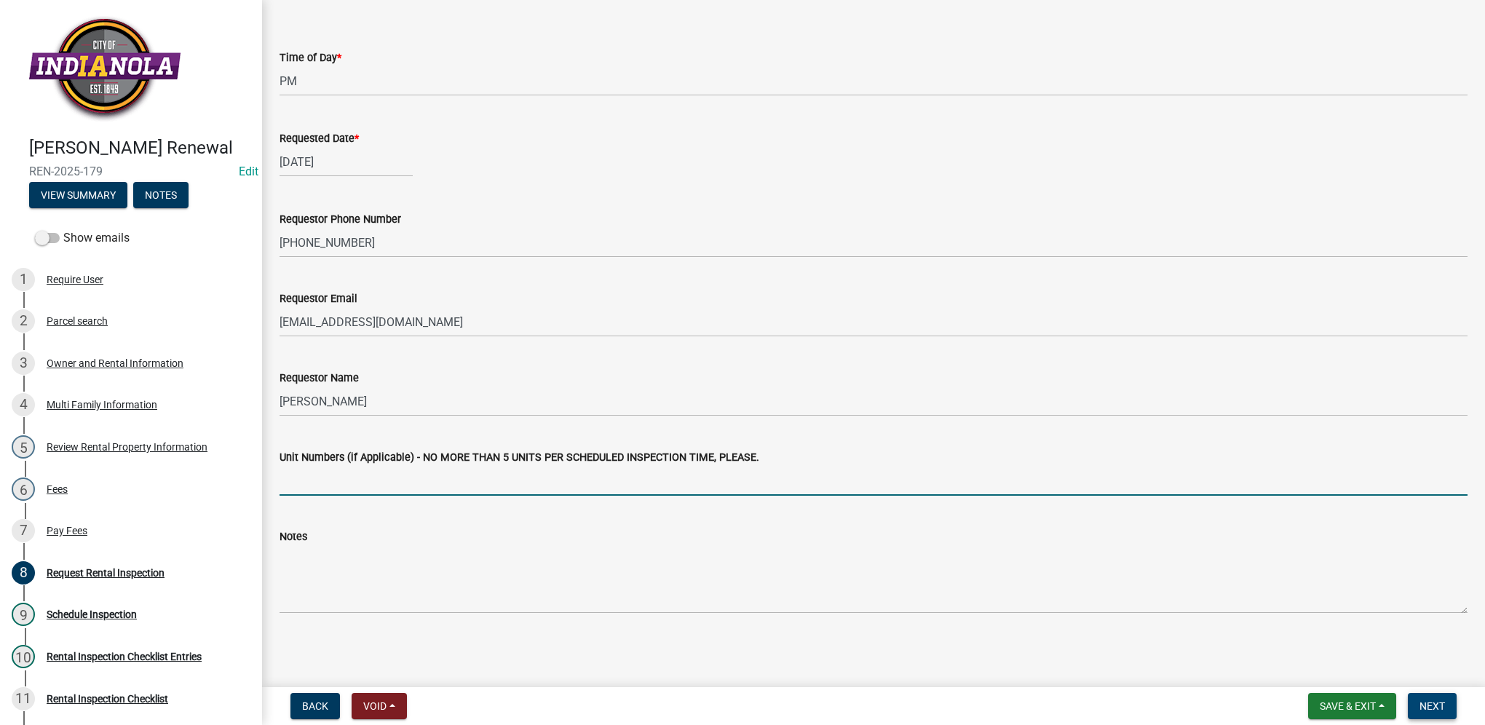
click at [1421, 708] on span "Next" at bounding box center [1431, 706] width 25 height 12
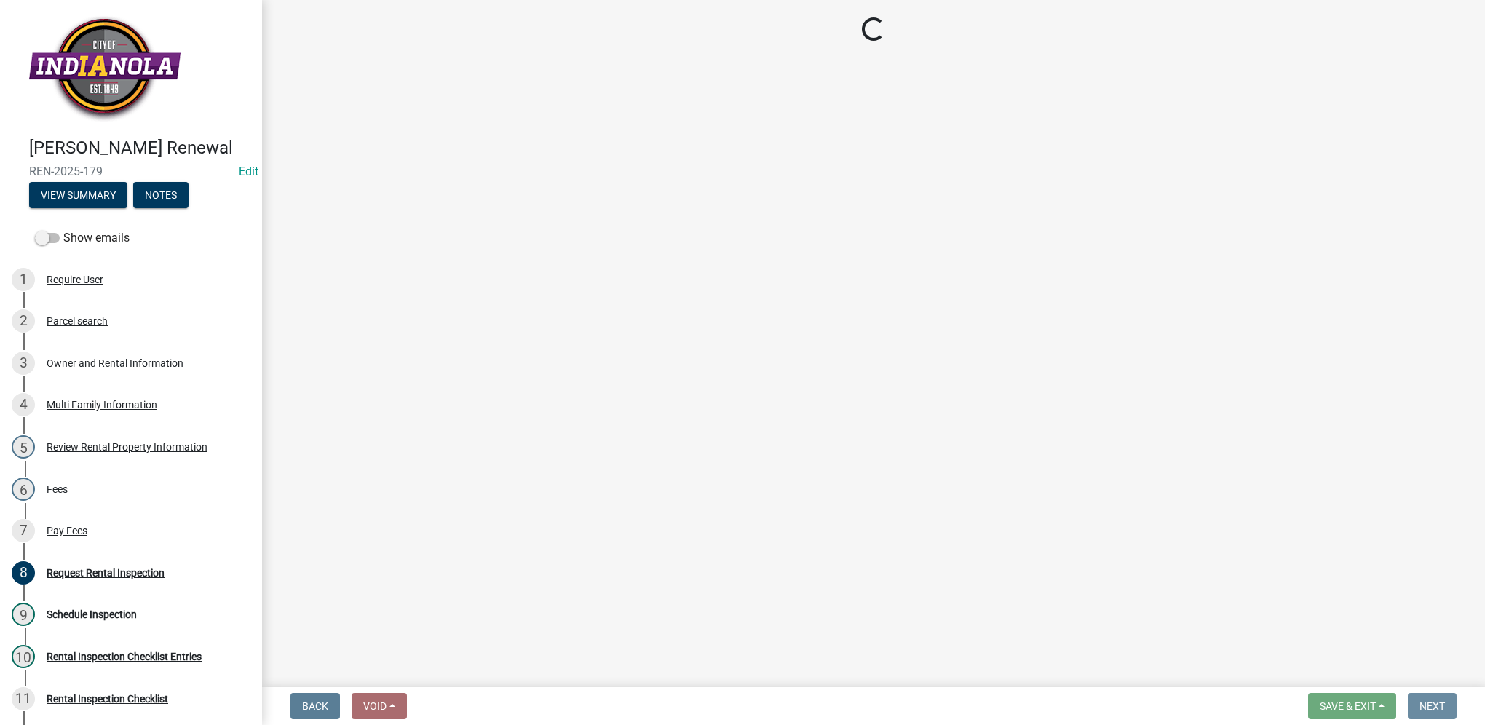
scroll to position [0, 0]
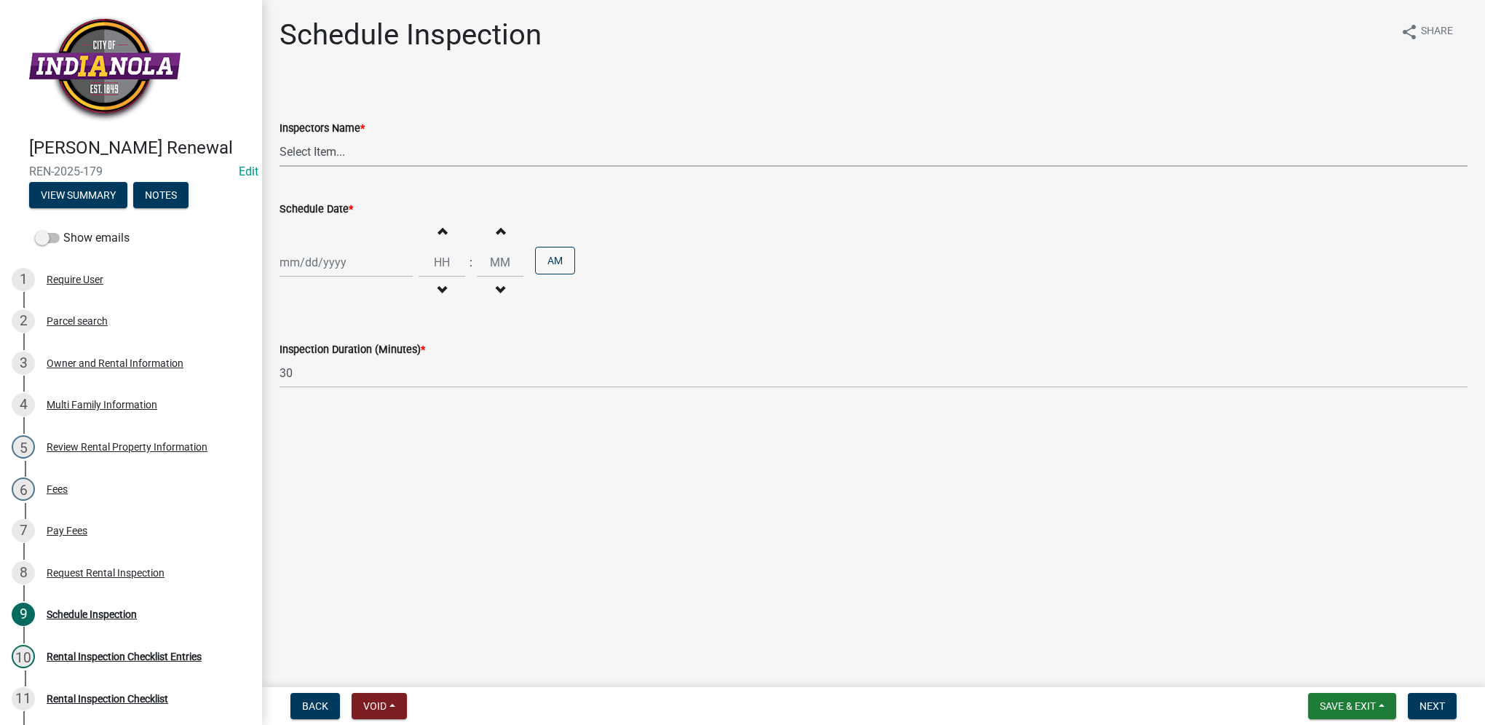
click at [410, 159] on select "Select Item... T. Little ([PERSON_NAME]) [PERSON_NAME] ([PERSON_NAME])" at bounding box center [874, 152] width 1188 height 30
select select "252c9b68-f941-49e4-9705-8f6b19d23831"
click at [280, 137] on select "Select Item... T. Little ([PERSON_NAME]) [PERSON_NAME] ([PERSON_NAME])" at bounding box center [874, 152] width 1188 height 30
select select "10"
select select "2025"
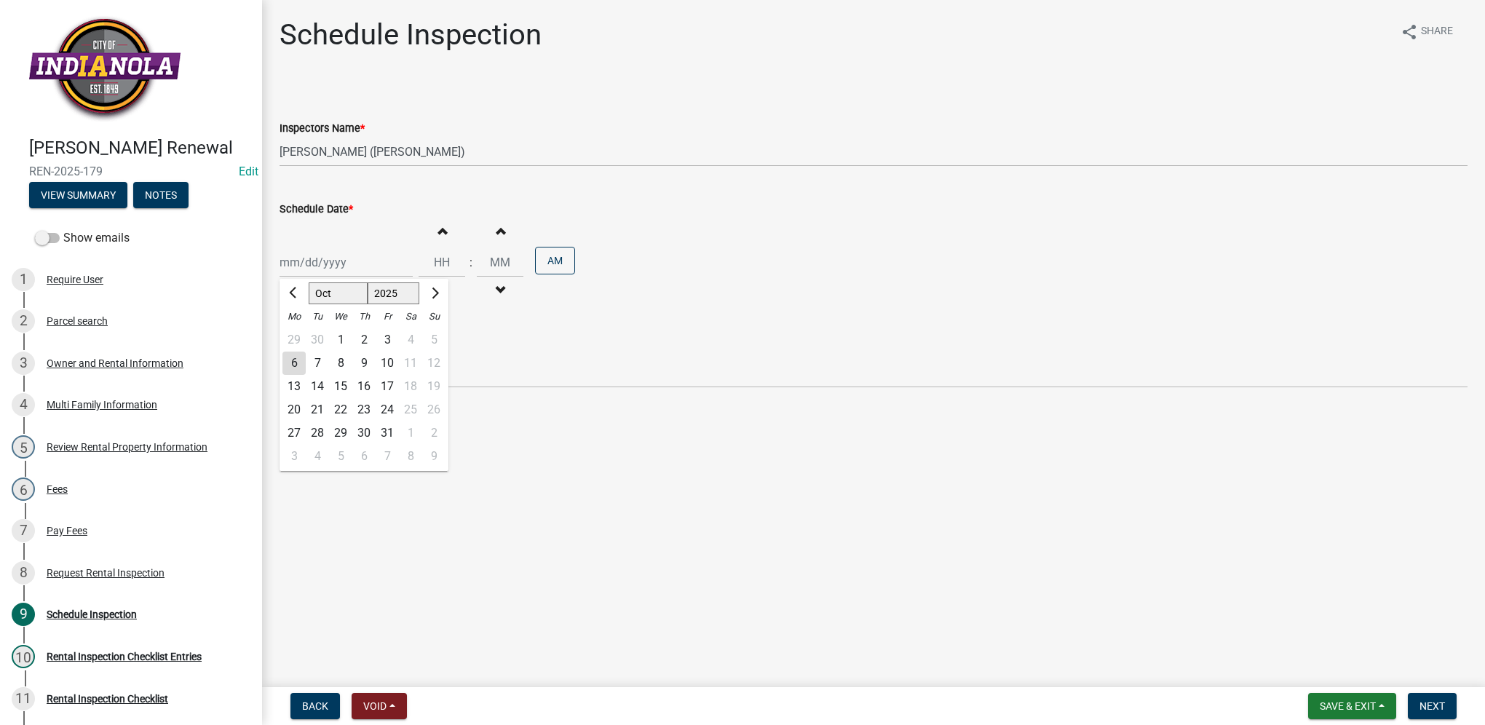
drag, startPoint x: 396, startPoint y: 261, endPoint x: 386, endPoint y: 271, distance: 13.9
click at [395, 262] on div "[PERSON_NAME] Feb Mar Apr [PERSON_NAME][DATE] Oct Nov [DATE] 1526 1527 1528 152…" at bounding box center [346, 262] width 133 height 30
click at [366, 388] on div "16" at bounding box center [363, 386] width 23 height 23
type input "[DATE]"
click at [439, 258] on input "Hours" at bounding box center [442, 262] width 47 height 30
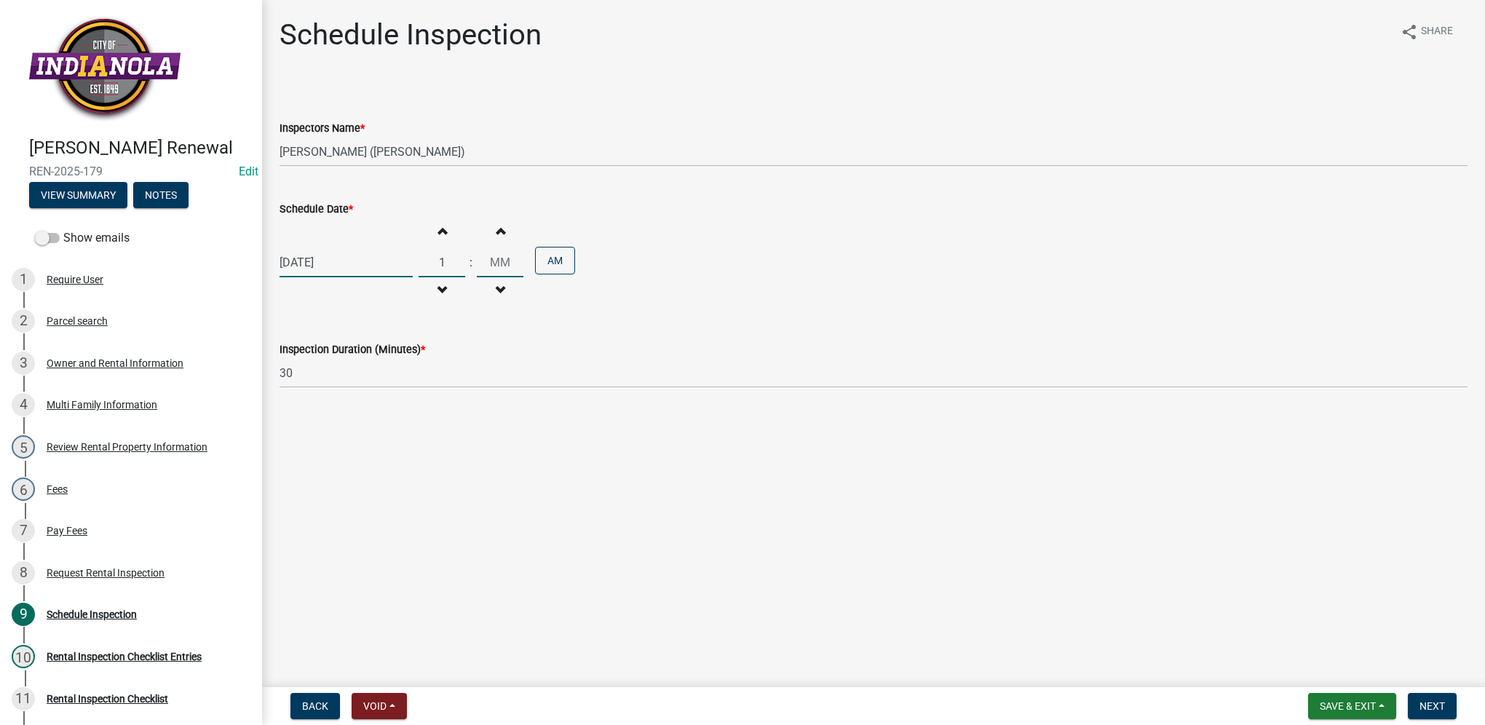
type input "01"
type input "30"
click at [550, 263] on button "AM" at bounding box center [555, 261] width 40 height 28
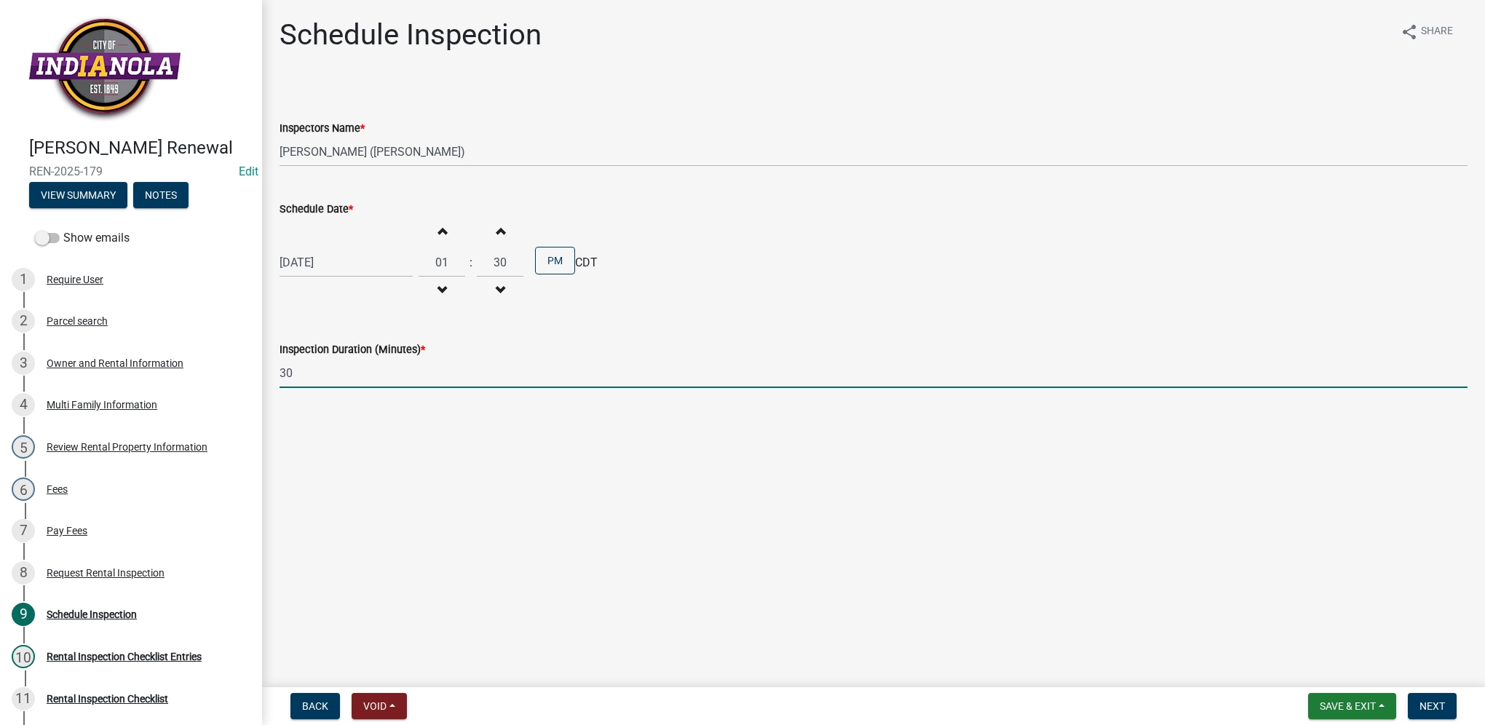
click at [434, 370] on input "30" at bounding box center [874, 373] width 1188 height 30
type input "3"
type input "45"
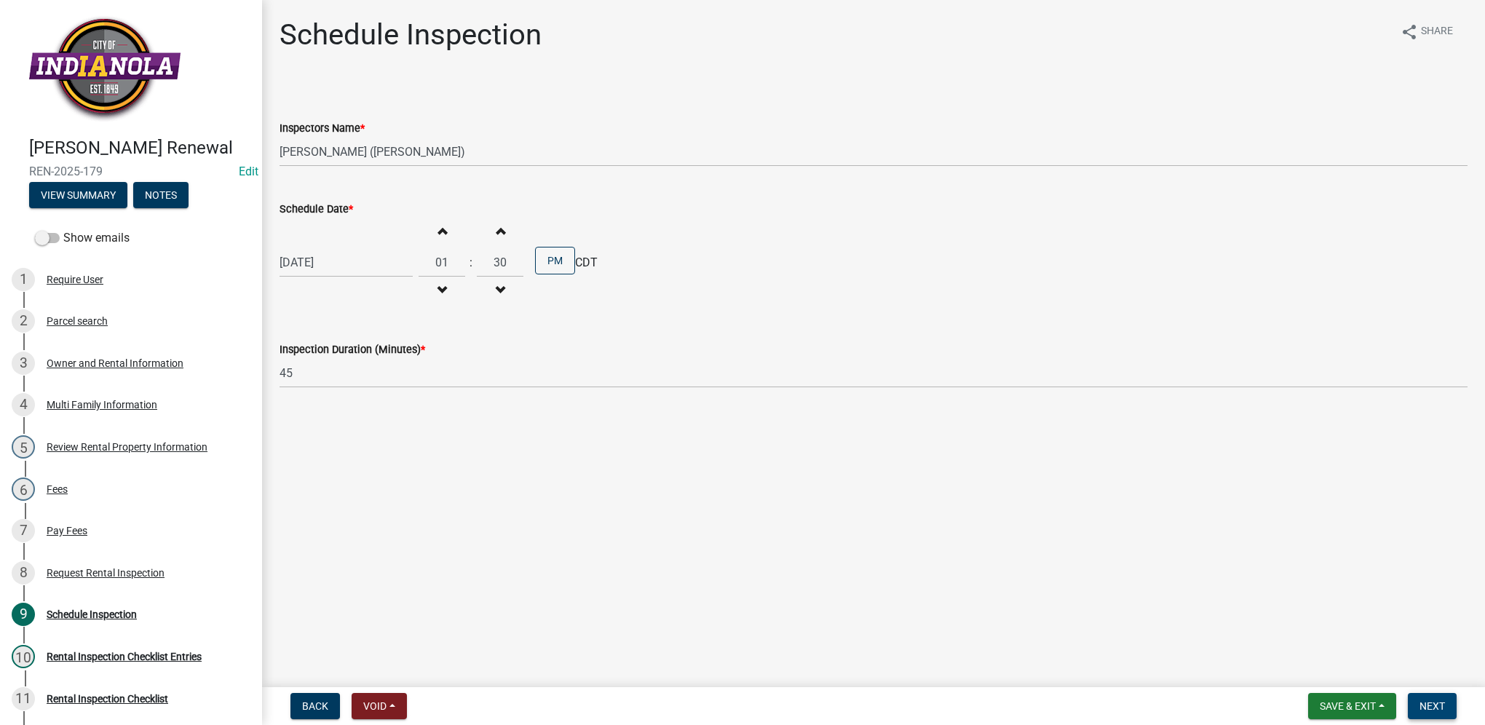
click at [1433, 710] on span "Next" at bounding box center [1431, 706] width 25 height 12
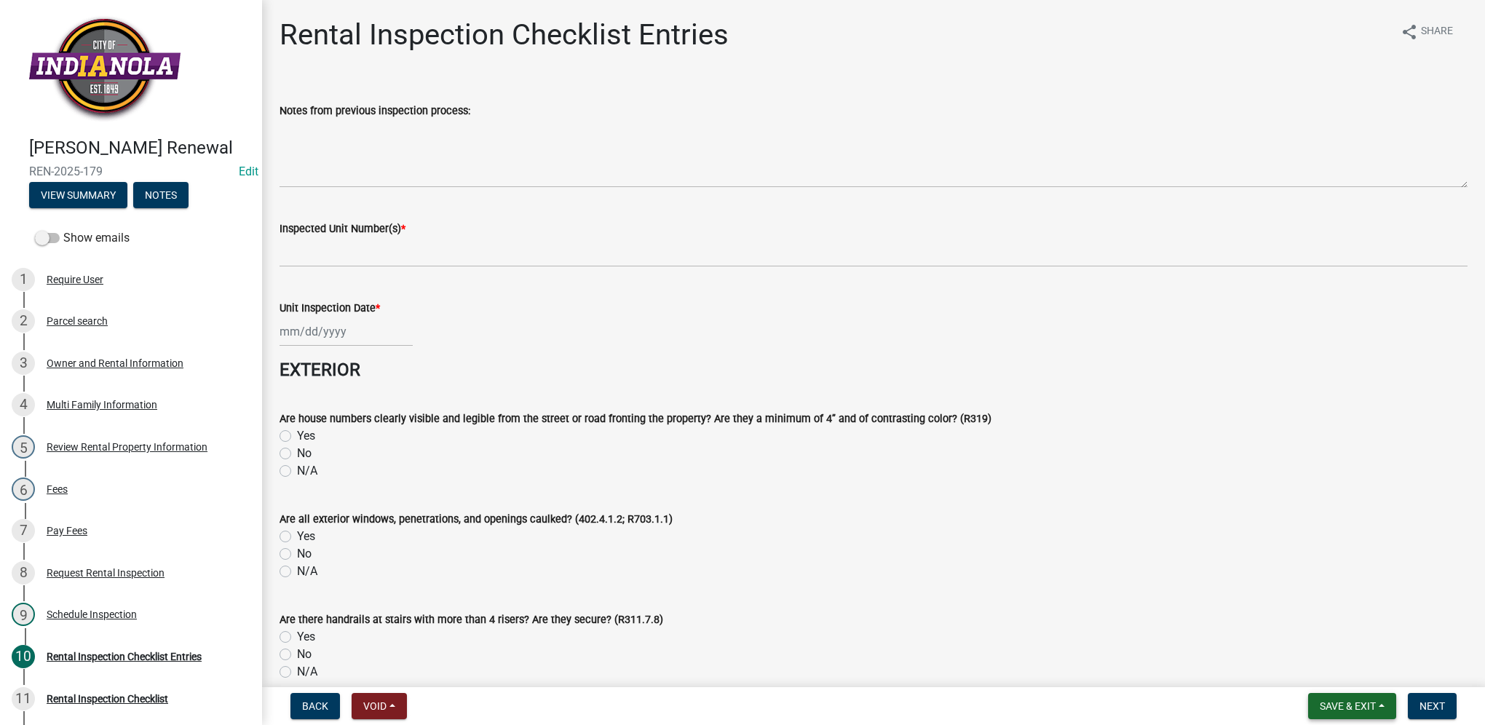
click at [1347, 708] on span "Save & Exit" at bounding box center [1348, 706] width 56 height 12
click at [1342, 673] on button "Save & Exit" at bounding box center [1338, 668] width 116 height 35
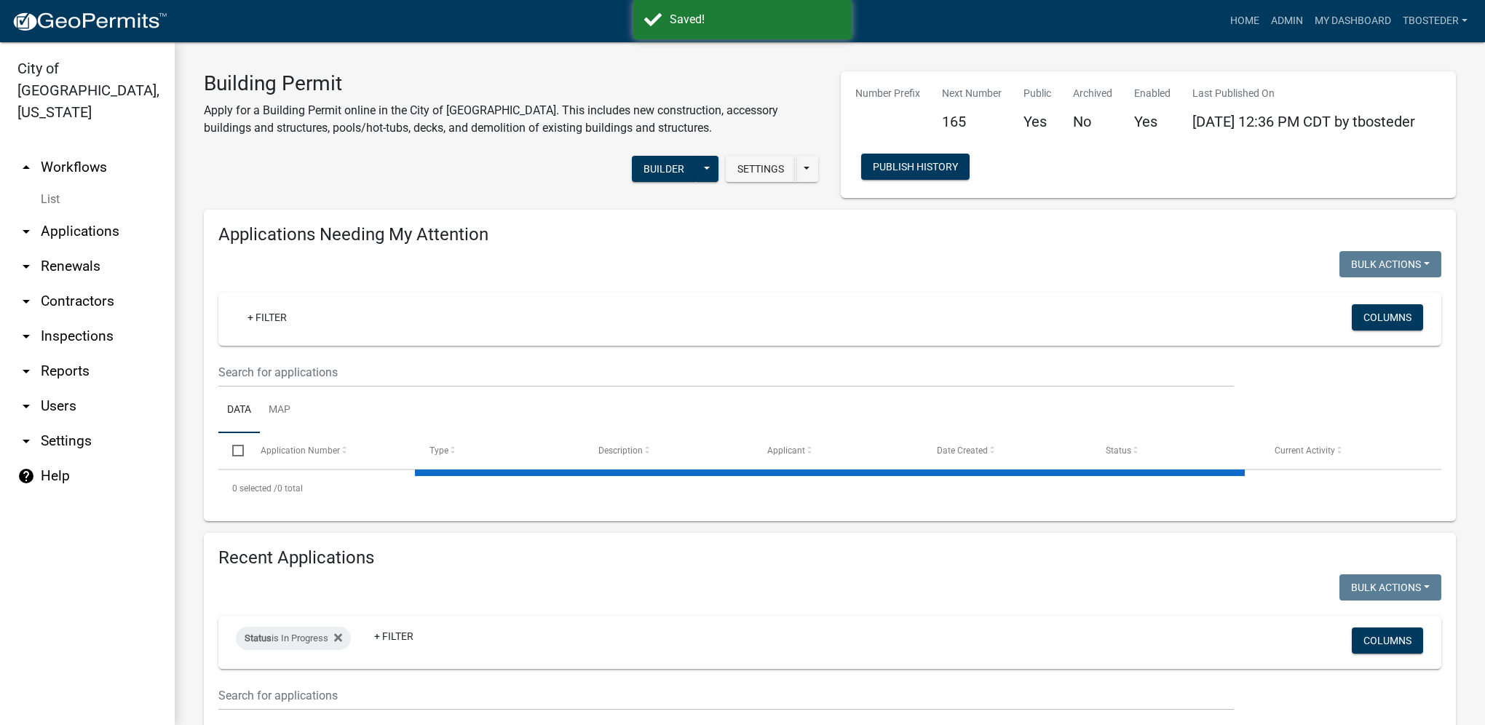
select select "1: 25"
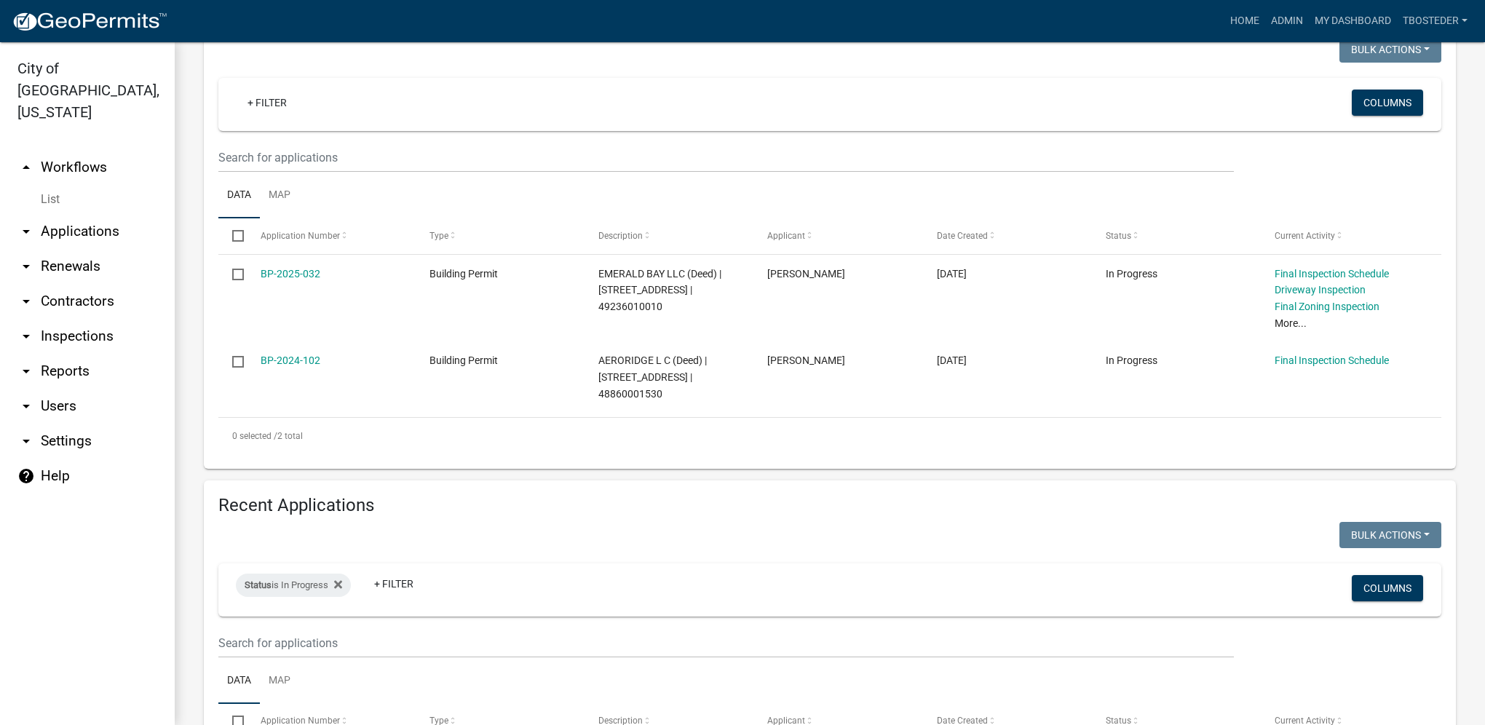
scroll to position [218, 0]
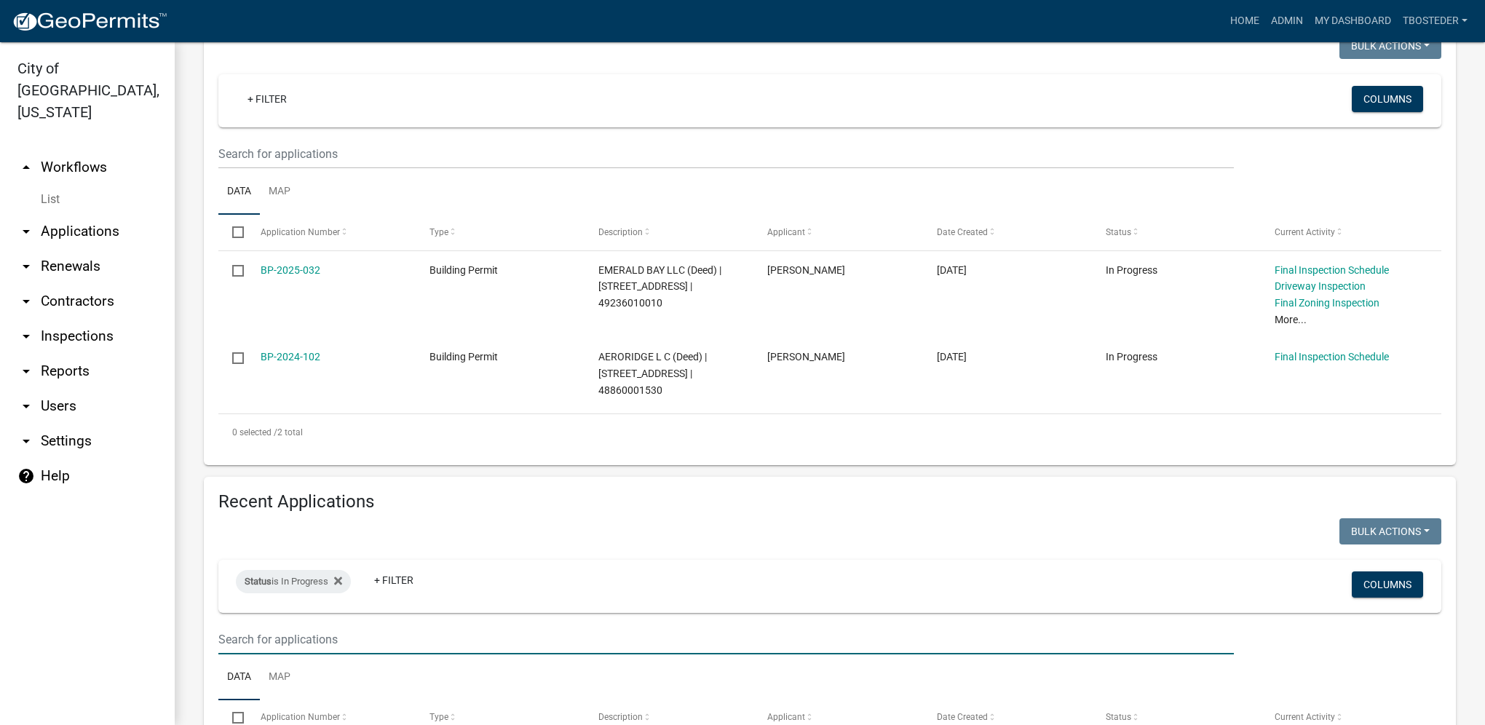
click at [342, 635] on input "text" at bounding box center [725, 640] width 1015 height 30
type input "[PERSON_NAME]"
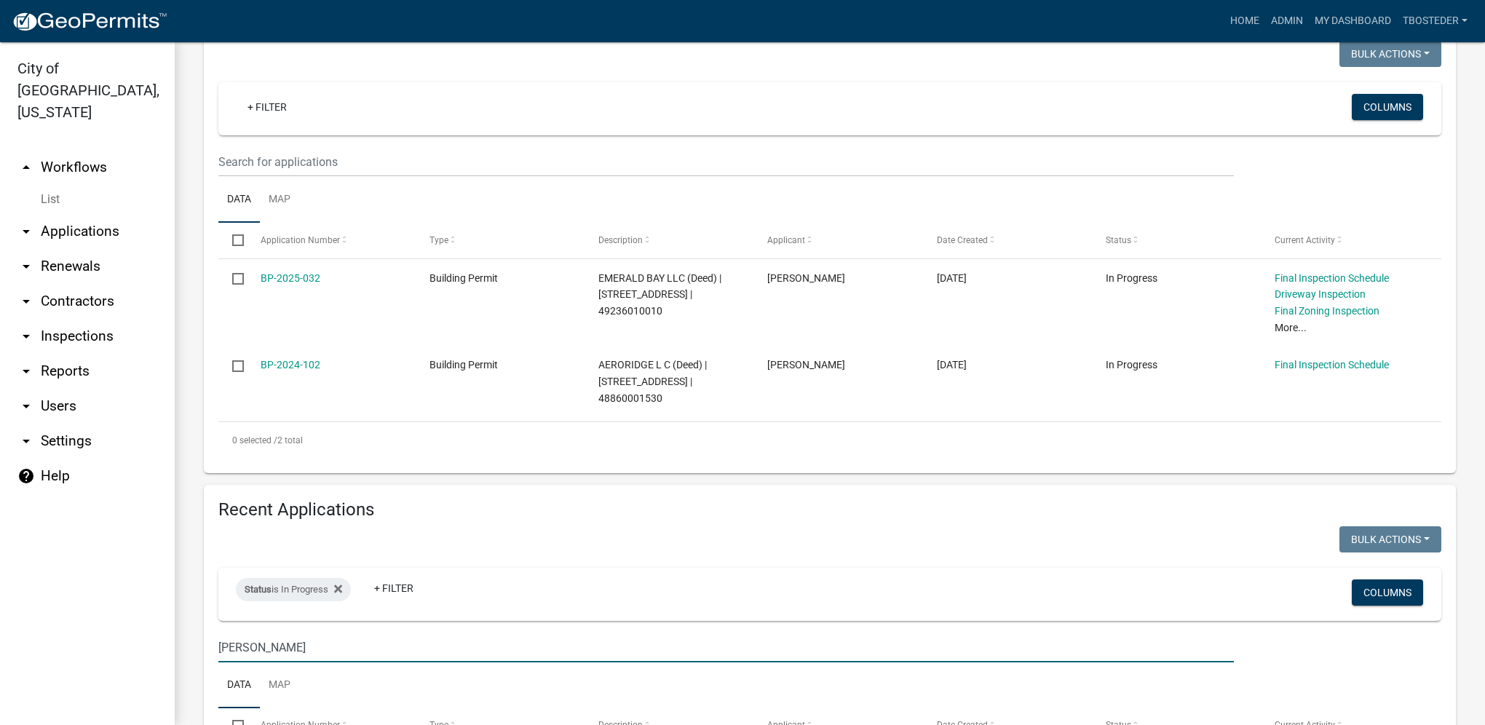
scroll to position [0, 0]
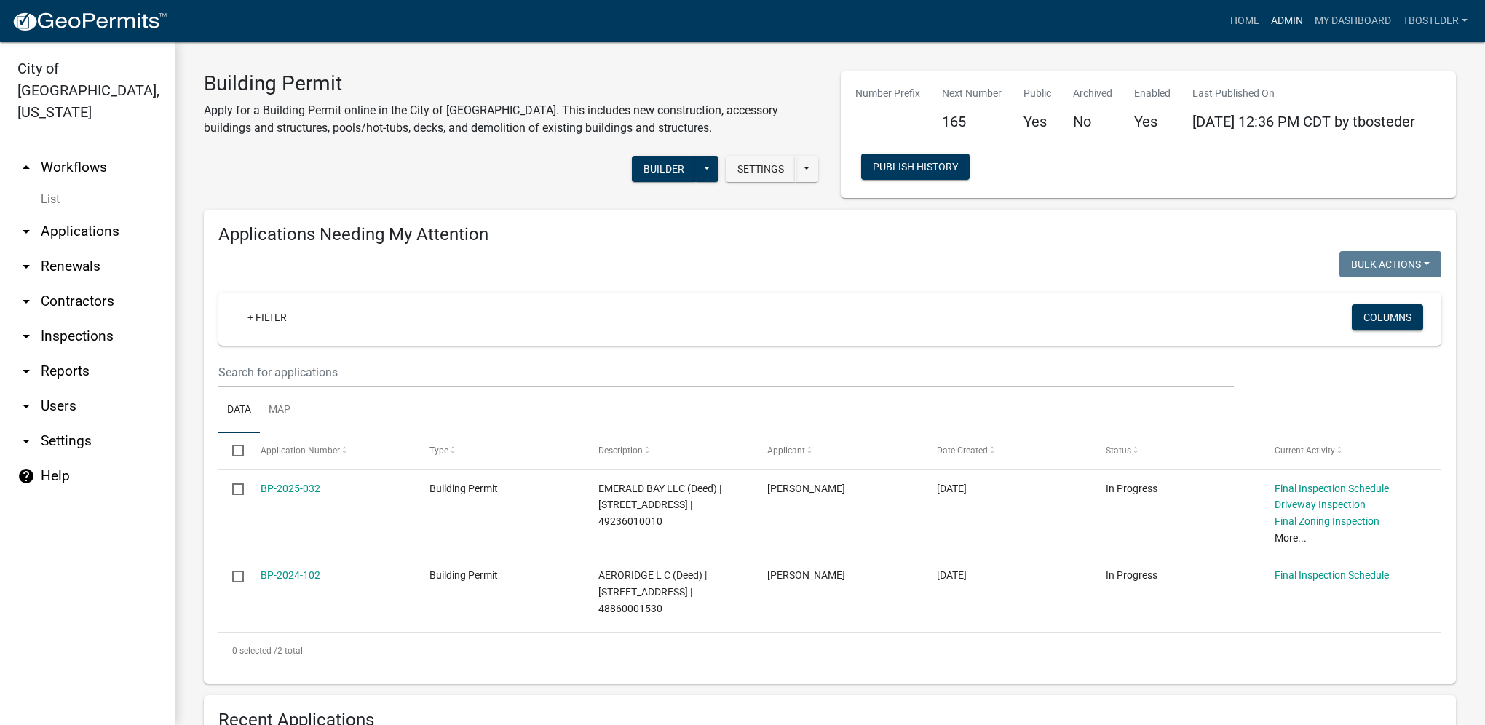
click at [1280, 25] on link "Admin" at bounding box center [1287, 21] width 44 height 28
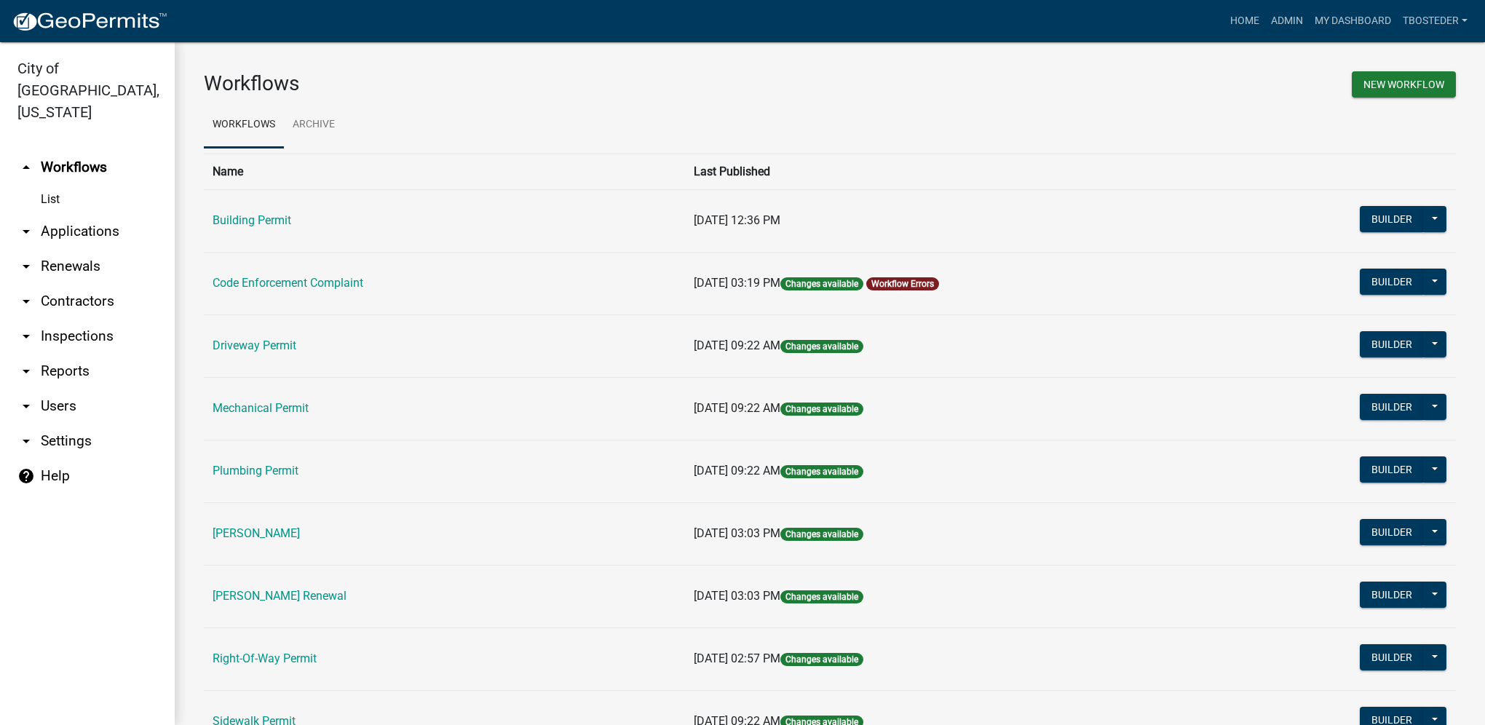
click at [273, 605] on td "[PERSON_NAME] Renewal" at bounding box center [444, 596] width 481 height 63
click at [271, 590] on link "[PERSON_NAME] Renewal" at bounding box center [280, 596] width 134 height 14
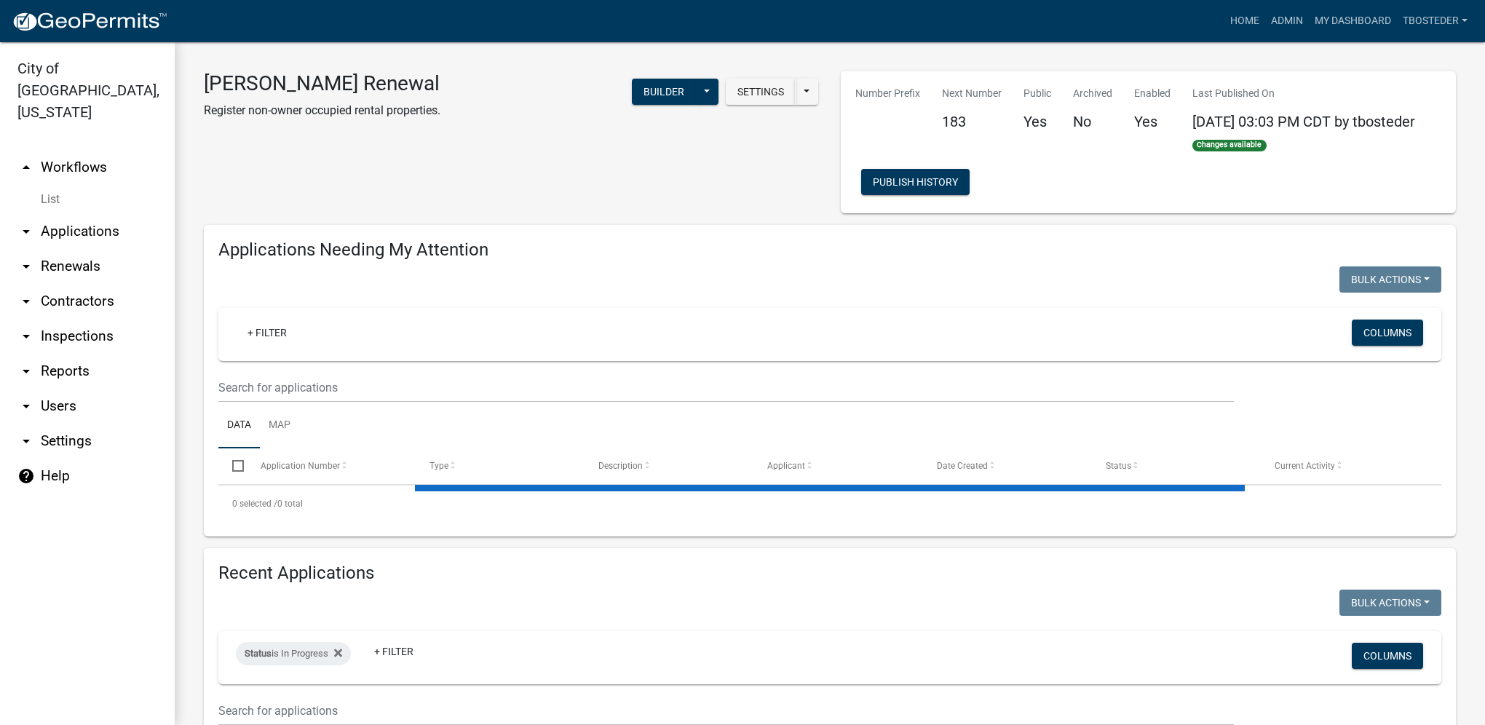
select select "1: 25"
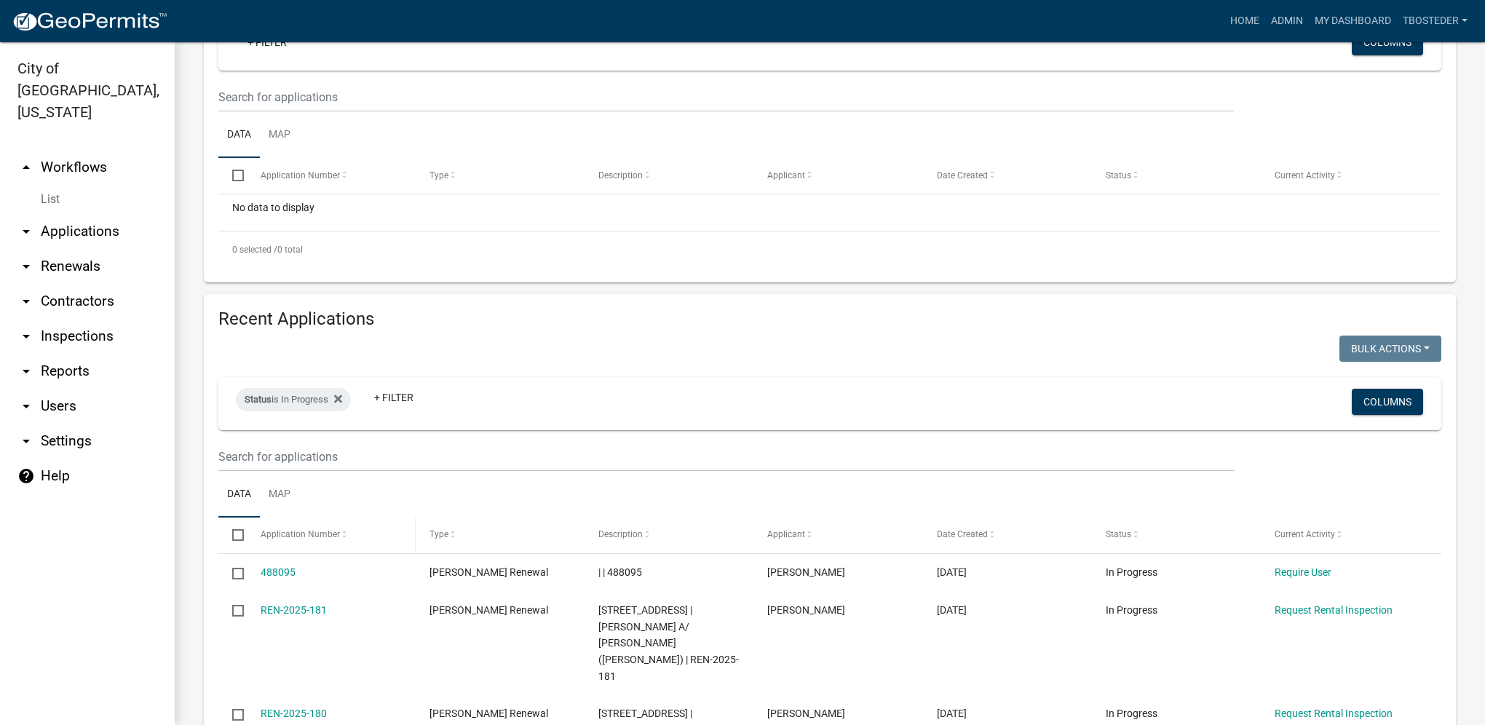
scroll to position [291, 0]
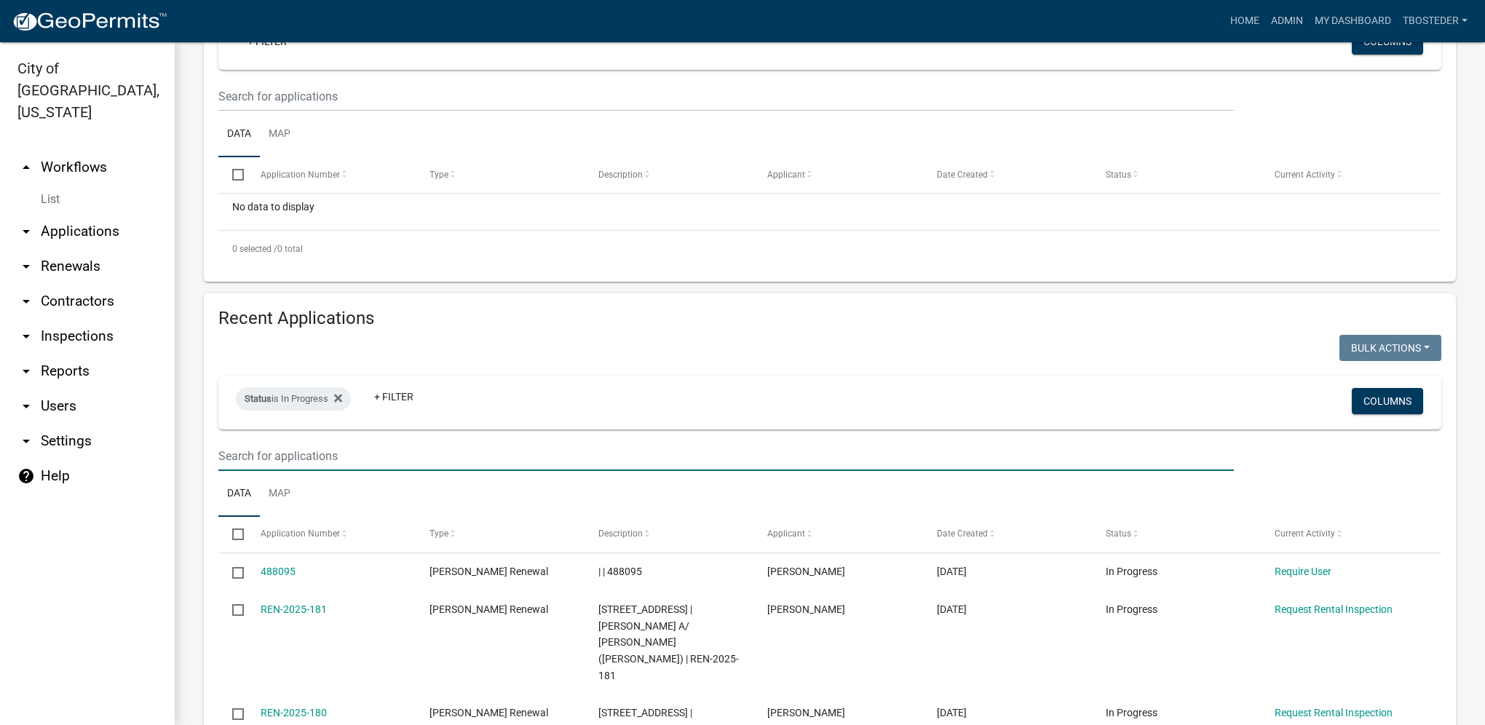
click at [331, 455] on input "text" at bounding box center [725, 456] width 1015 height 30
type input "[PERSON_NAME]"
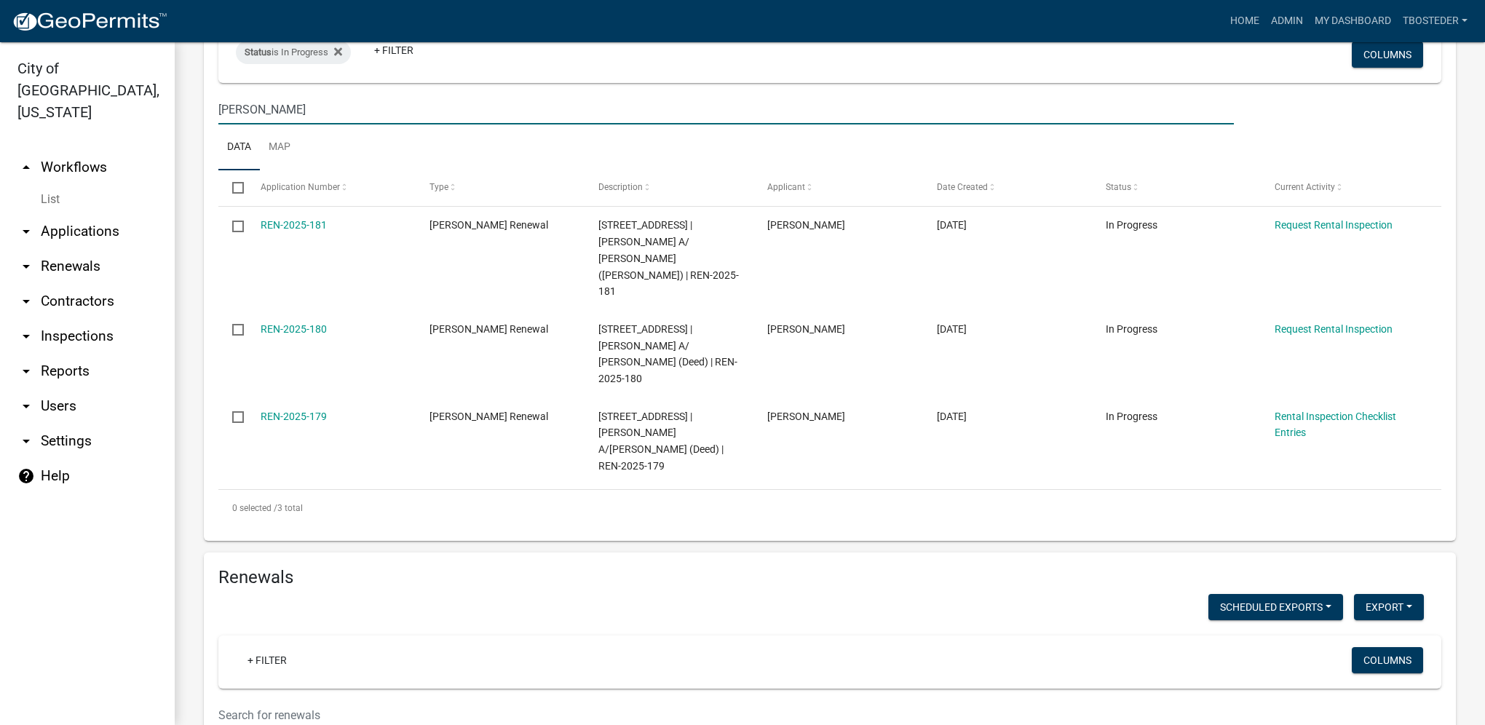
scroll to position [655, 0]
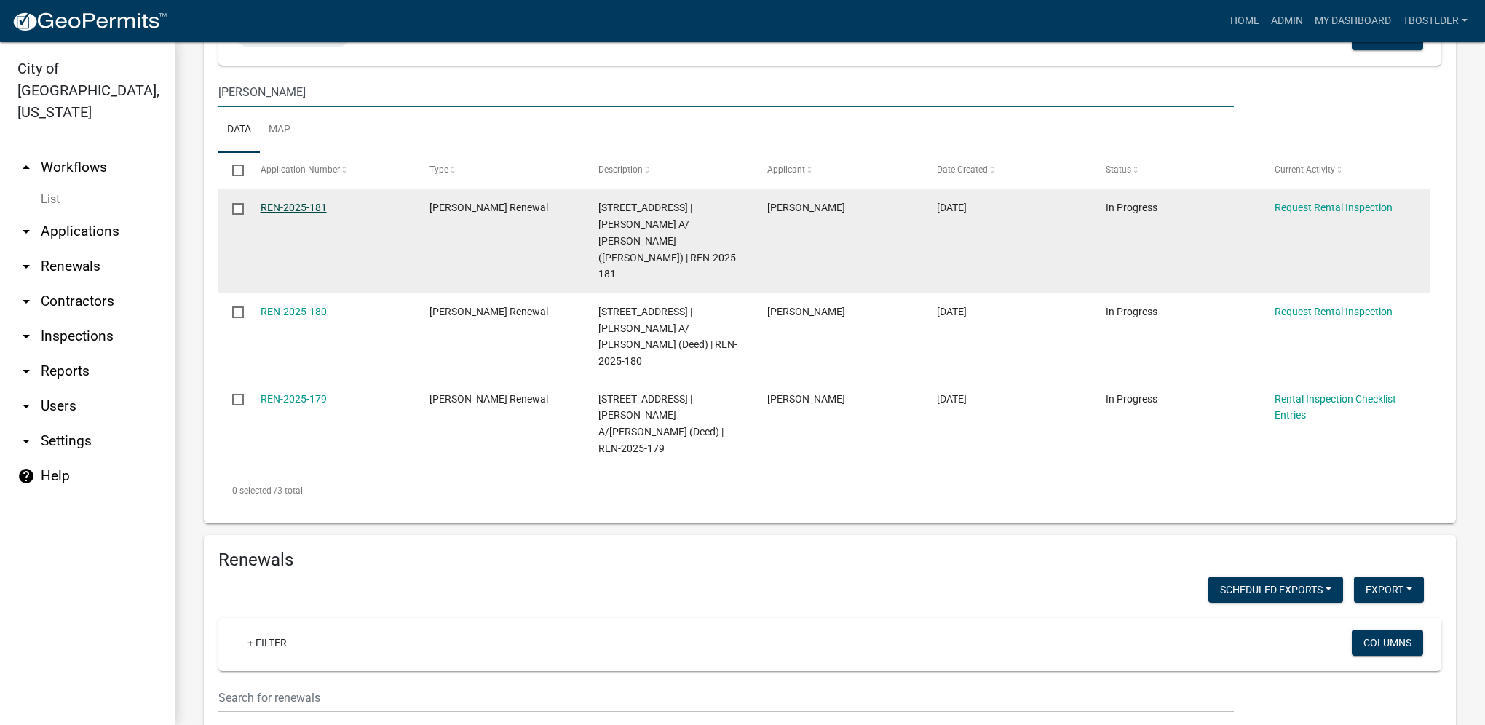
click at [318, 213] on link "REN-2025-181" at bounding box center [294, 208] width 66 height 12
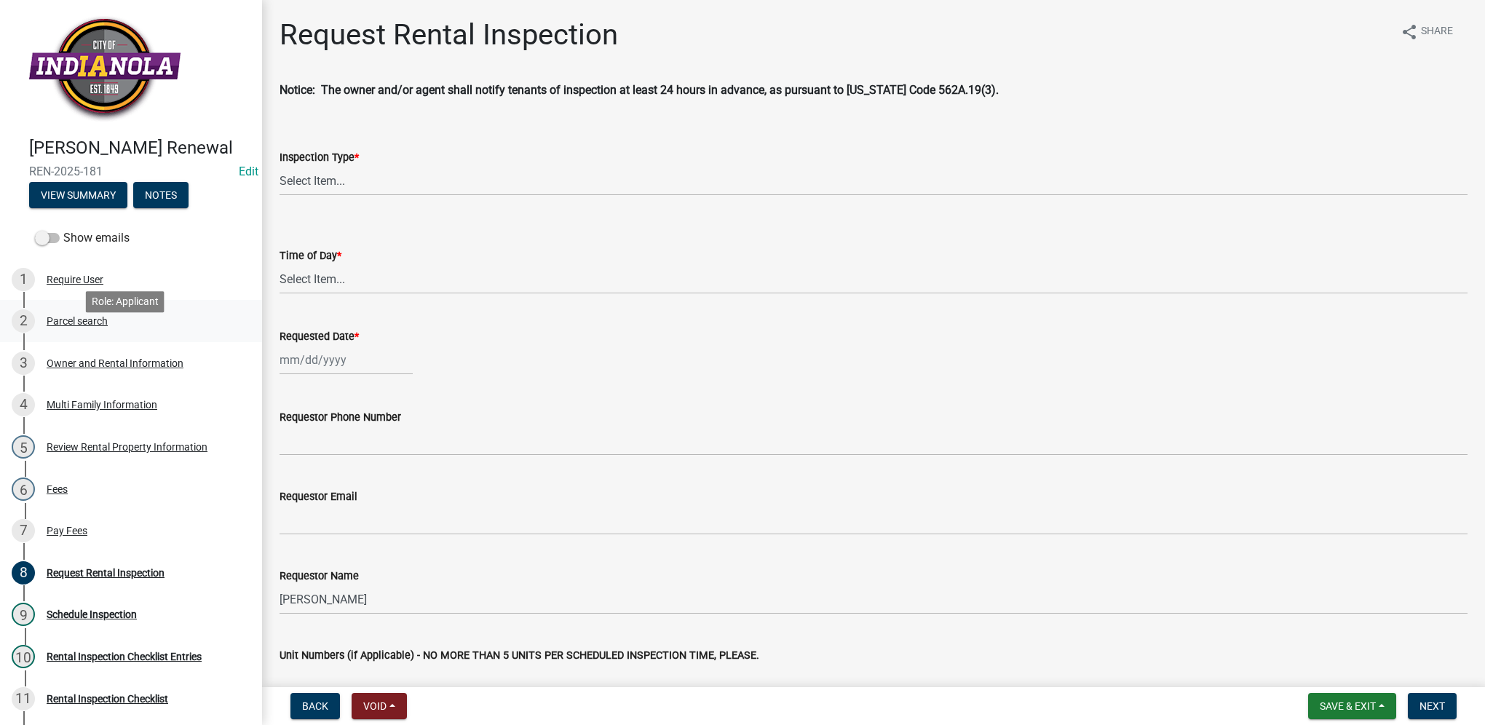
click at [52, 326] on div "Parcel search" at bounding box center [77, 321] width 61 height 10
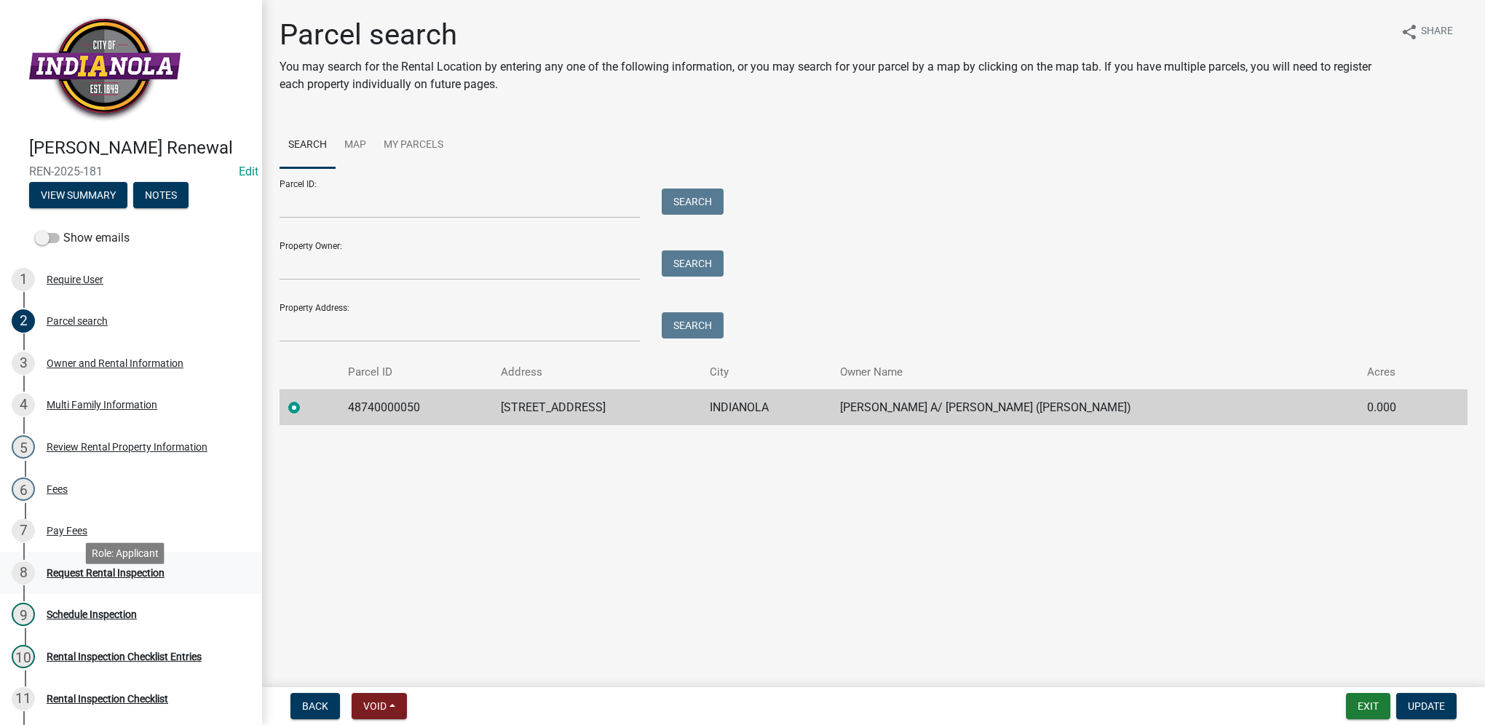
click at [146, 578] on div "Request Rental Inspection" at bounding box center [106, 573] width 118 height 10
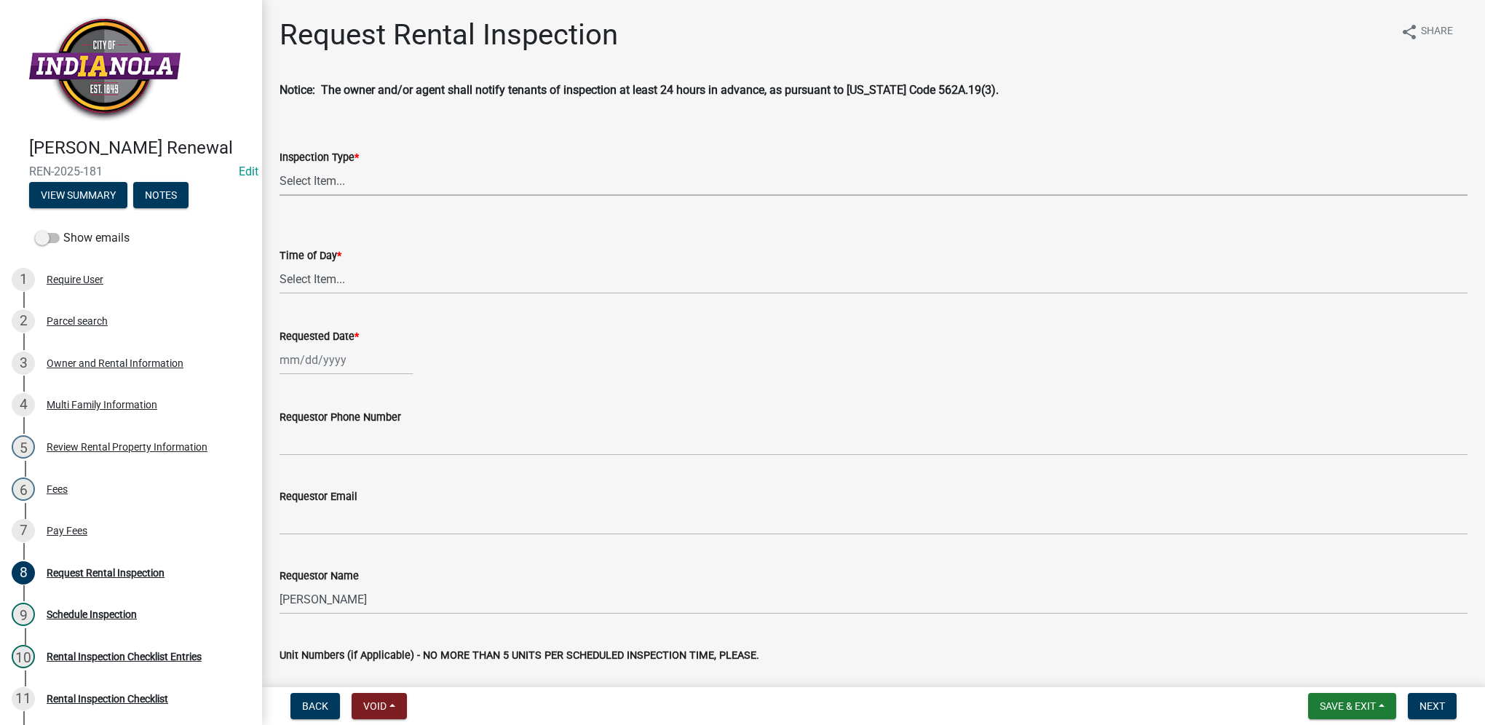
click at [344, 193] on select "Select Item... Rental Inspection" at bounding box center [874, 181] width 1188 height 30
click at [280, 166] on select "Select Item... Rental Inspection" at bounding box center [874, 181] width 1188 height 30
select select "b959d790-e5ea-4503-81e8-7f17c022e9fc"
click at [341, 268] on select "Select Item... AM PM" at bounding box center [874, 279] width 1188 height 30
click at [280, 264] on select "Select Item... AM PM" at bounding box center [874, 279] width 1188 height 30
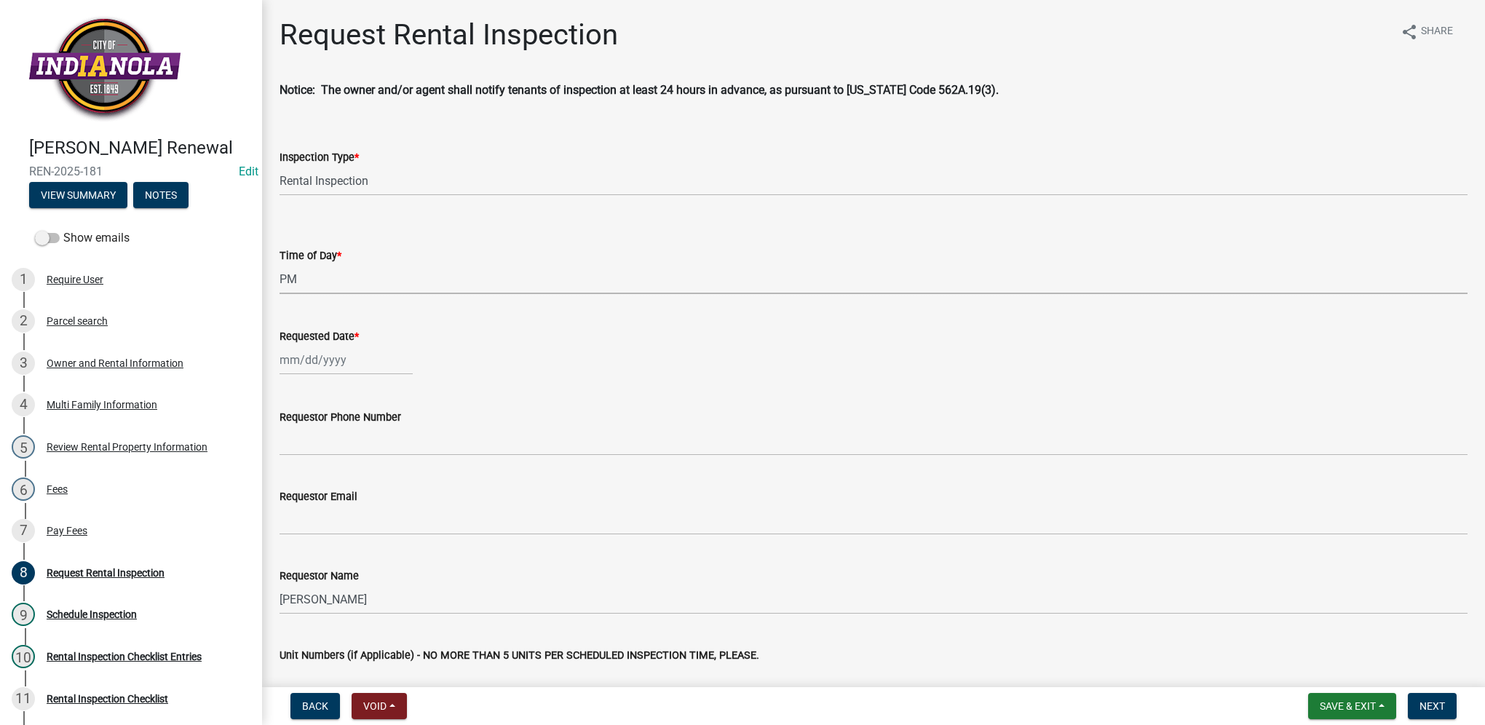
select select "f27cc5fd-9797-4d91-936b-f69921ebc120"
click at [328, 354] on div at bounding box center [346, 360] width 133 height 30
click at [360, 482] on div "16" at bounding box center [363, 483] width 23 height 23
type input "[DATE]"
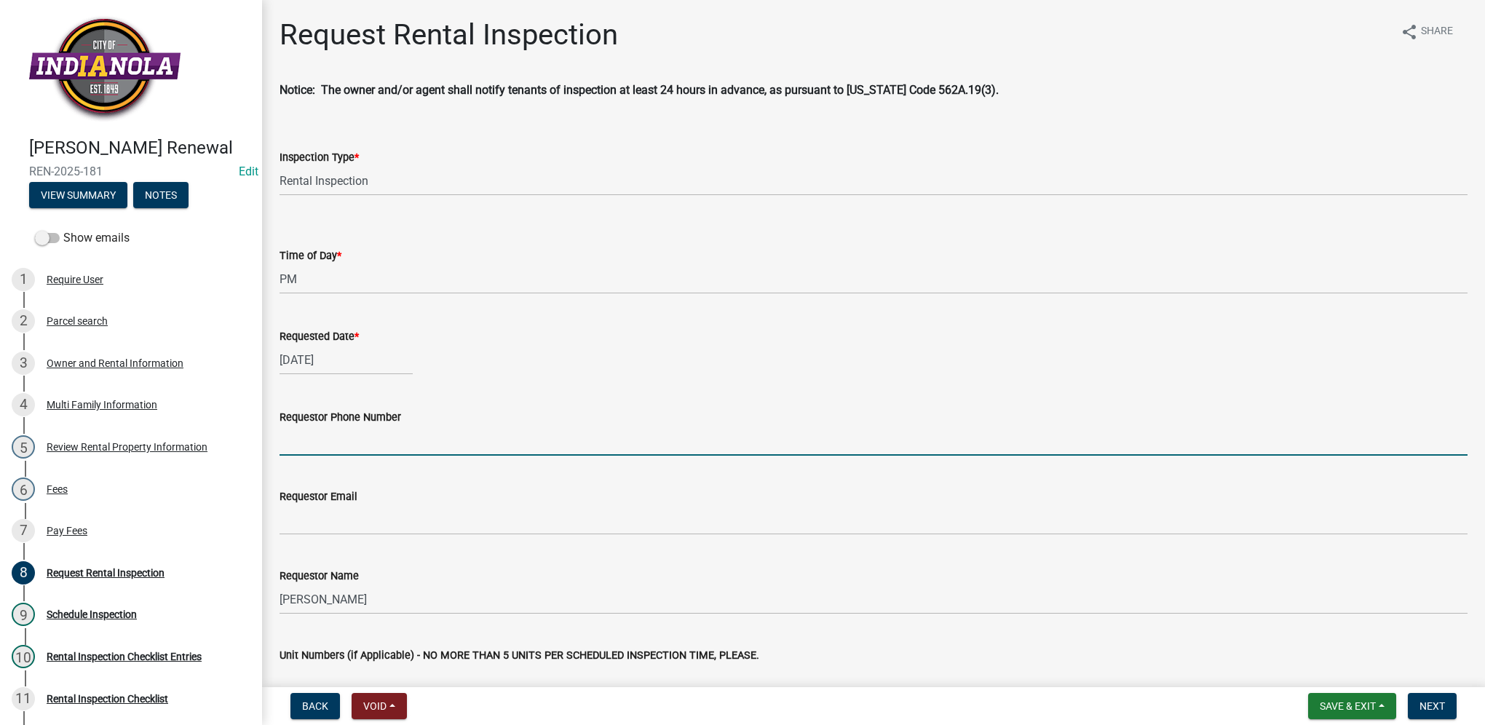
click at [360, 447] on input "Requestor Phone Number" at bounding box center [874, 441] width 1188 height 30
type input "[PHONE_NUMBER]"
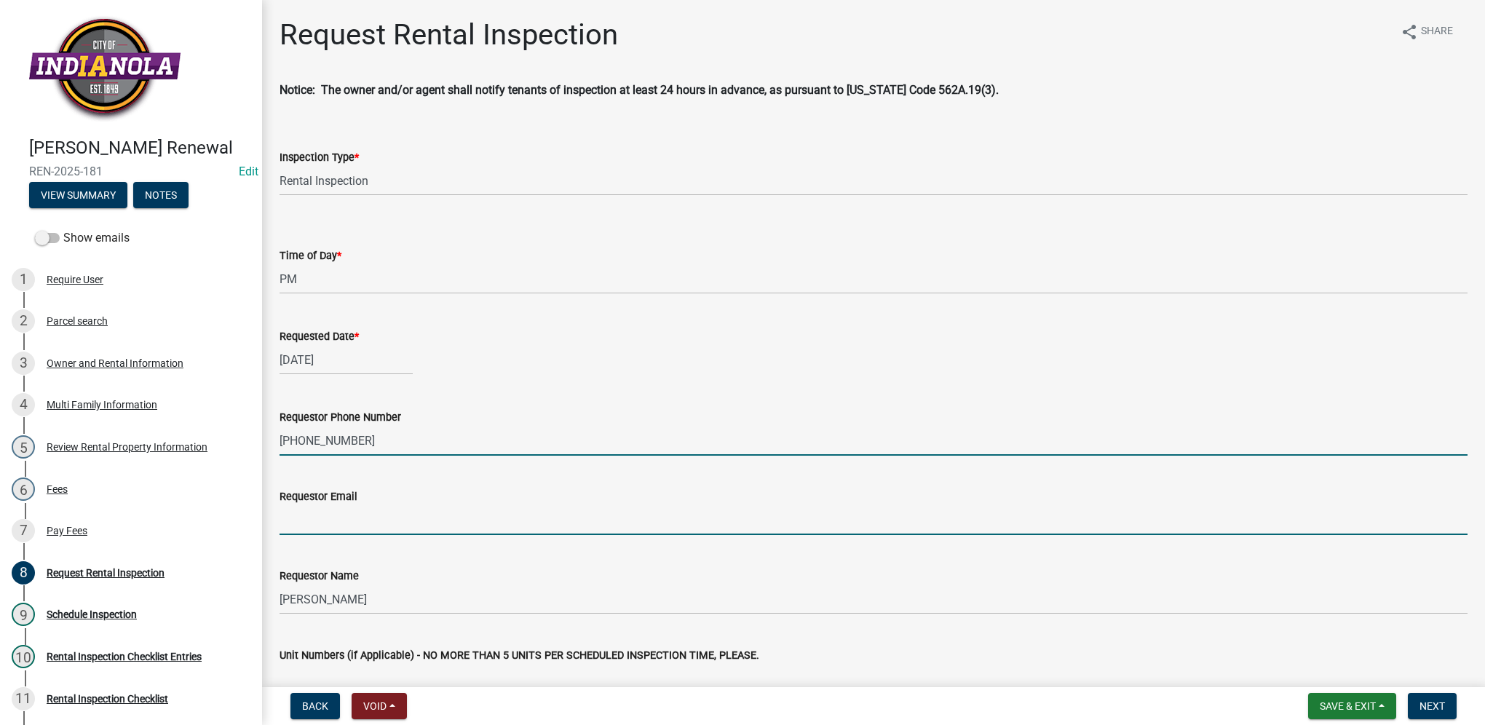
type input "[EMAIL_ADDRESS][DOMAIN_NAME]"
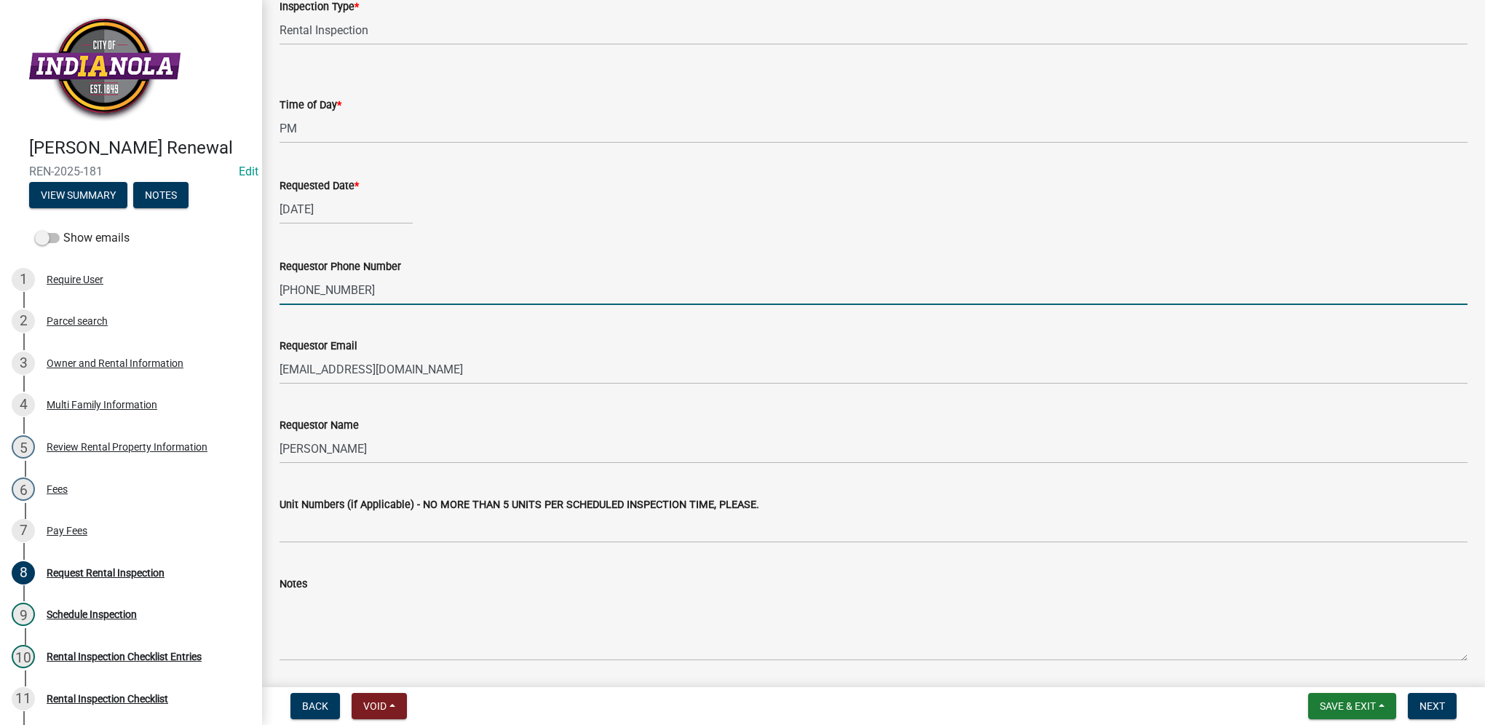
scroll to position [125, 0]
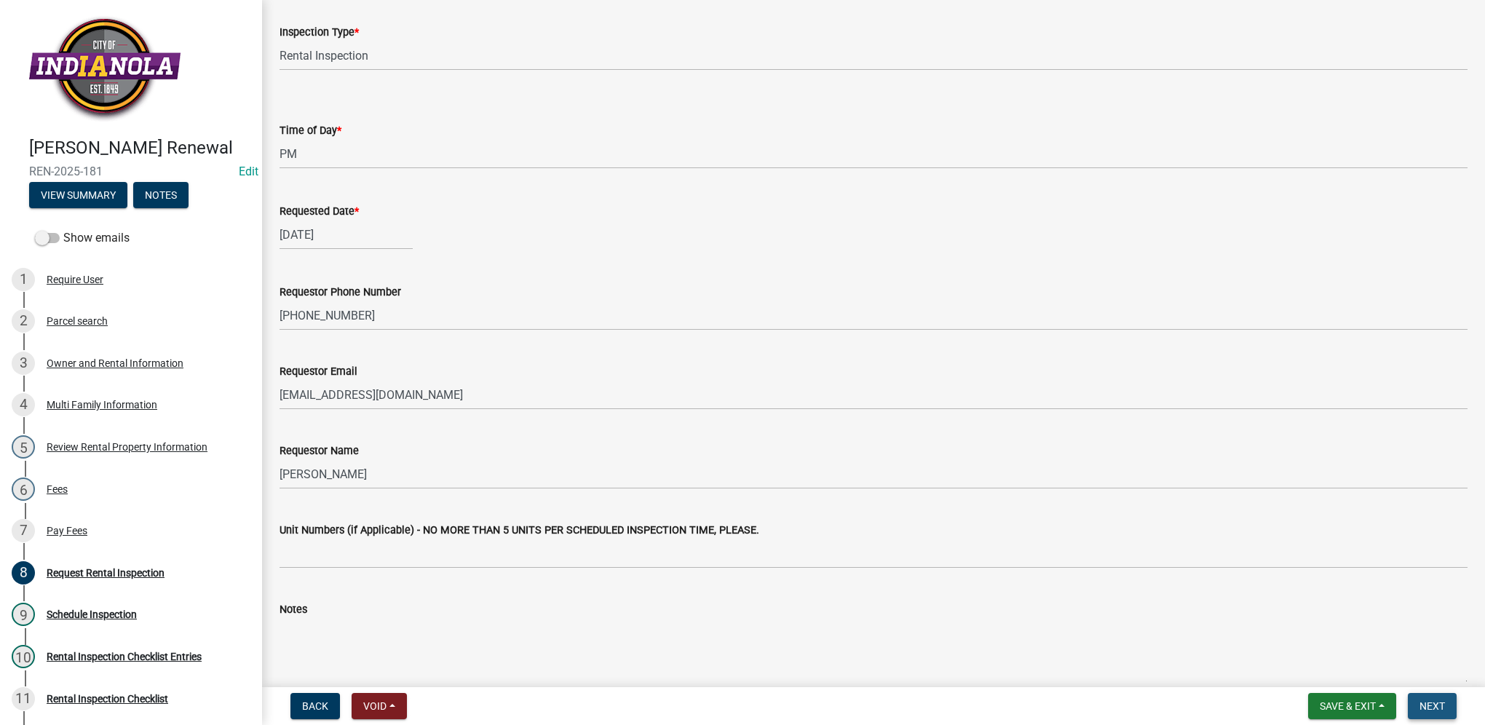
click at [1436, 707] on span "Next" at bounding box center [1431, 706] width 25 height 12
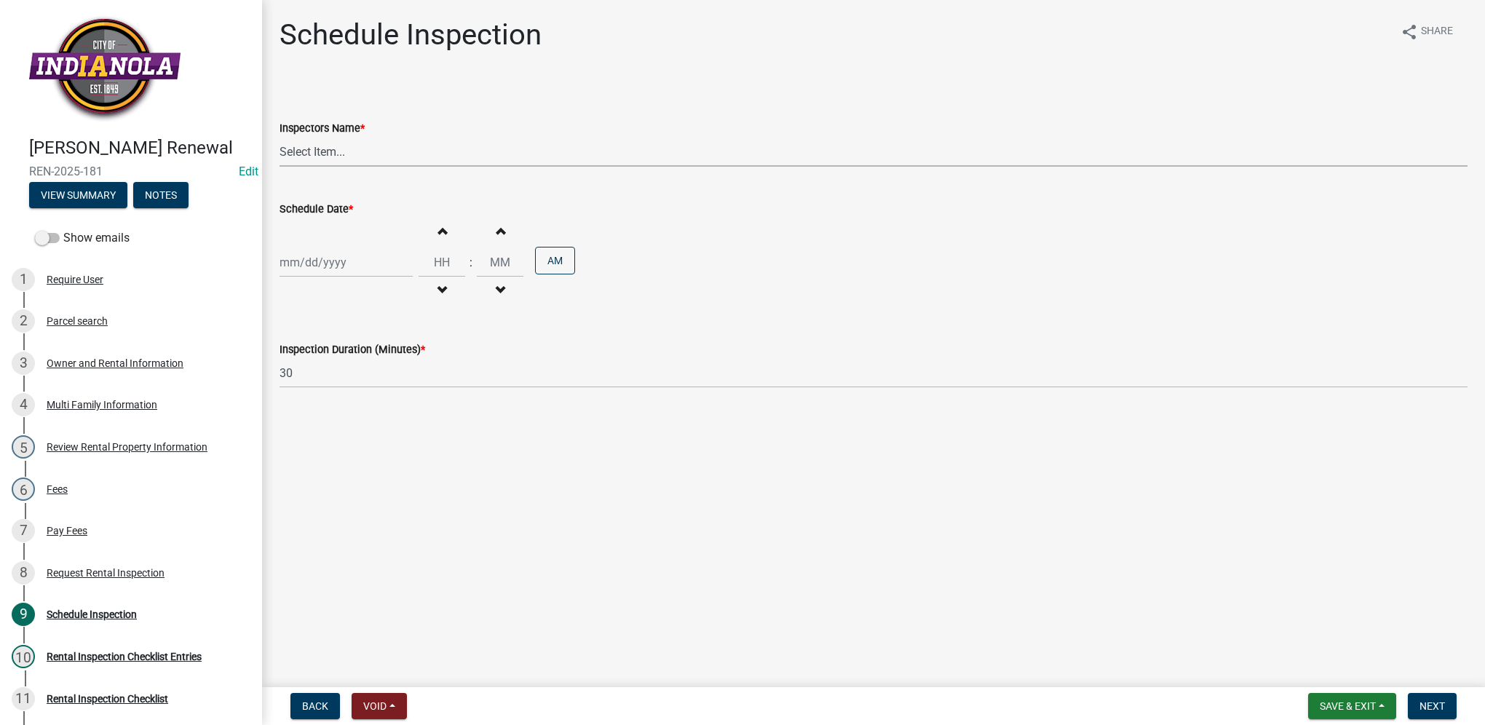
click at [338, 161] on select "Select Item... T. Little ([PERSON_NAME]) [PERSON_NAME] ([PERSON_NAME])" at bounding box center [874, 152] width 1188 height 30
select select "252c9b68-f941-49e4-9705-8f6b19d23831"
click at [280, 137] on select "Select Item... T. Little ([PERSON_NAME]) [PERSON_NAME] ([PERSON_NAME])" at bounding box center [874, 152] width 1188 height 30
click at [346, 261] on div at bounding box center [346, 262] width 133 height 30
select select "10"
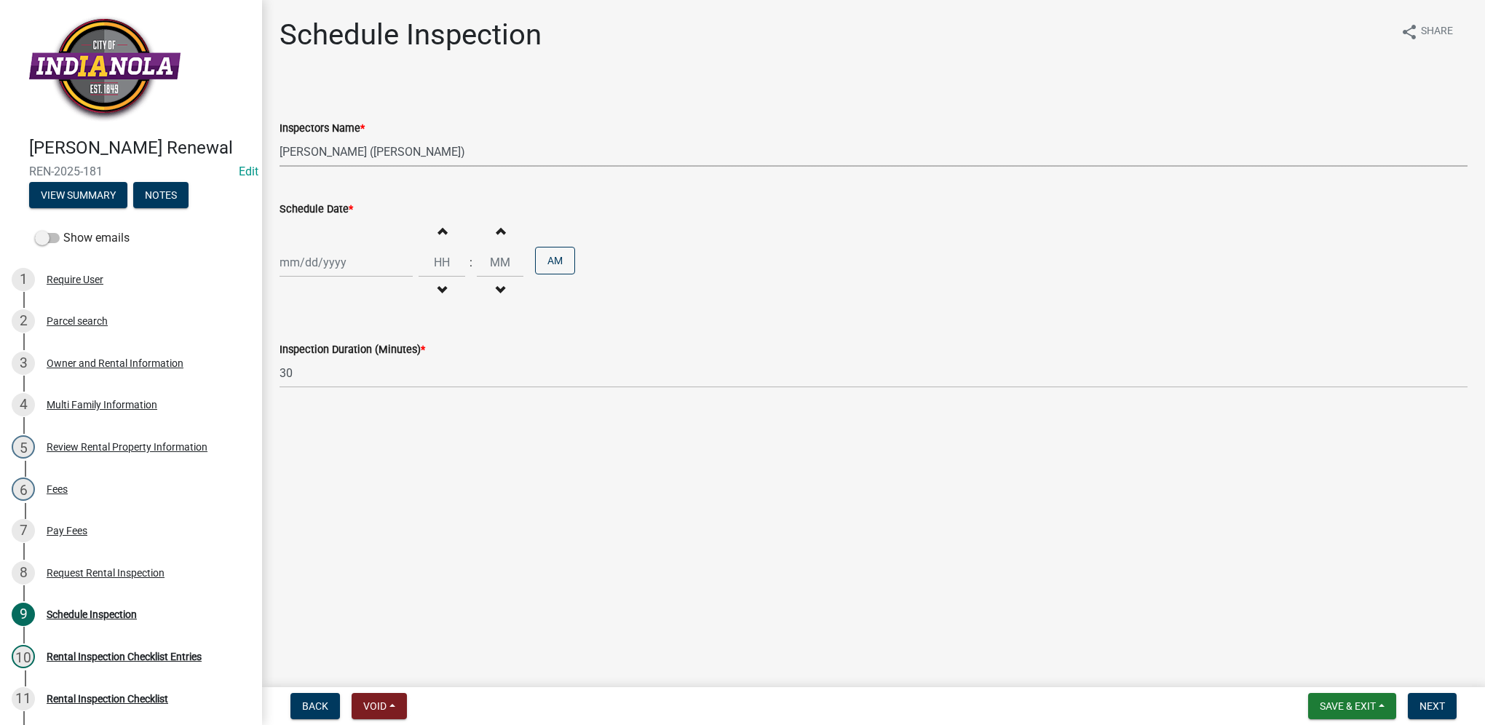
select select "2025"
click at [366, 386] on div "16" at bounding box center [363, 386] width 23 height 23
type input "[DATE]"
click at [440, 261] on input "Hours" at bounding box center [442, 262] width 47 height 30
type input "02"
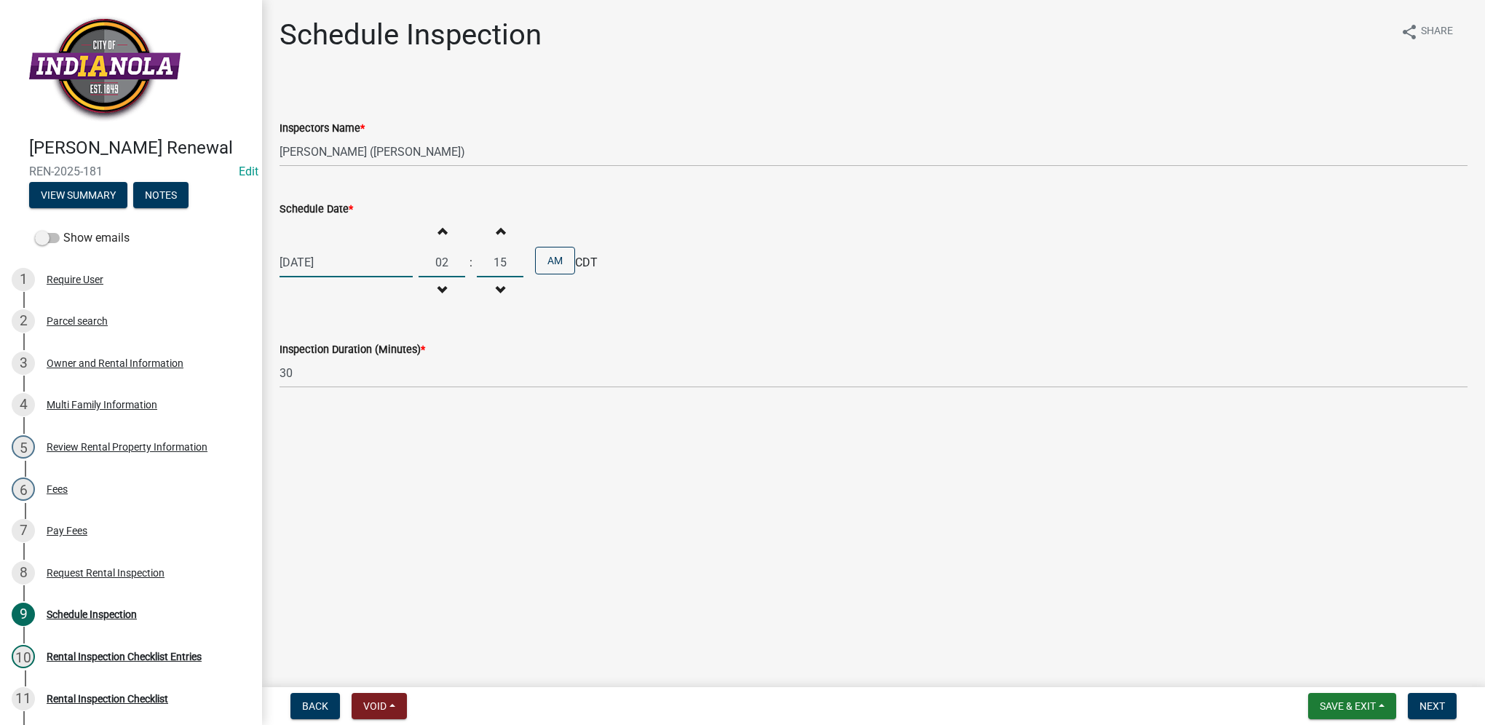
type input "15"
click at [542, 266] on button "AM" at bounding box center [555, 261] width 40 height 28
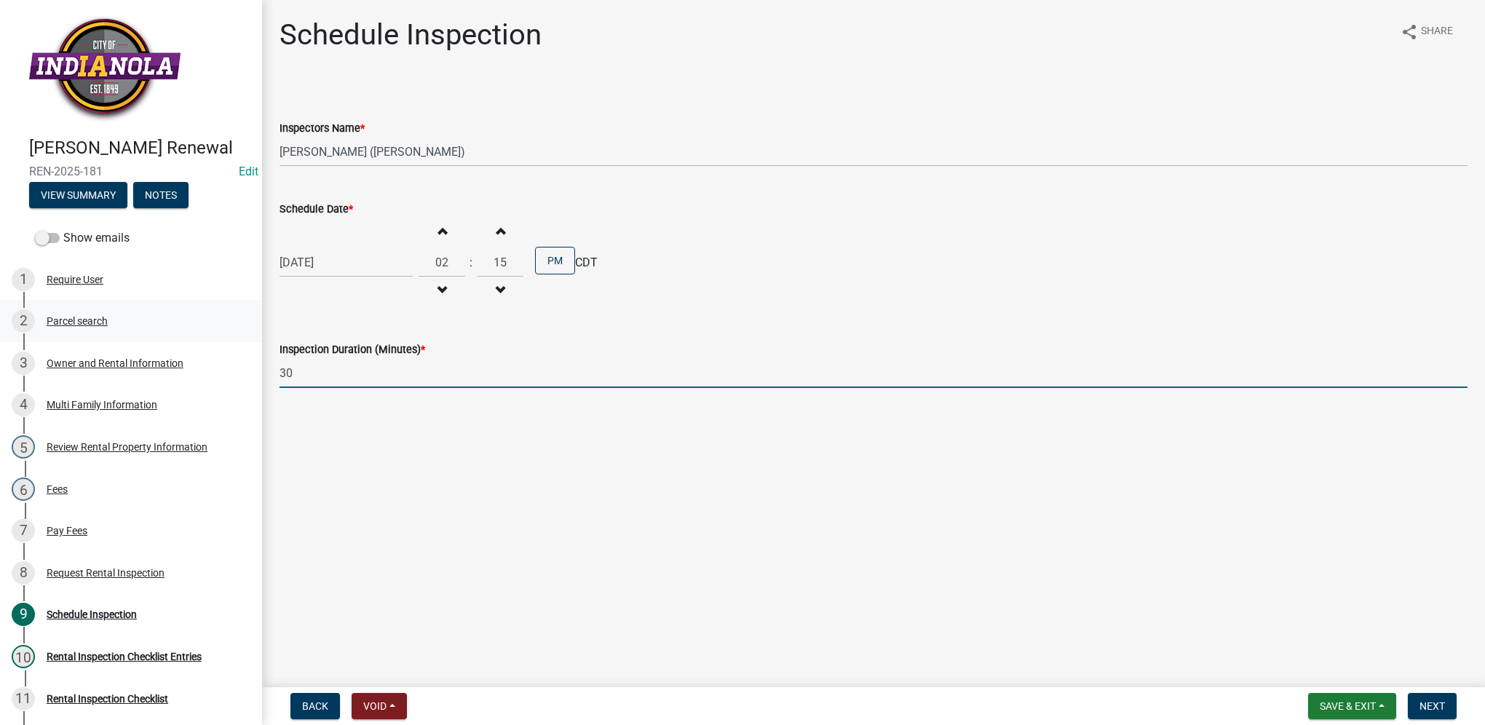
drag, startPoint x: 351, startPoint y: 368, endPoint x: 215, endPoint y: 360, distance: 135.6
click at [215, 360] on div "[PERSON_NAME] Renewal REN-2025-181 Edit View Summary Notes Show emails 1 Requir…" at bounding box center [742, 362] width 1485 height 725
type input "45"
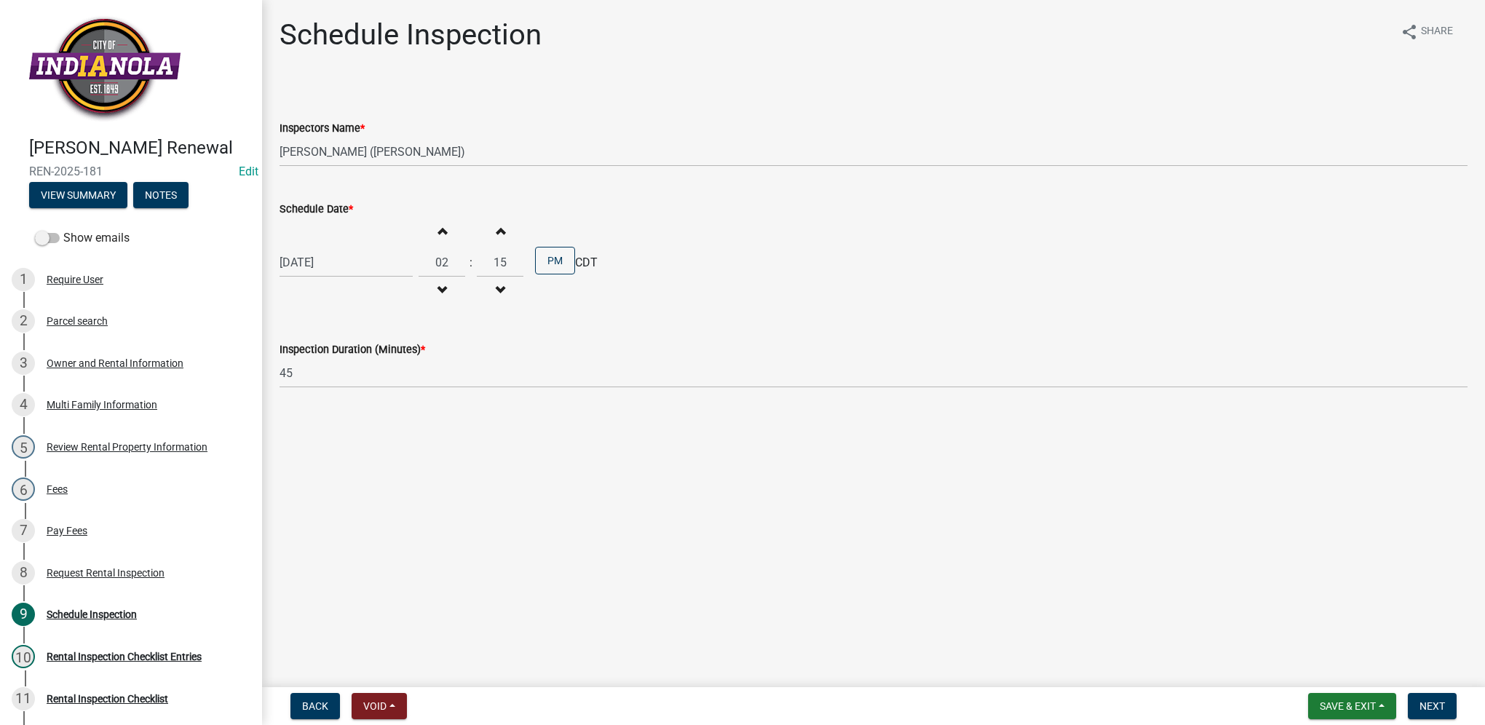
click at [1440, 688] on nav "Back Void Withdraw Lock Expire Void Save & Exit Save Save & Exit Next" at bounding box center [873, 706] width 1223 height 38
click at [1438, 707] on span "Next" at bounding box center [1431, 706] width 25 height 12
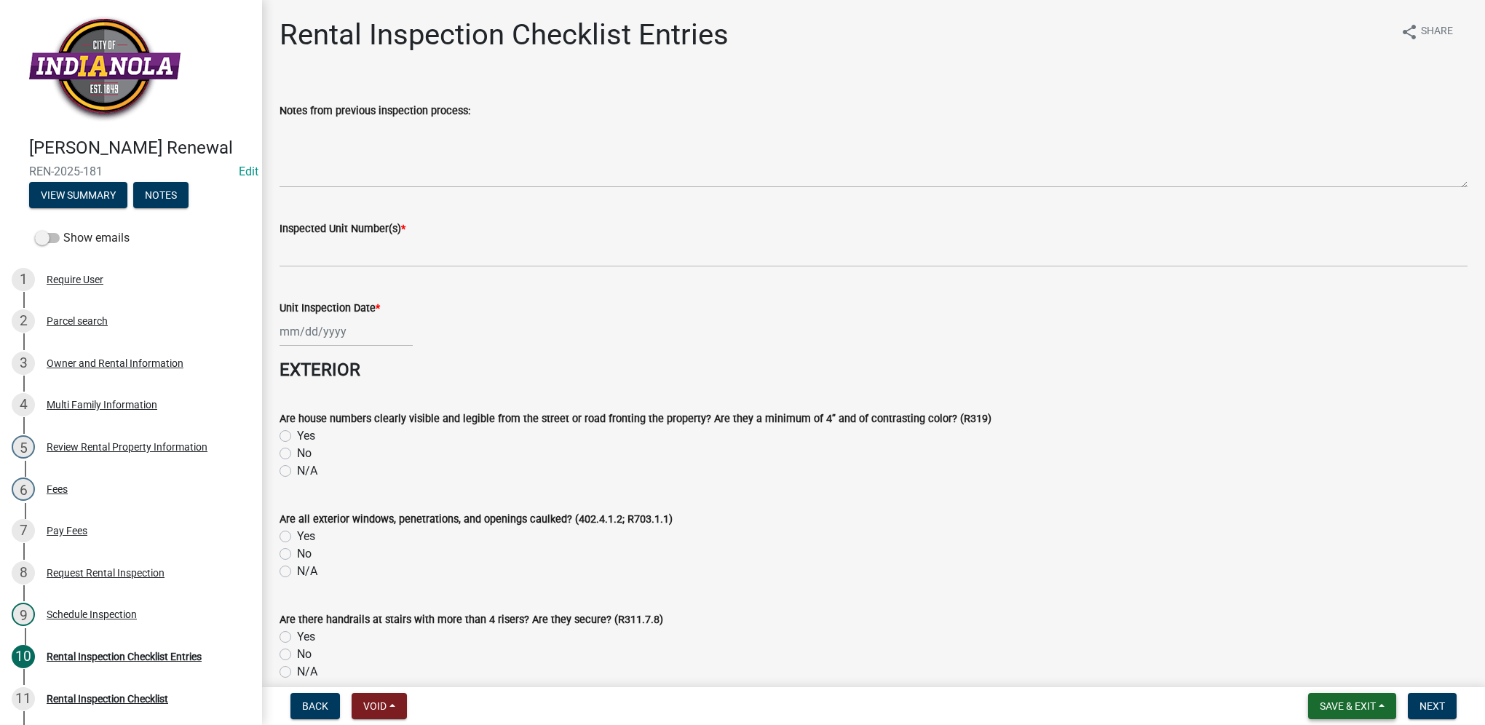
click at [1373, 706] on span "Save & Exit" at bounding box center [1348, 706] width 56 height 12
click at [1355, 667] on button "Save & Exit" at bounding box center [1338, 668] width 116 height 35
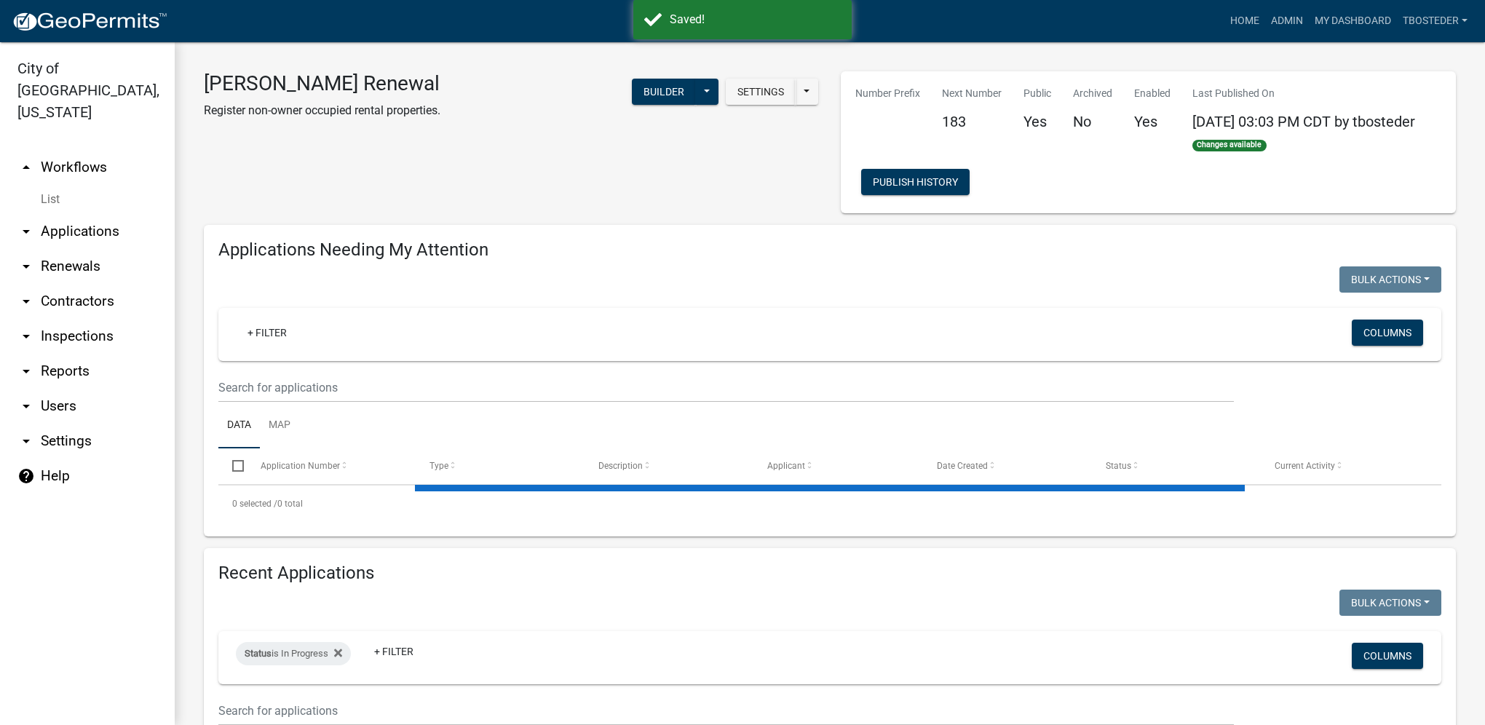
select select "1: 25"
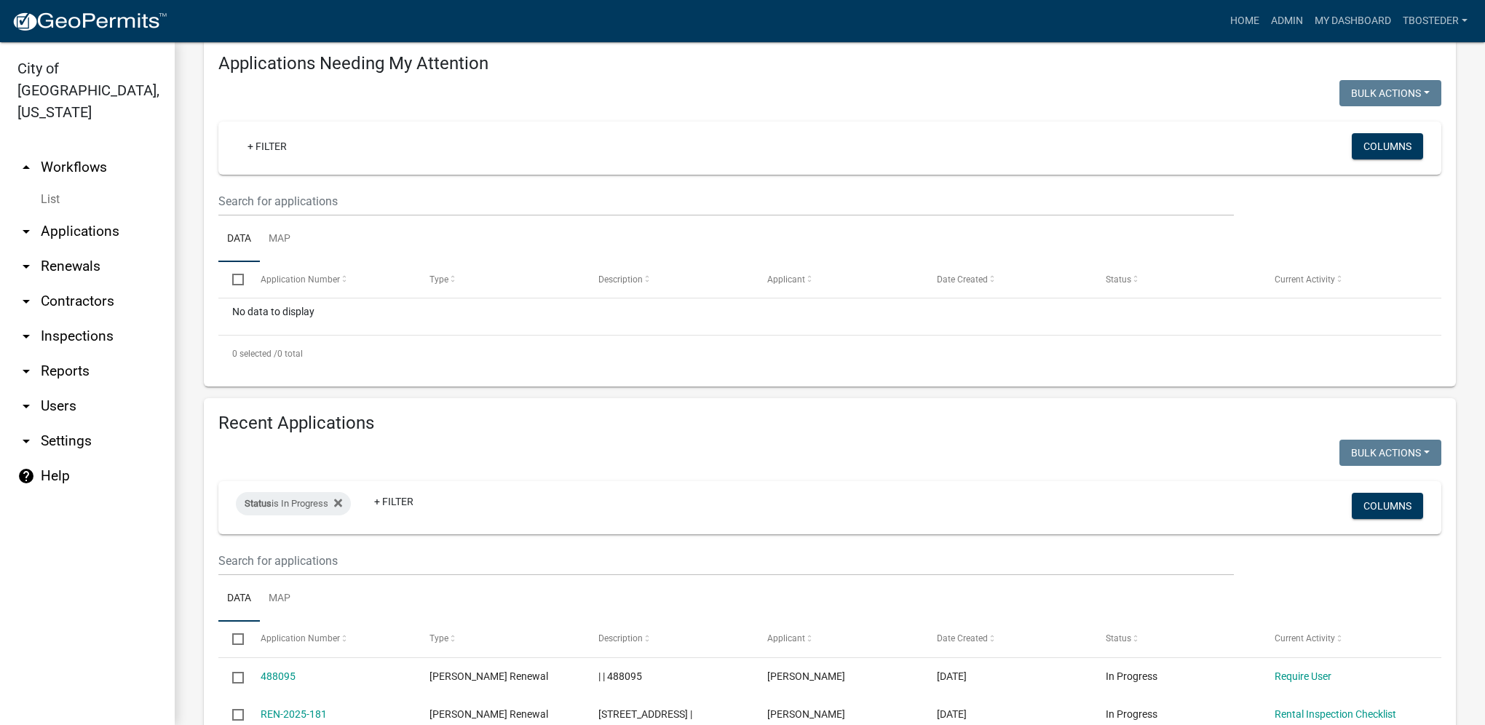
scroll to position [218, 0]
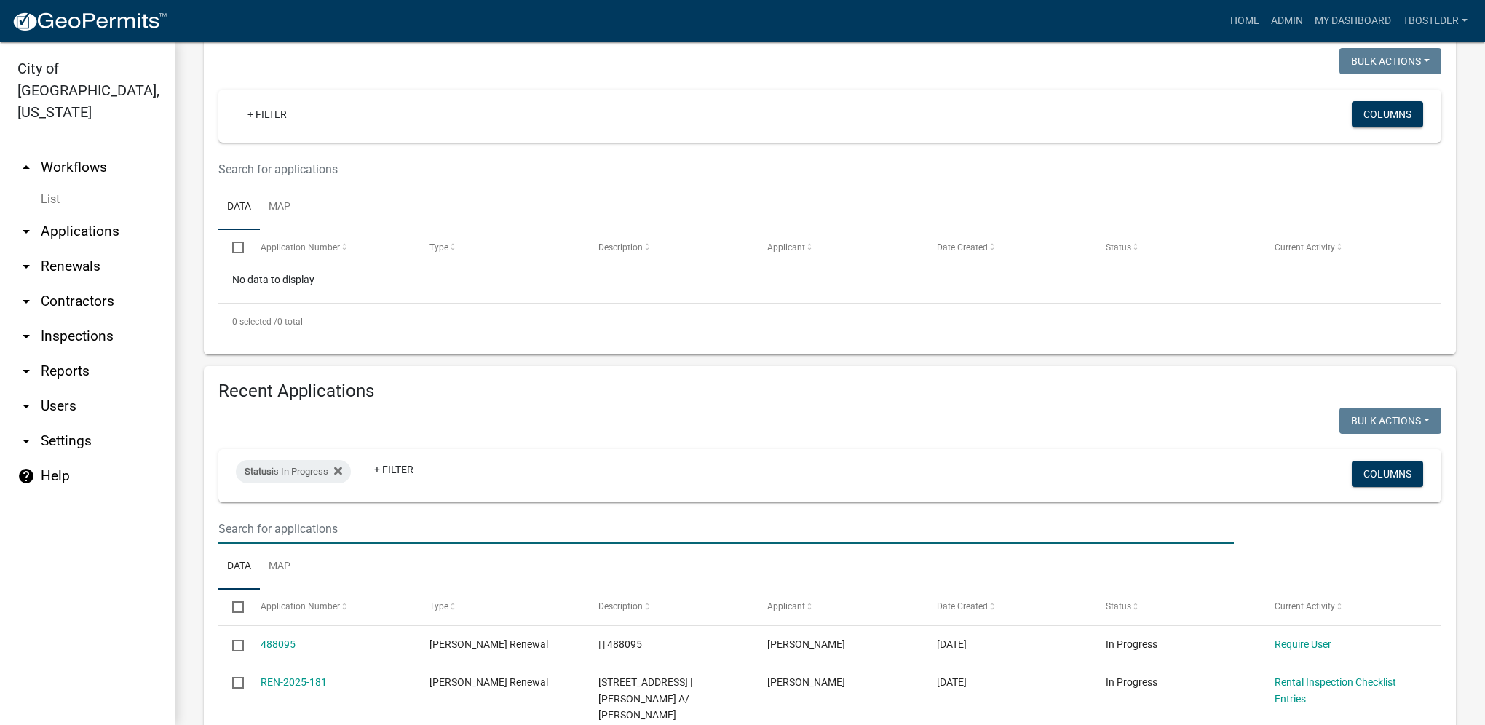
click at [501, 520] on input "text" at bounding box center [725, 529] width 1015 height 30
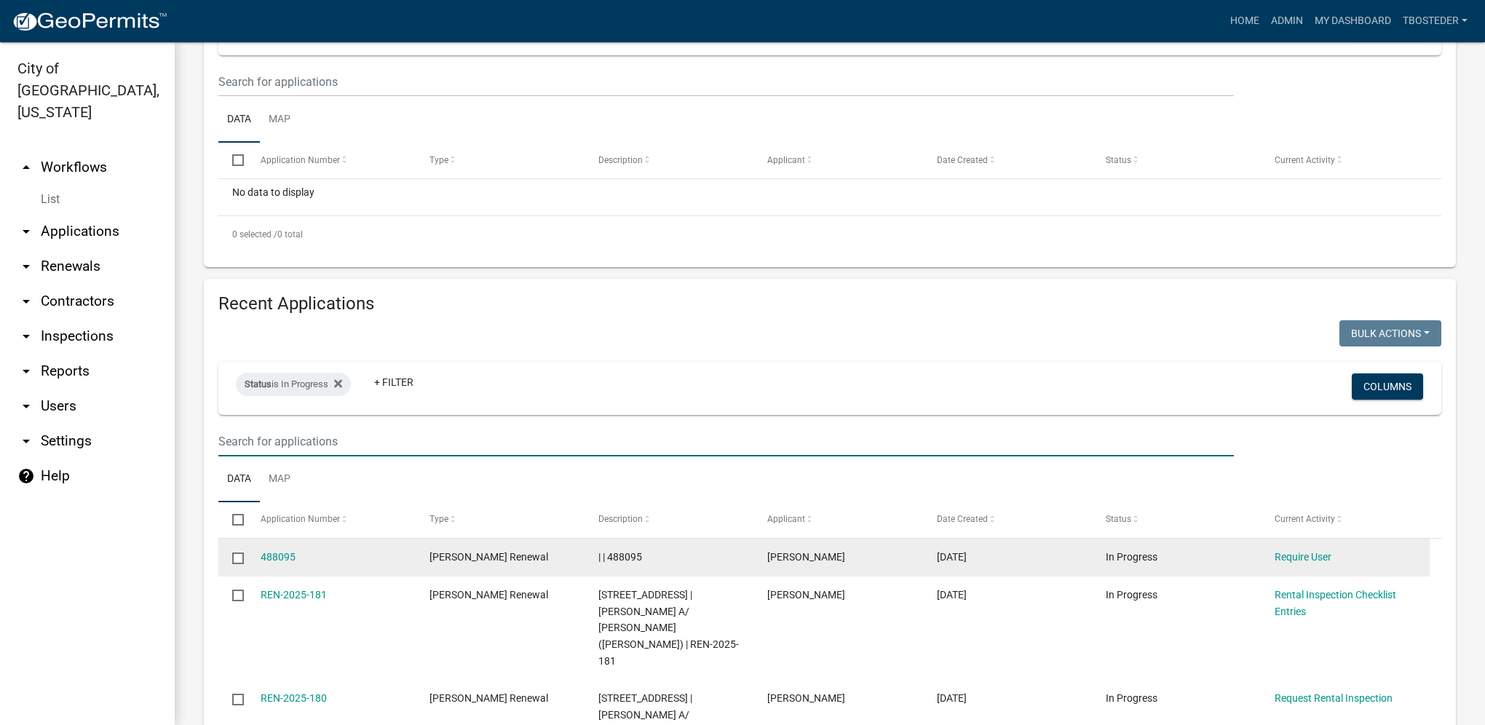
scroll to position [364, 0]
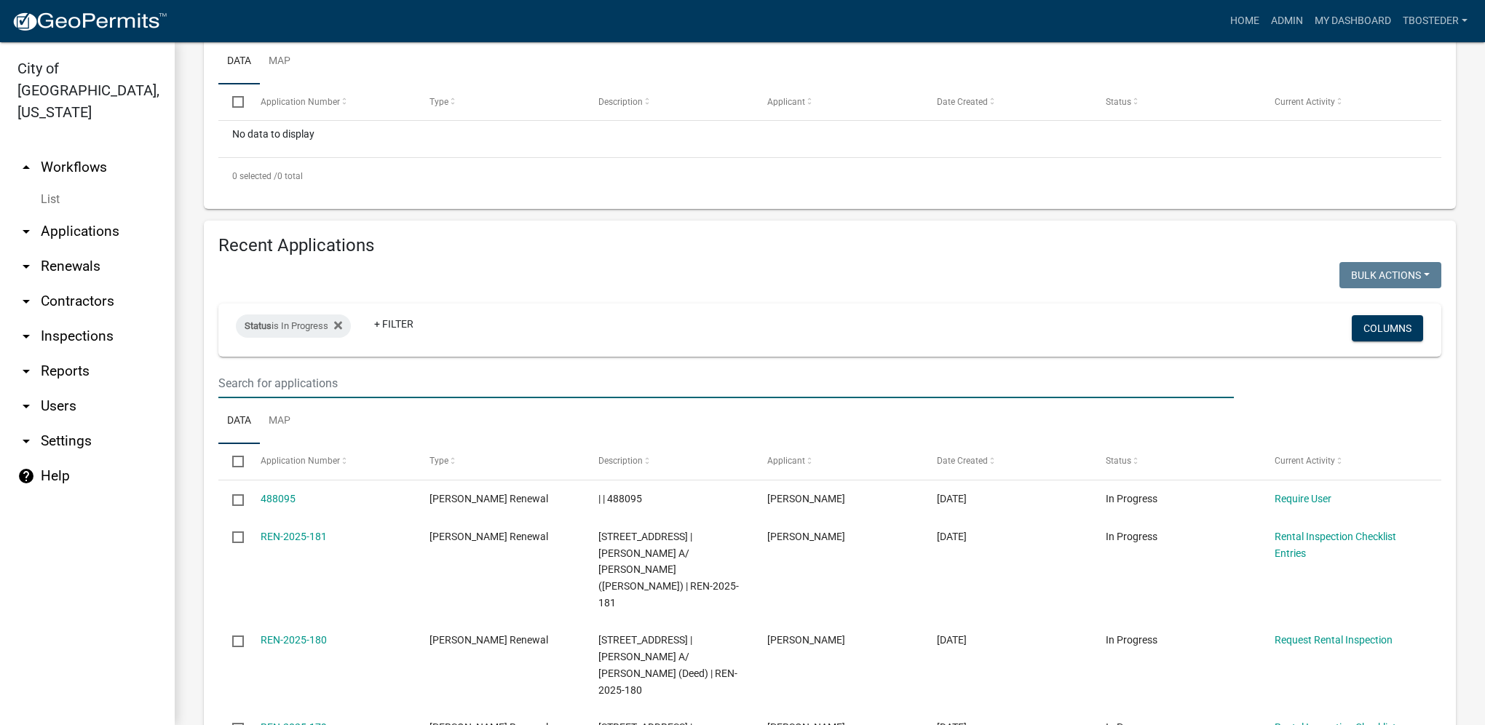
click at [365, 381] on input "text" at bounding box center [725, 383] width 1015 height 30
type input "[PERSON_NAME]"
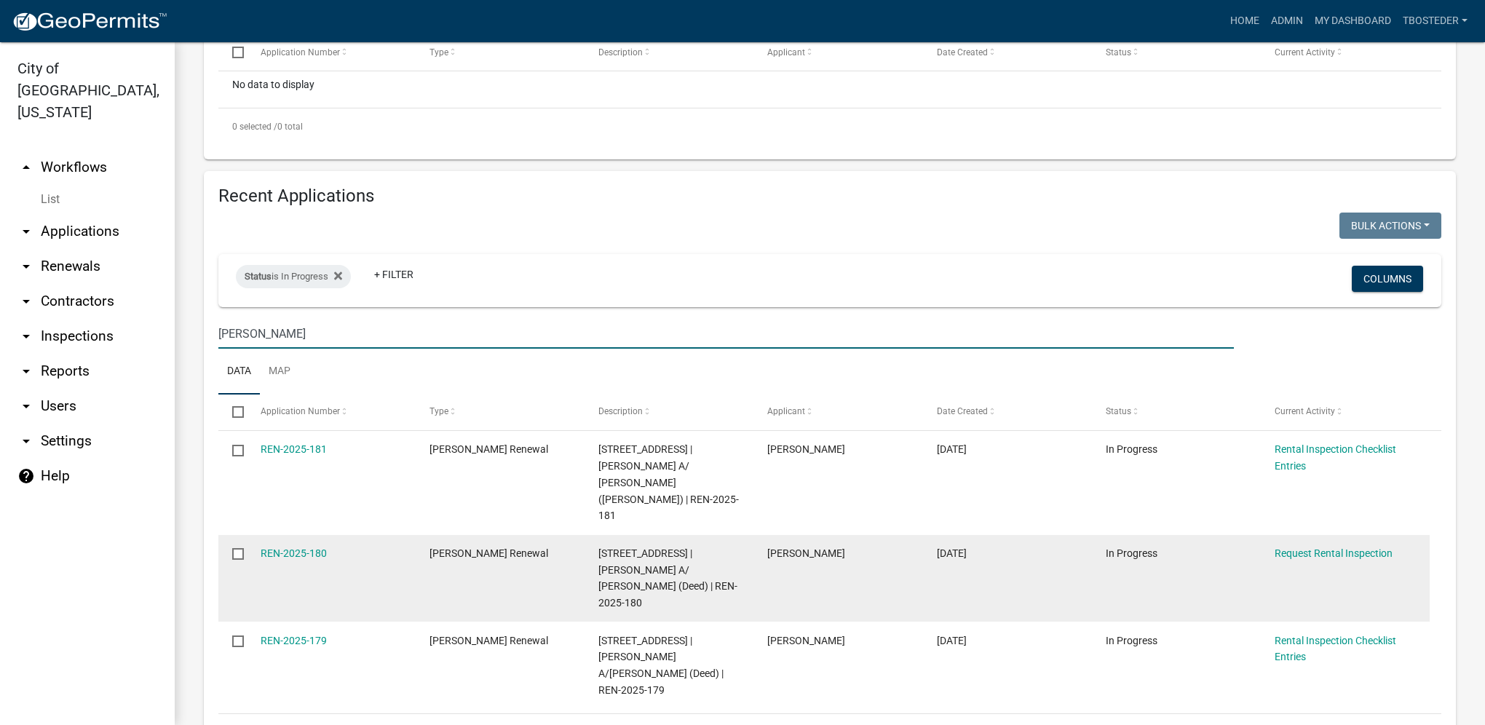
scroll to position [437, 0]
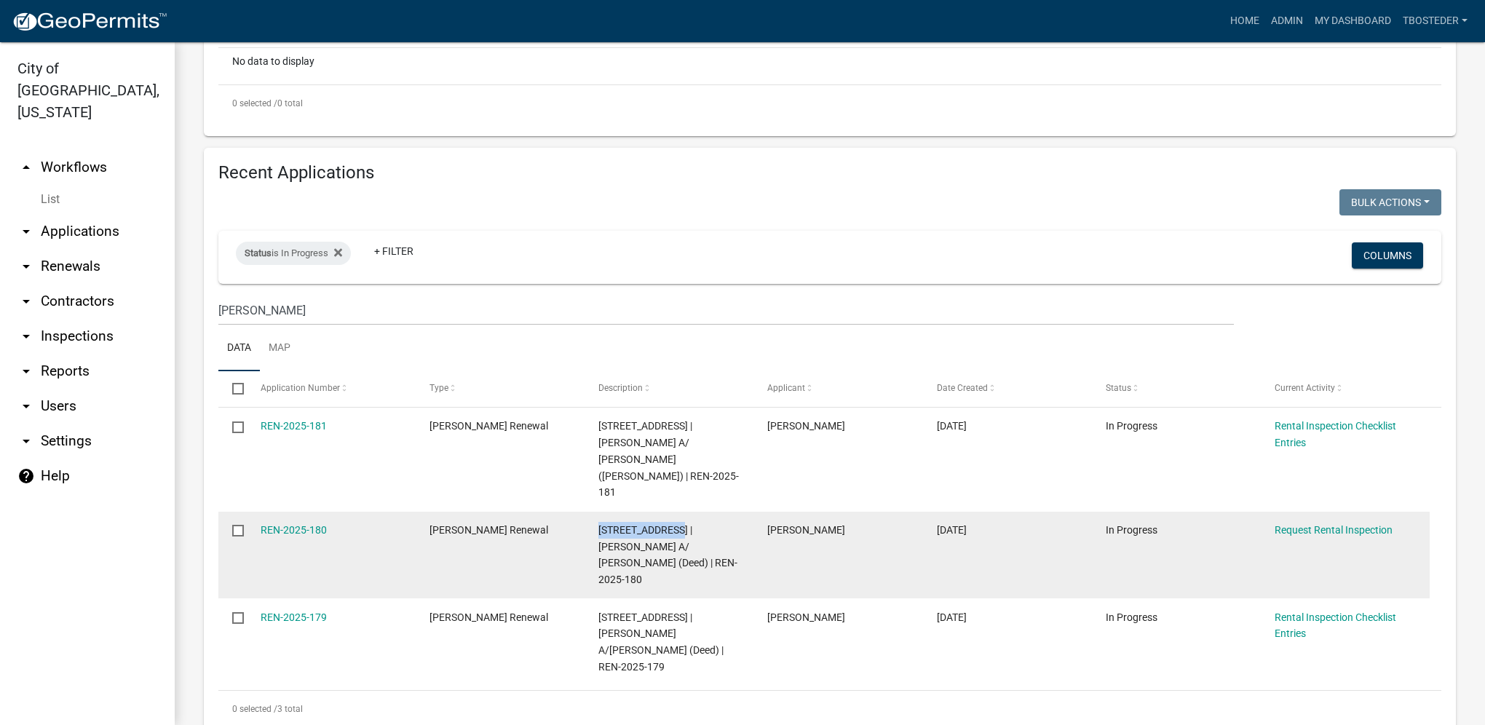
drag, startPoint x: 599, startPoint y: 499, endPoint x: 678, endPoint y: 504, distance: 78.8
click at [678, 524] on span "[STREET_ADDRESS] | [PERSON_NAME] A/ [PERSON_NAME] (Deed) | REN-2025-180" at bounding box center [667, 554] width 139 height 61
drag, startPoint x: 678, startPoint y: 504, endPoint x: 669, endPoint y: 504, distance: 8.7
copy span "[STREET_ADDRESS]"
click at [316, 524] on link "REN-2025-180" at bounding box center [294, 530] width 66 height 12
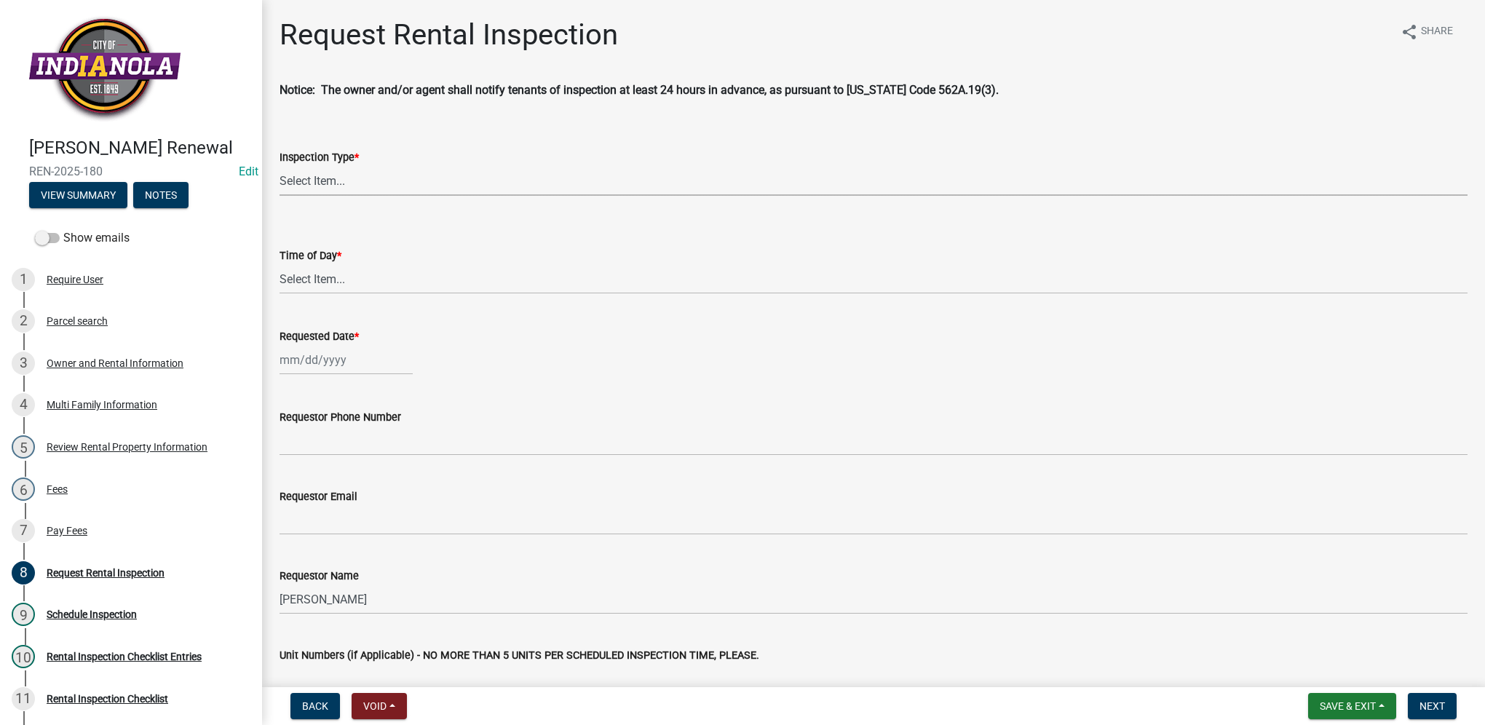
click at [335, 183] on select "Select Item... Rental Inspection" at bounding box center [874, 181] width 1188 height 30
click at [280, 166] on select "Select Item... Rental Inspection" at bounding box center [874, 181] width 1188 height 30
select select "b959d790-e5ea-4503-81e8-7f17c022e9fc"
click at [335, 275] on select "Select Item... AM PM" at bounding box center [874, 279] width 1188 height 30
click at [280, 264] on select "Select Item... AM PM" at bounding box center [874, 279] width 1188 height 30
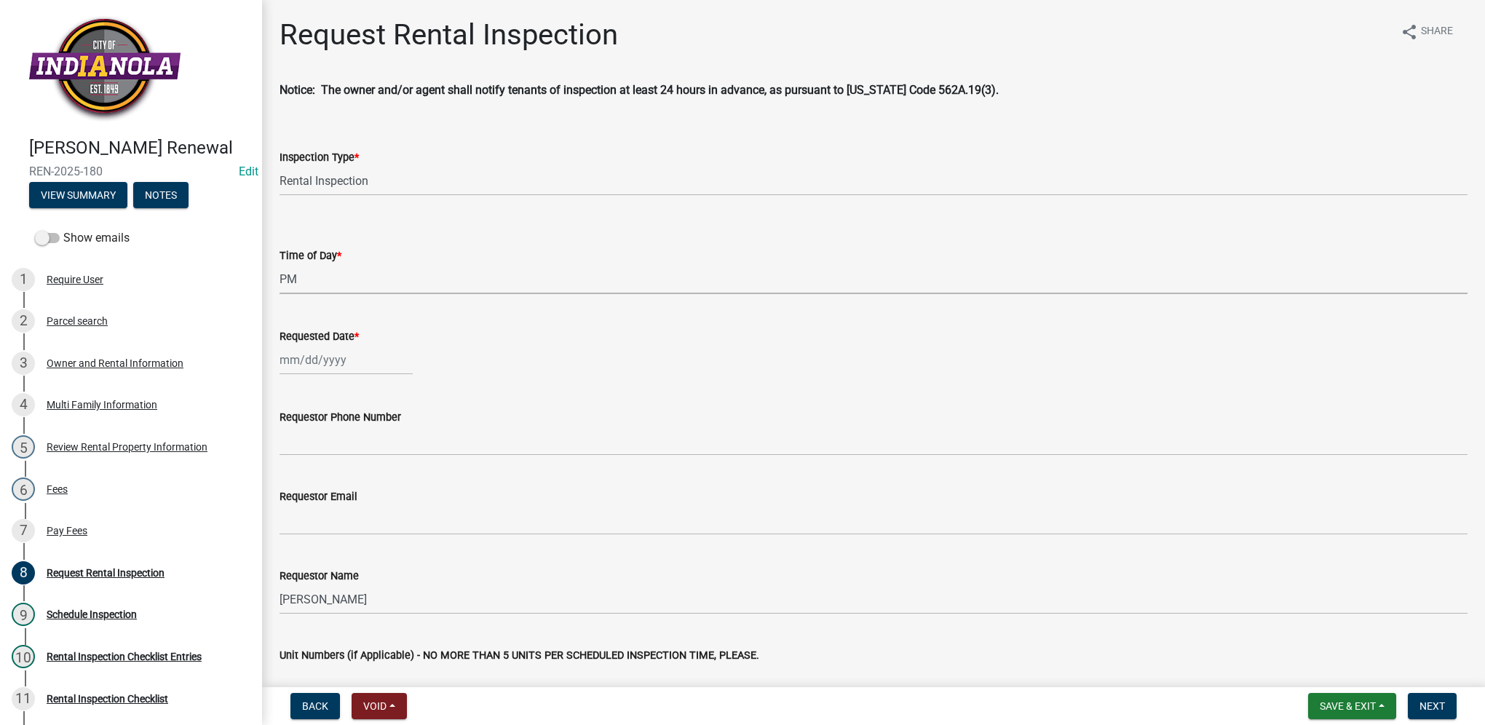
select select "f27cc5fd-9797-4d91-936b-f69921ebc120"
click at [342, 366] on div at bounding box center [346, 360] width 133 height 30
click at [362, 485] on div "16" at bounding box center [363, 483] width 23 height 23
type input "[DATE]"
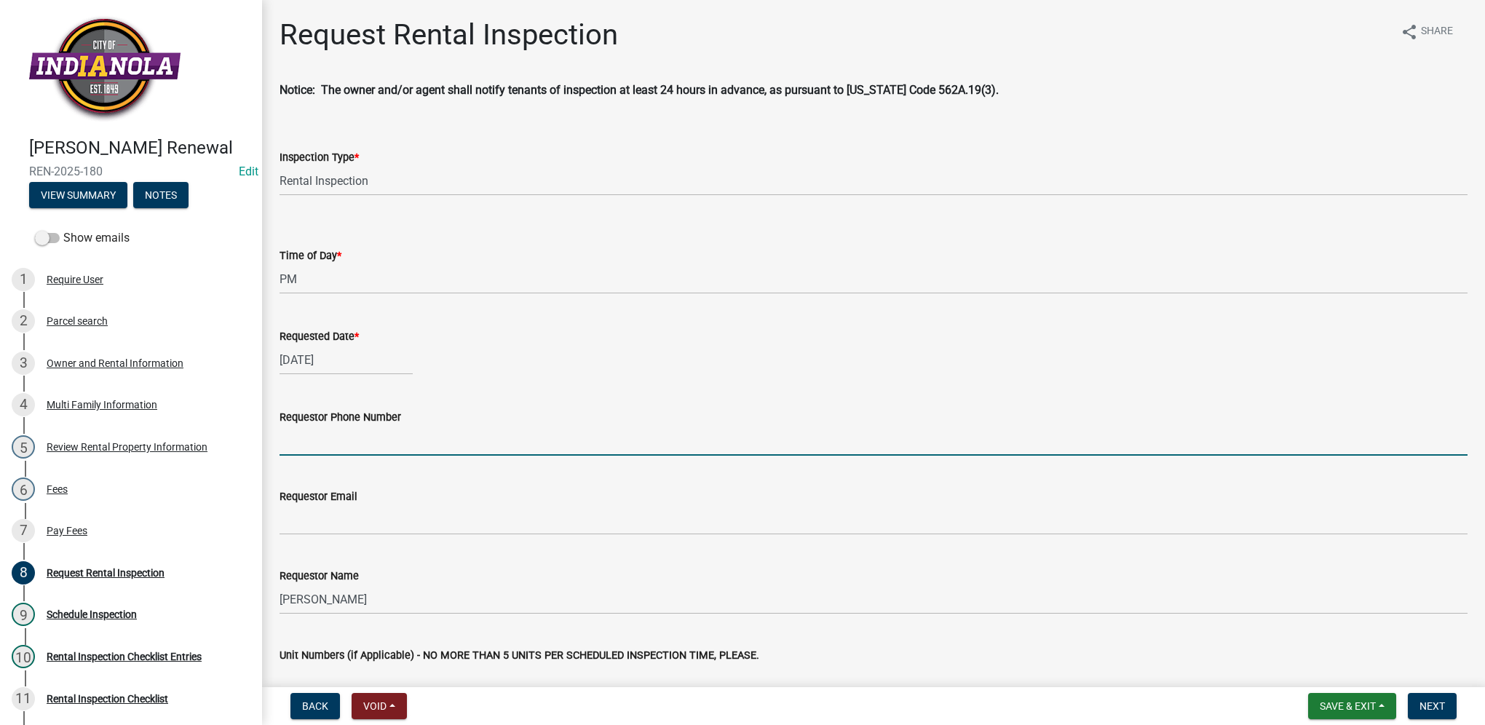
click at [355, 449] on input "Requestor Phone Number" at bounding box center [874, 441] width 1188 height 30
type input "[PHONE_NUMBER]"
type input "[EMAIL_ADDRESS][DOMAIN_NAME]"
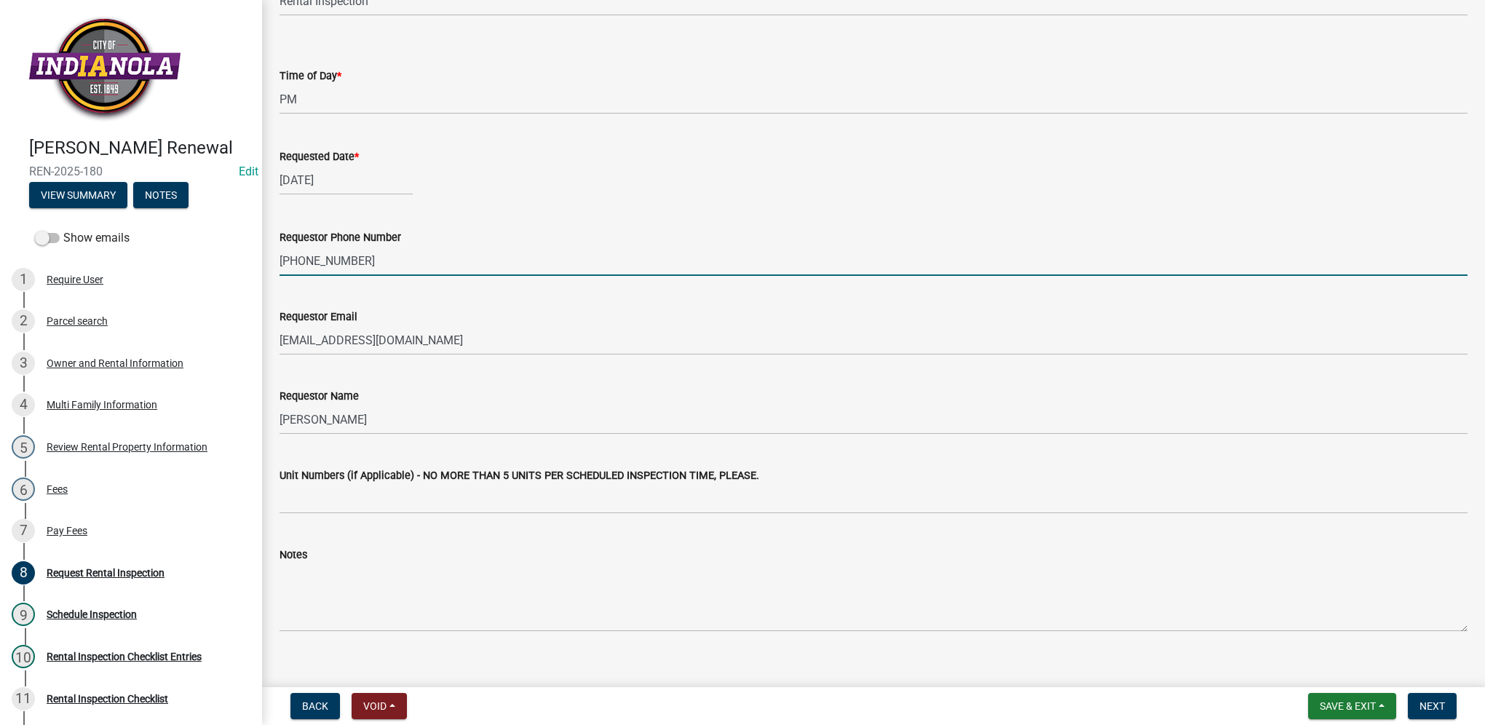
scroll to position [198, 0]
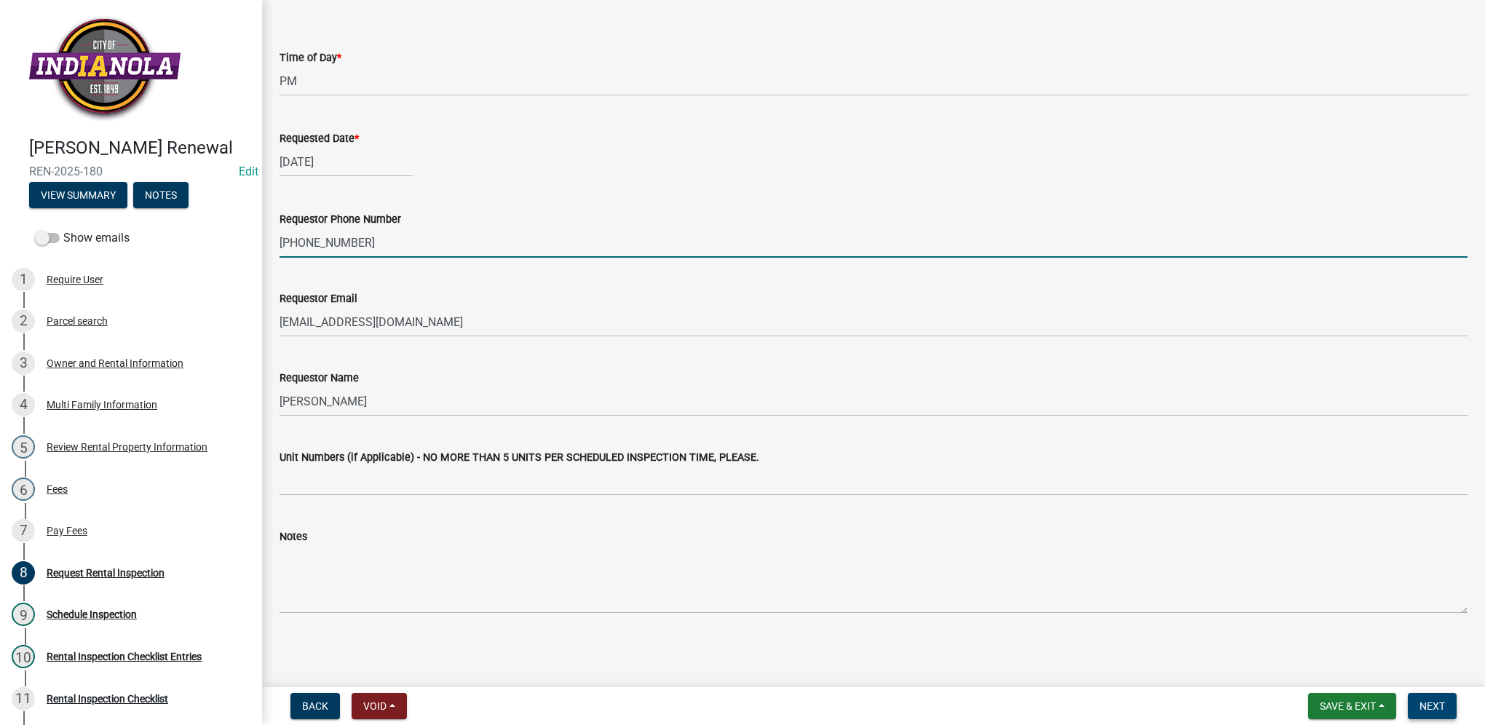
click at [1434, 704] on span "Next" at bounding box center [1431, 706] width 25 height 12
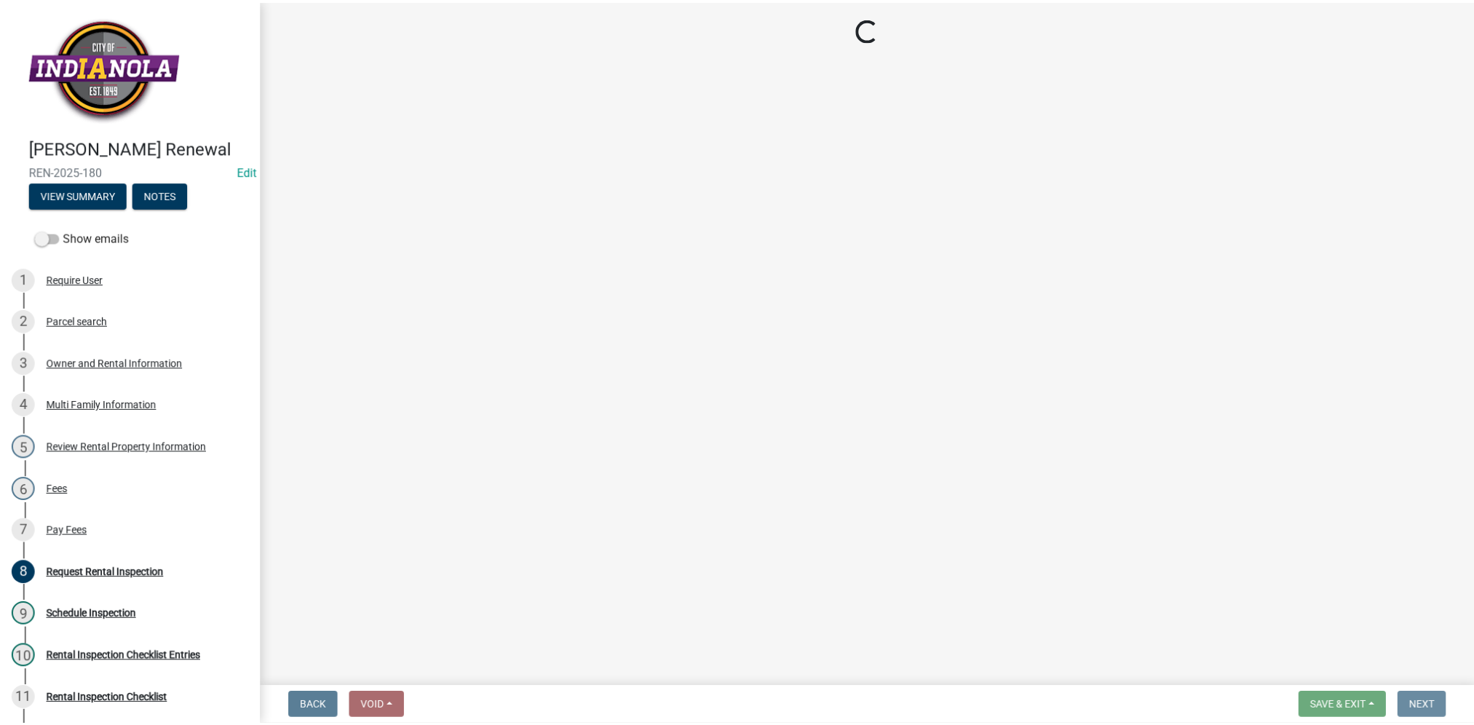
scroll to position [0, 0]
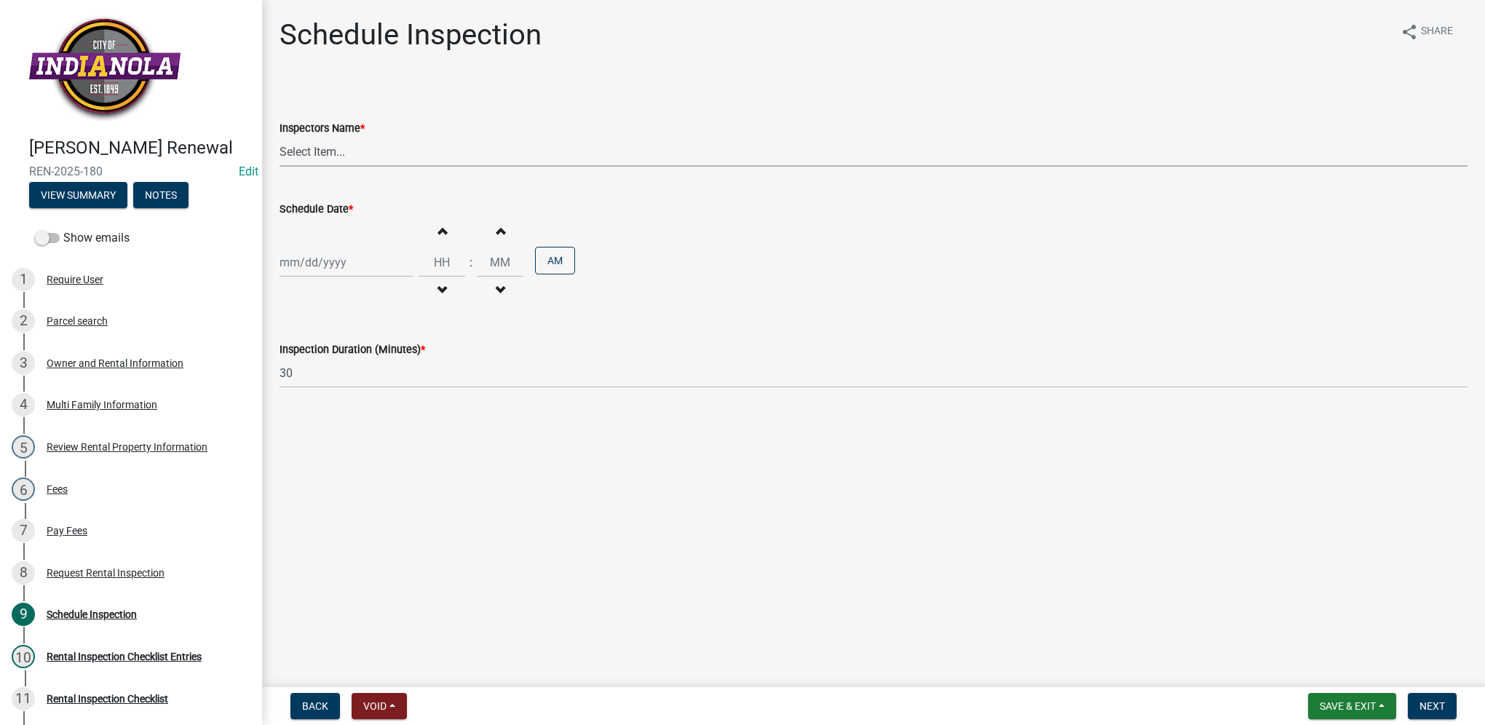
click at [289, 144] on select "Select Item... T. Little ([PERSON_NAME]) [PERSON_NAME] ([PERSON_NAME])" at bounding box center [874, 152] width 1188 height 30
select select "252c9b68-f941-49e4-9705-8f6b19d23831"
click at [280, 137] on select "Select Item... T. Little ([PERSON_NAME]) [PERSON_NAME] ([PERSON_NAME])" at bounding box center [874, 152] width 1188 height 30
click at [310, 263] on div at bounding box center [346, 262] width 133 height 30
select select "10"
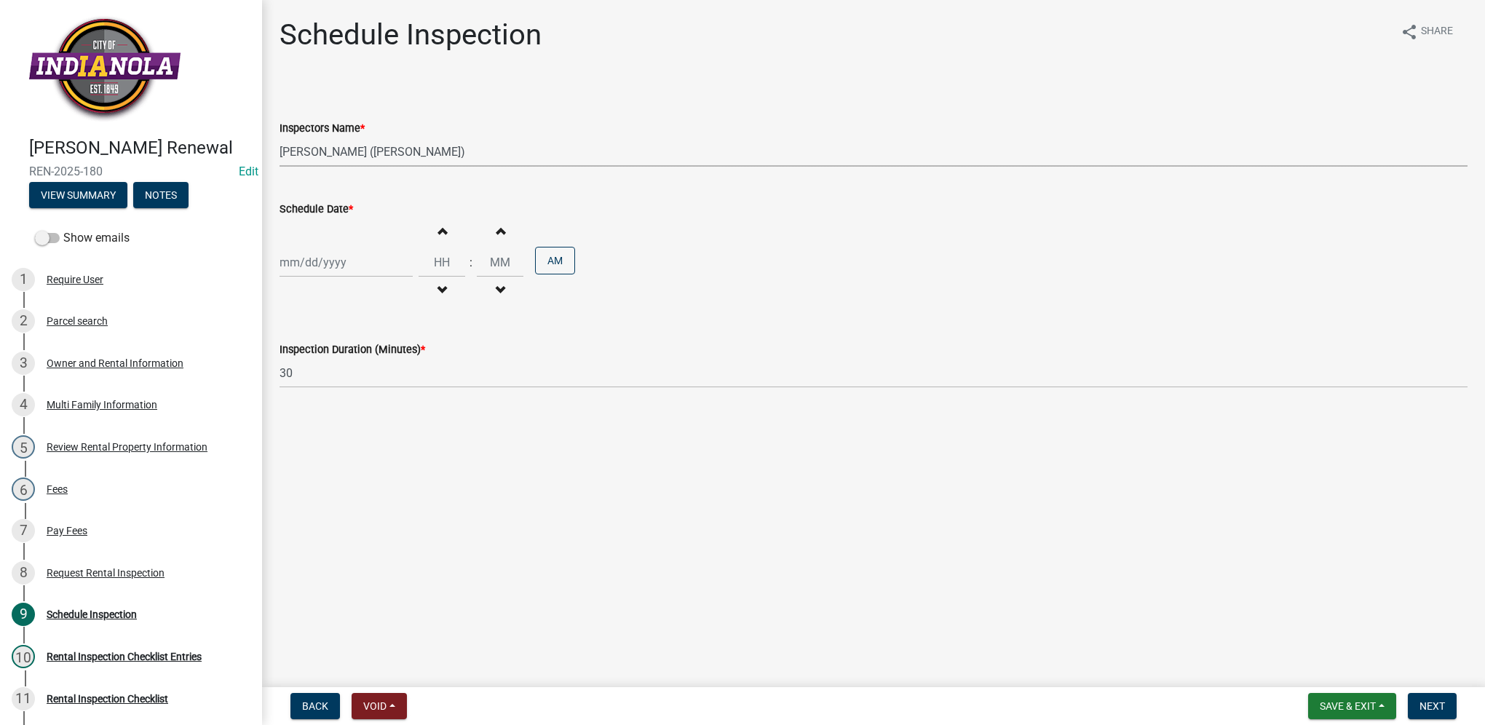
select select "2025"
click at [373, 381] on div "16" at bounding box center [363, 386] width 23 height 23
type input "[DATE]"
click at [444, 260] on input "Hours" at bounding box center [442, 262] width 47 height 30
type input "03"
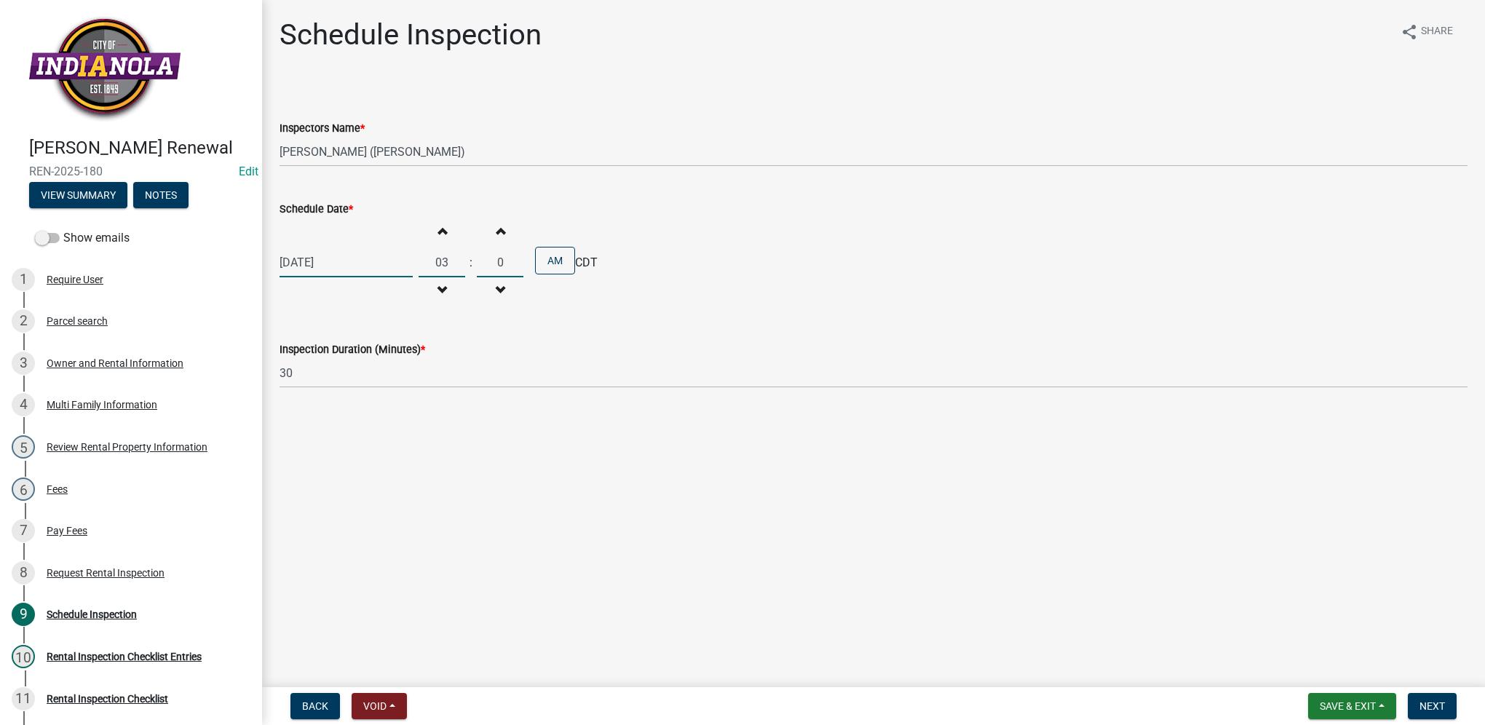
type input "00"
click at [553, 267] on button "AM" at bounding box center [555, 261] width 40 height 28
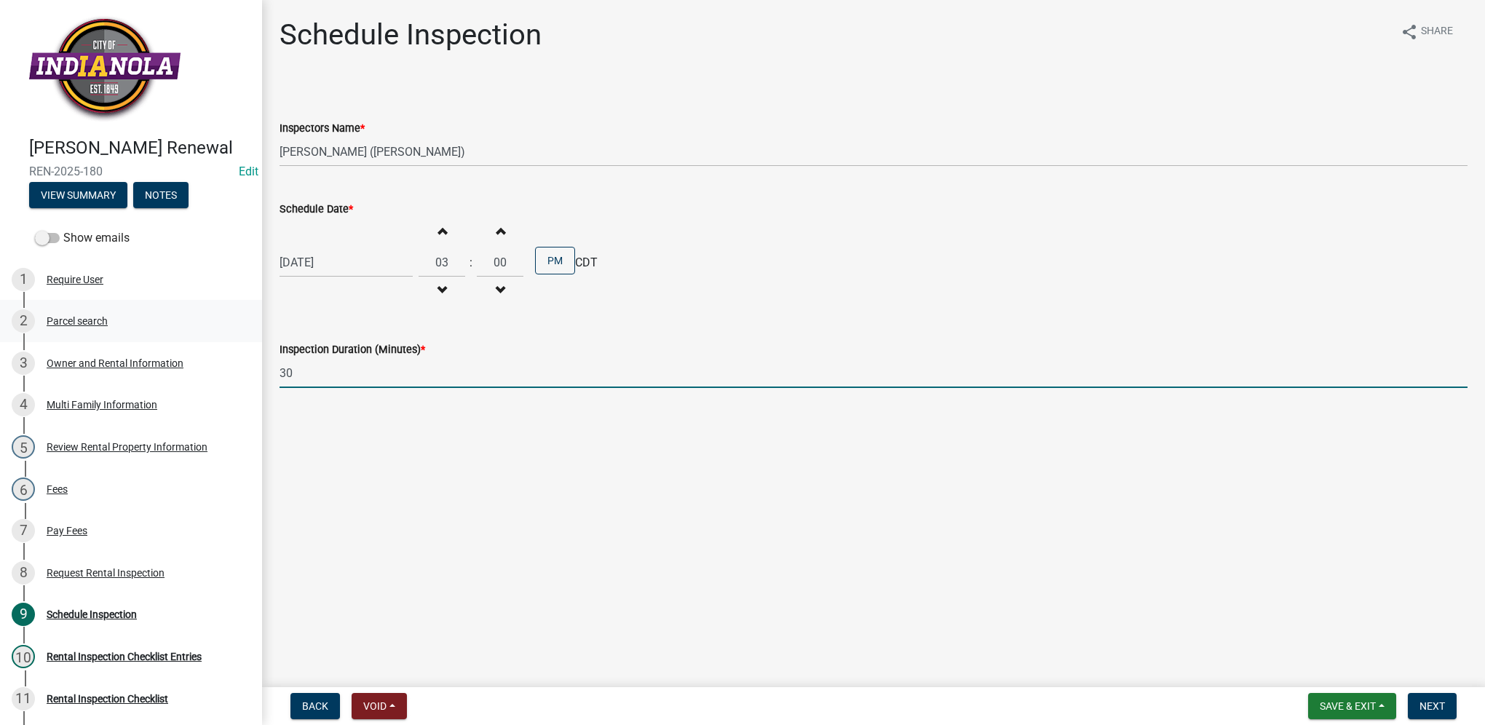
drag, startPoint x: 313, startPoint y: 371, endPoint x: 242, endPoint y: 344, distance: 76.2
click at [242, 344] on div "[PERSON_NAME] Renewal REN-2025-180 Edit View Summary Notes Show emails 1 Requir…" at bounding box center [742, 362] width 1485 height 725
type input "45"
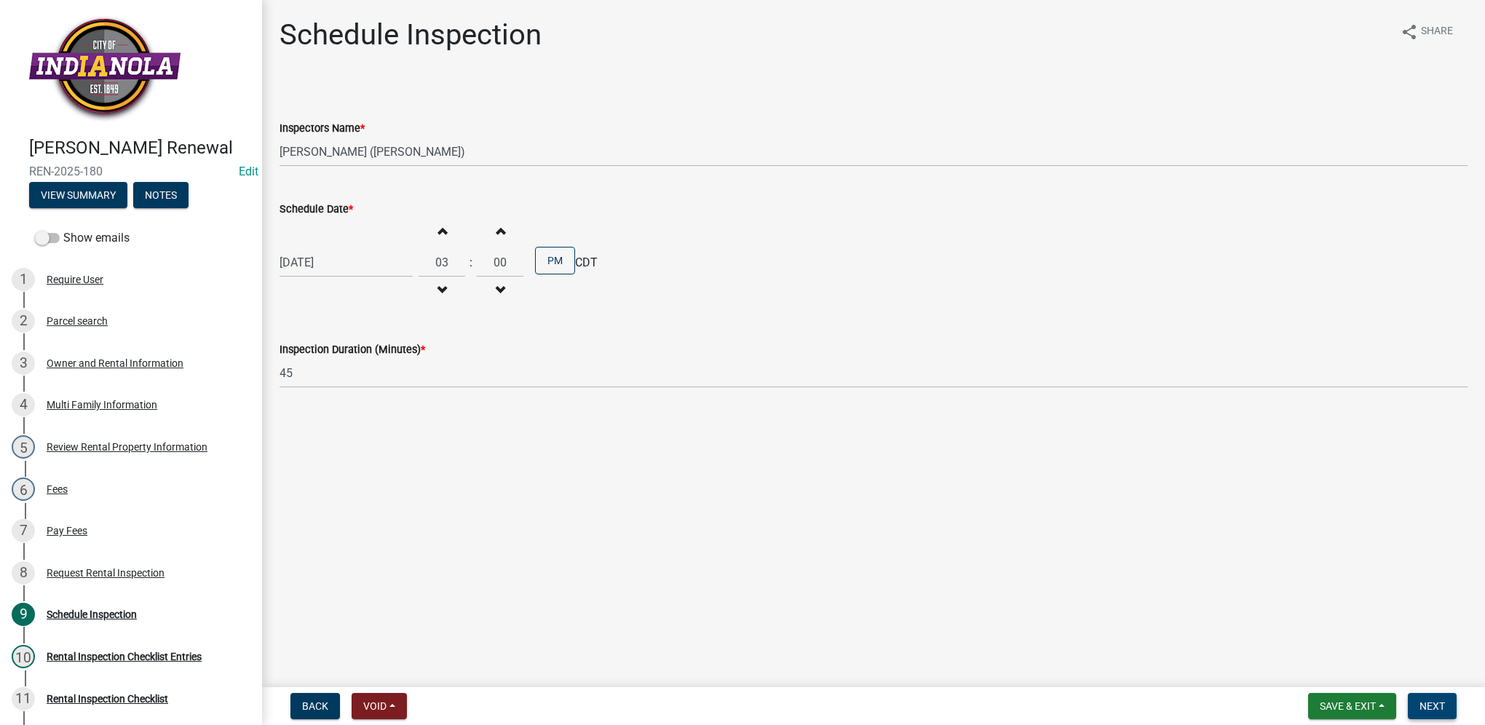
click at [1440, 696] on button "Next" at bounding box center [1432, 706] width 49 height 26
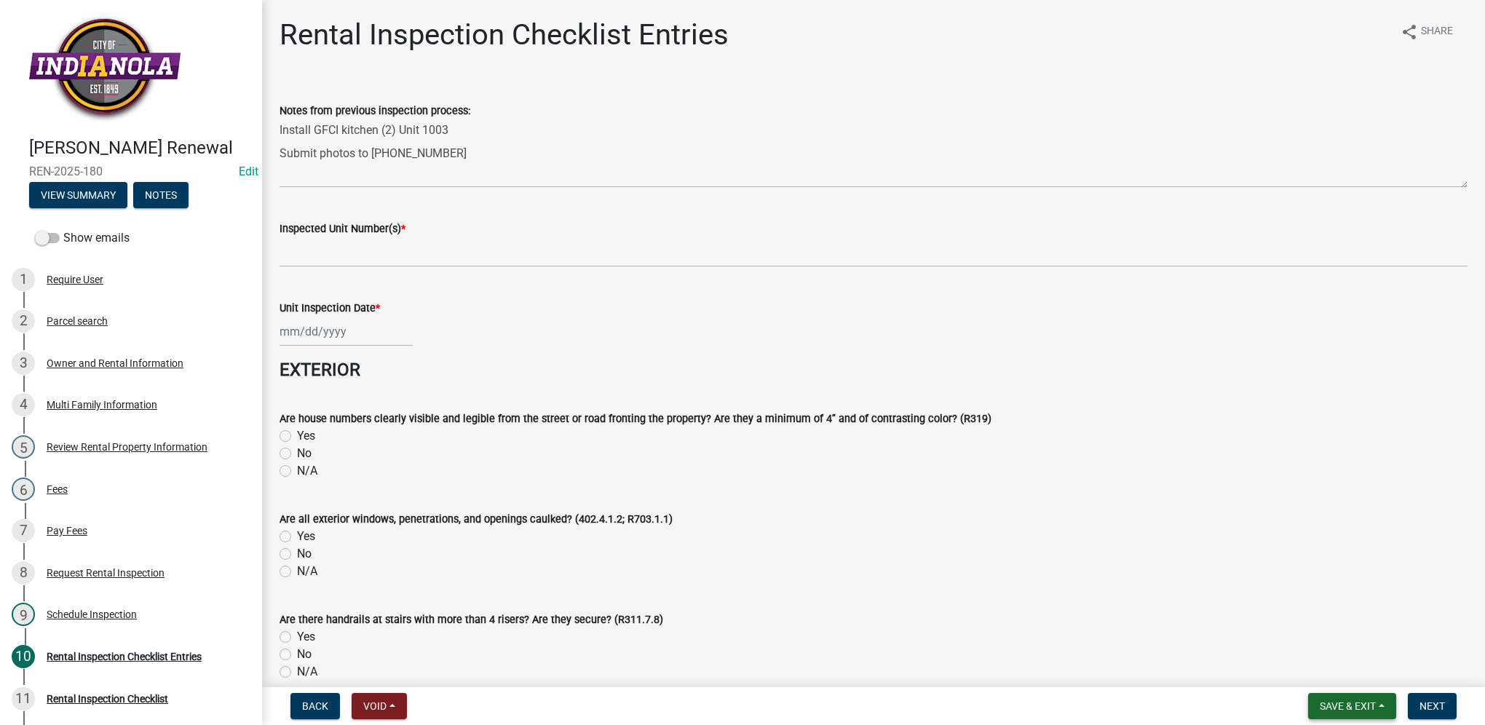
click at [1384, 705] on button "Save & Exit" at bounding box center [1352, 706] width 88 height 26
click at [1360, 678] on button "Save & Exit" at bounding box center [1338, 668] width 116 height 35
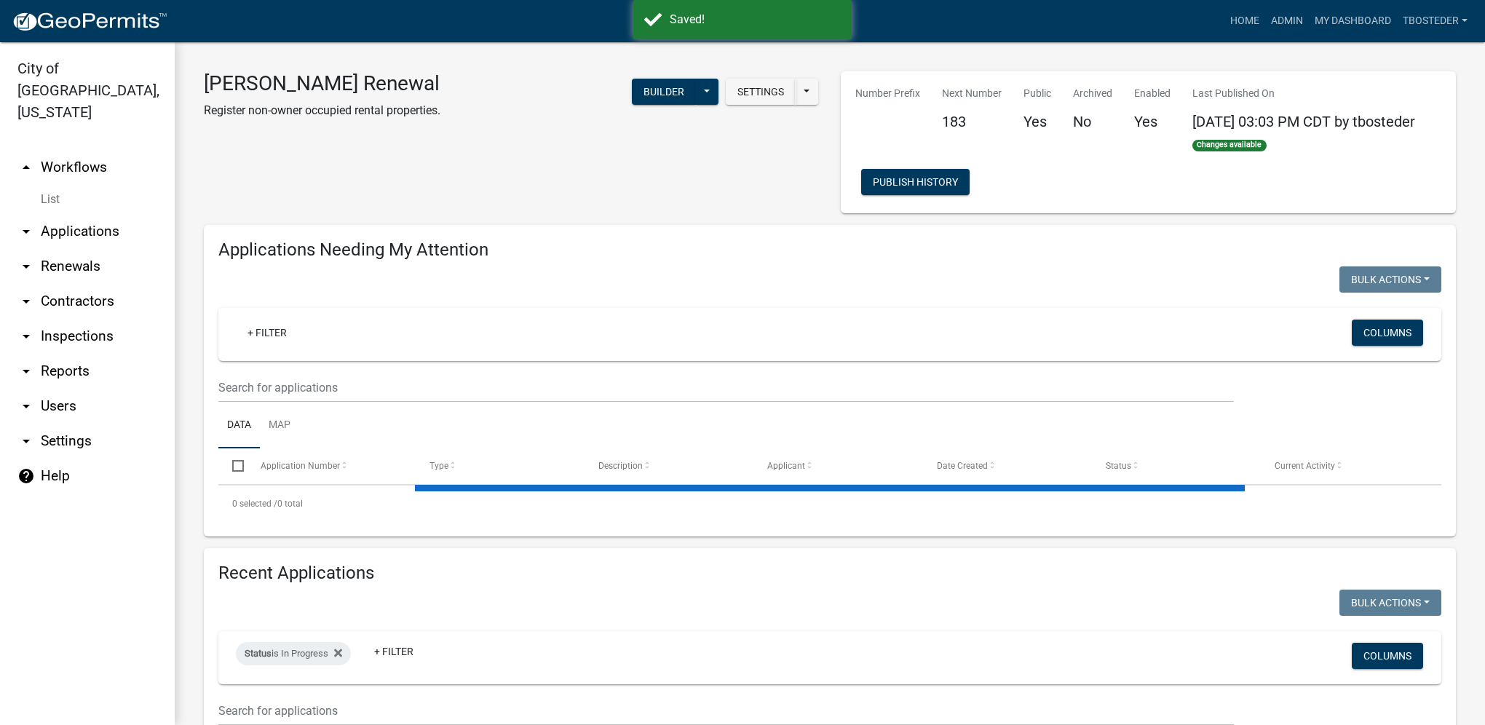
select select "1: 25"
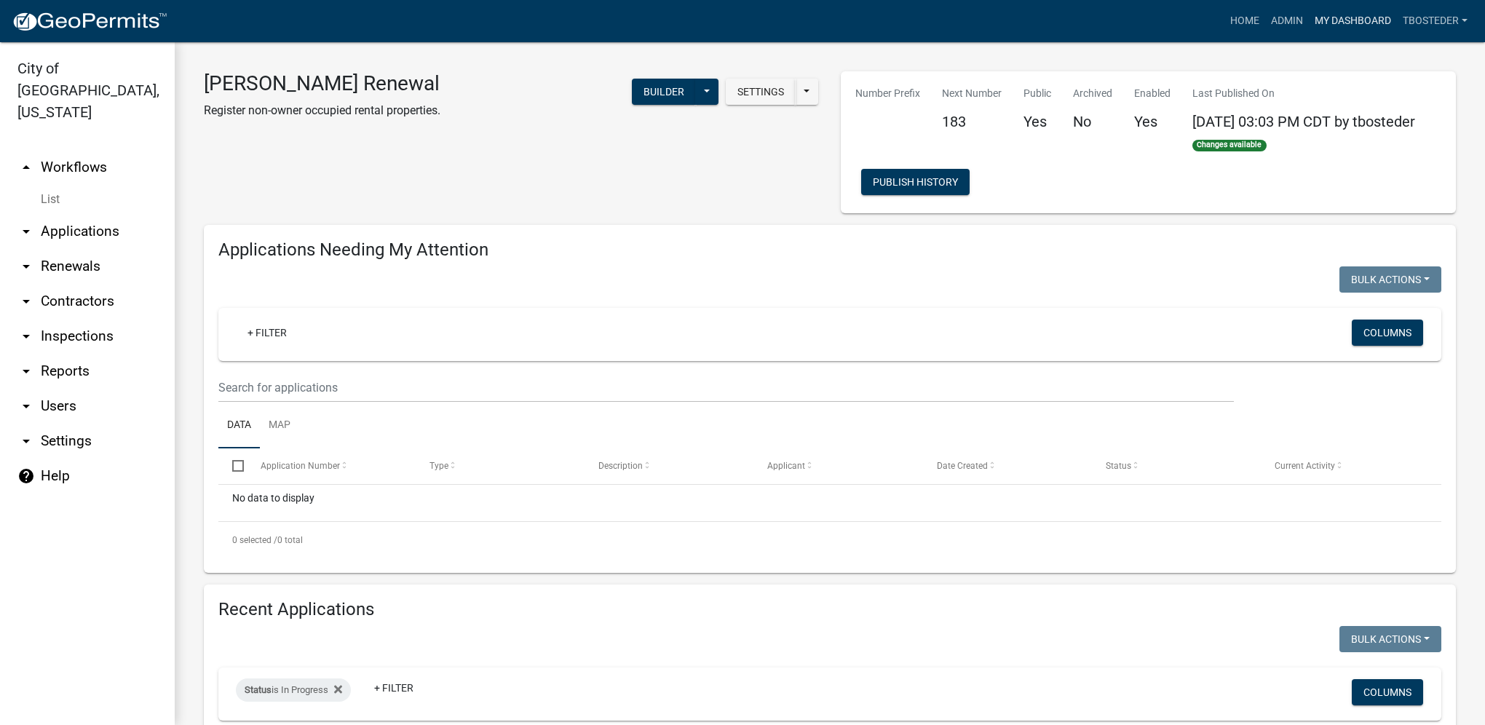
click at [1359, 26] on link "My Dashboard" at bounding box center [1353, 21] width 88 height 28
